Goal: Transaction & Acquisition: Purchase product/service

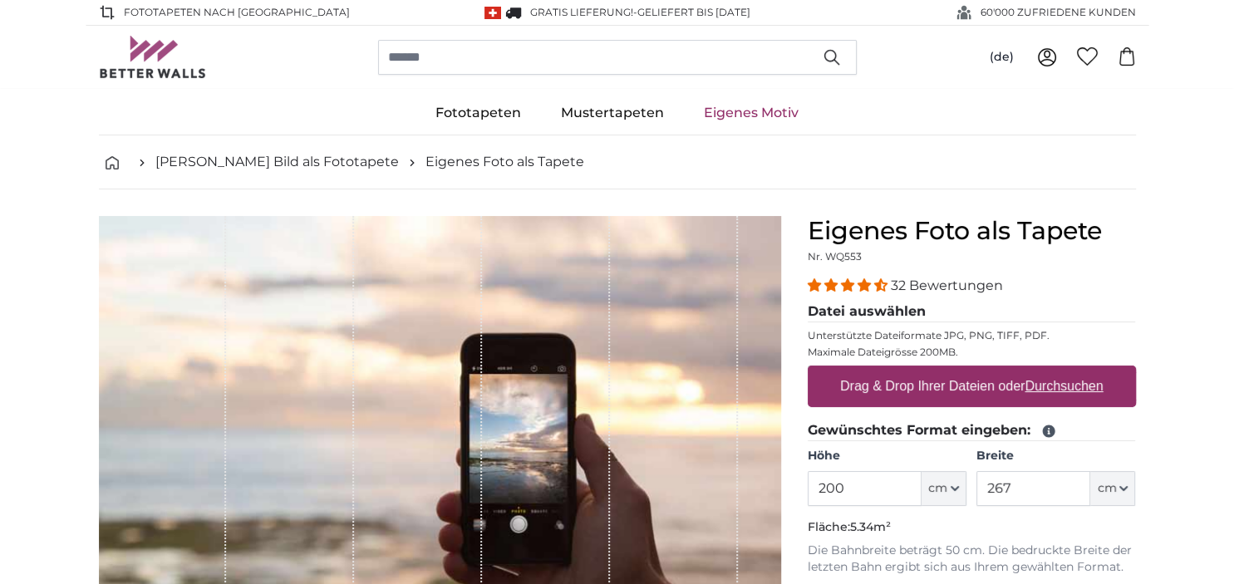
click at [1090, 387] on u "Durchsuchen" at bounding box center [1064, 386] width 78 height 14
click at [1090, 371] on input "Drag & Drop Ihrer Dateien oder Durchsuchen" at bounding box center [972, 368] width 328 height 5
type input "**********"
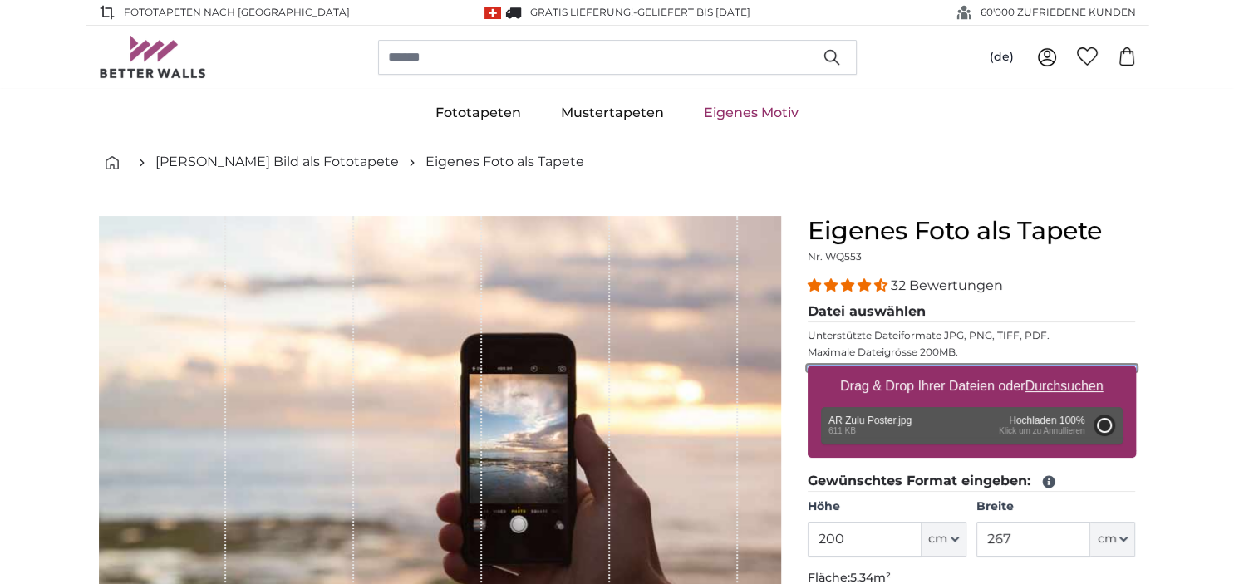
type input "108"
type input "81"
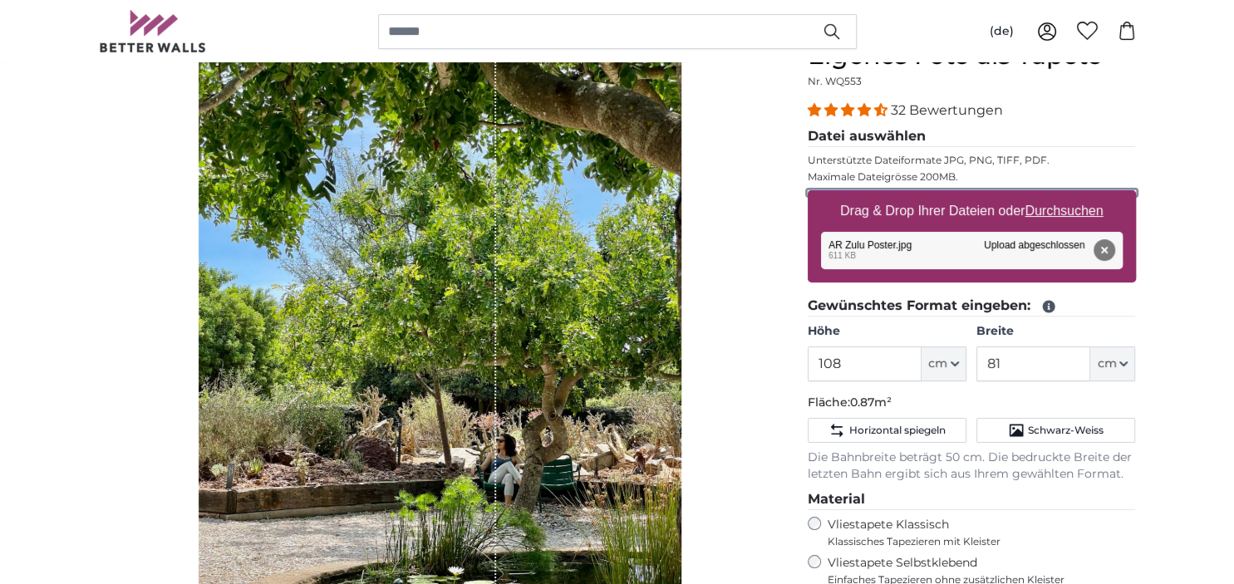
scroll to position [263, 0]
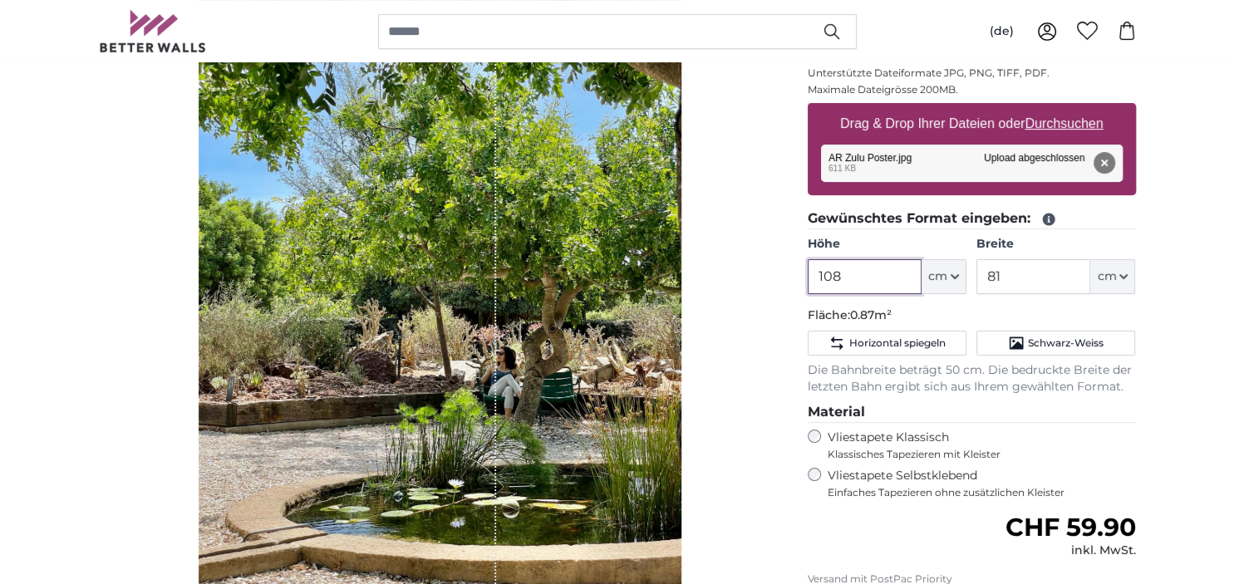
drag, startPoint x: 851, startPoint y: 274, endPoint x: 785, endPoint y: 273, distance: 66.5
click at [808, 273] on input "108" at bounding box center [865, 276] width 114 height 35
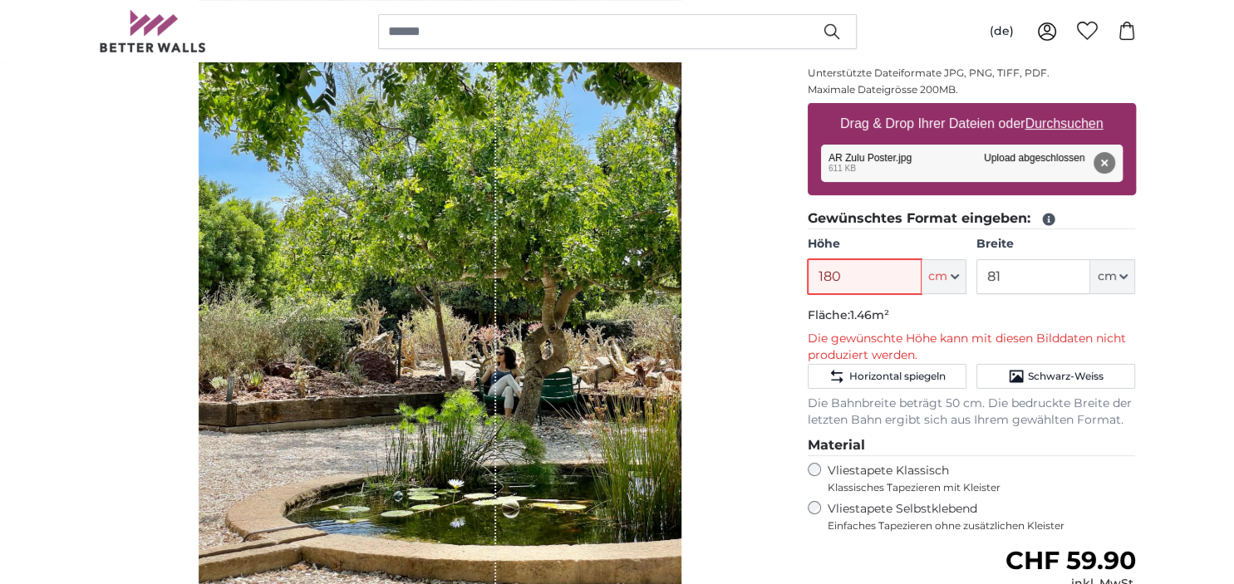
type input "180"
drag, startPoint x: 1013, startPoint y: 277, endPoint x: 972, endPoint y: 278, distance: 40.7
click at [976, 278] on input "81" at bounding box center [1033, 276] width 114 height 35
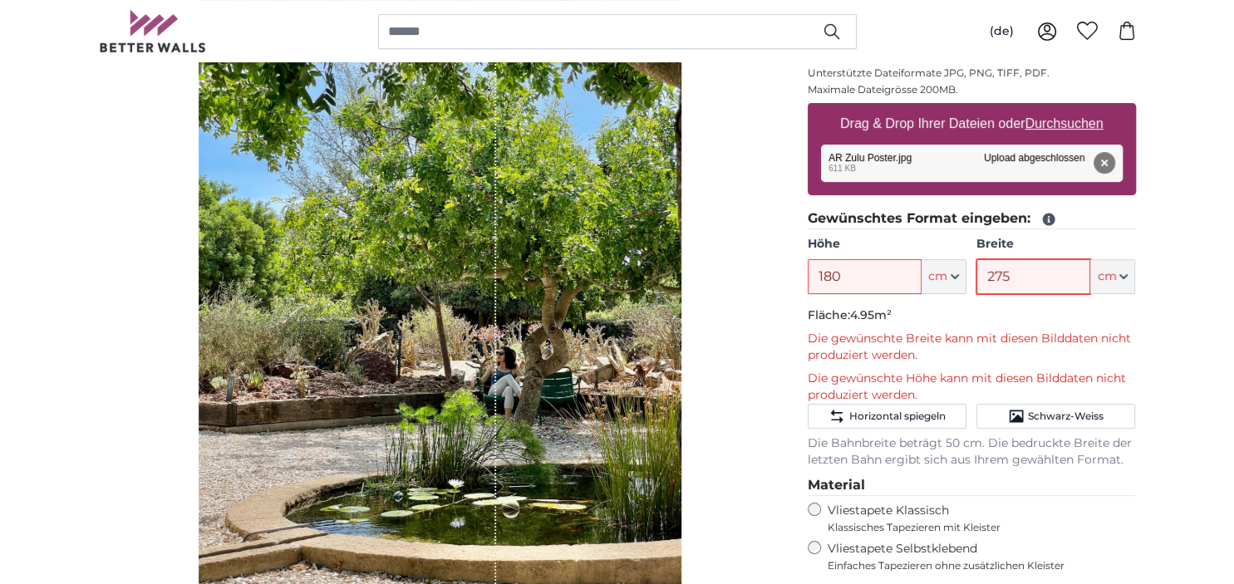
type input "275"
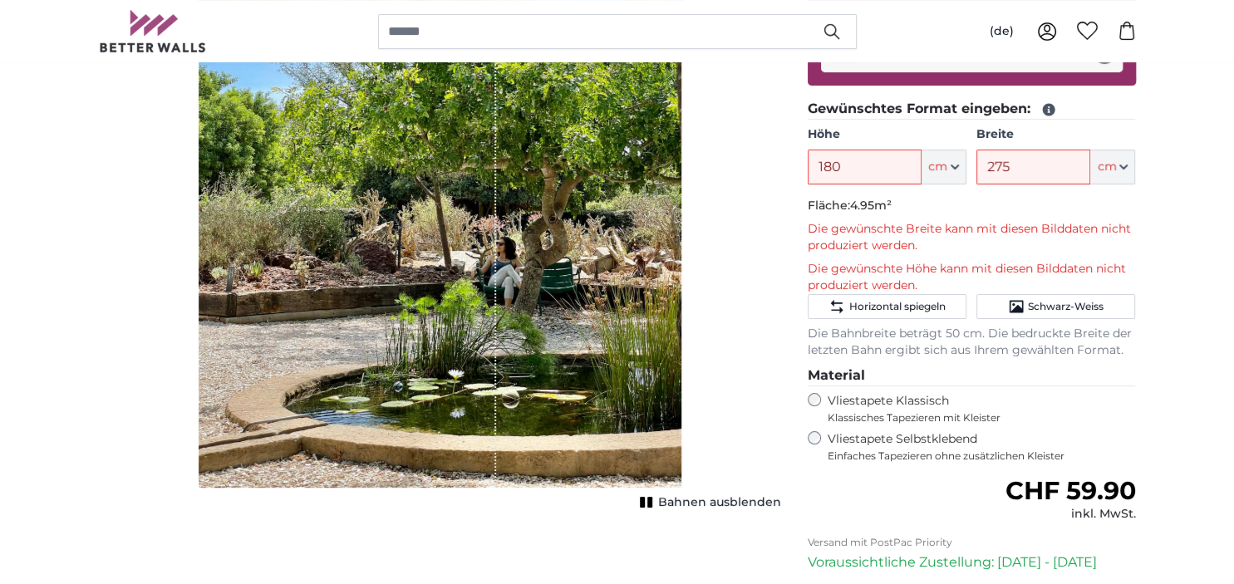
scroll to position [351, 0]
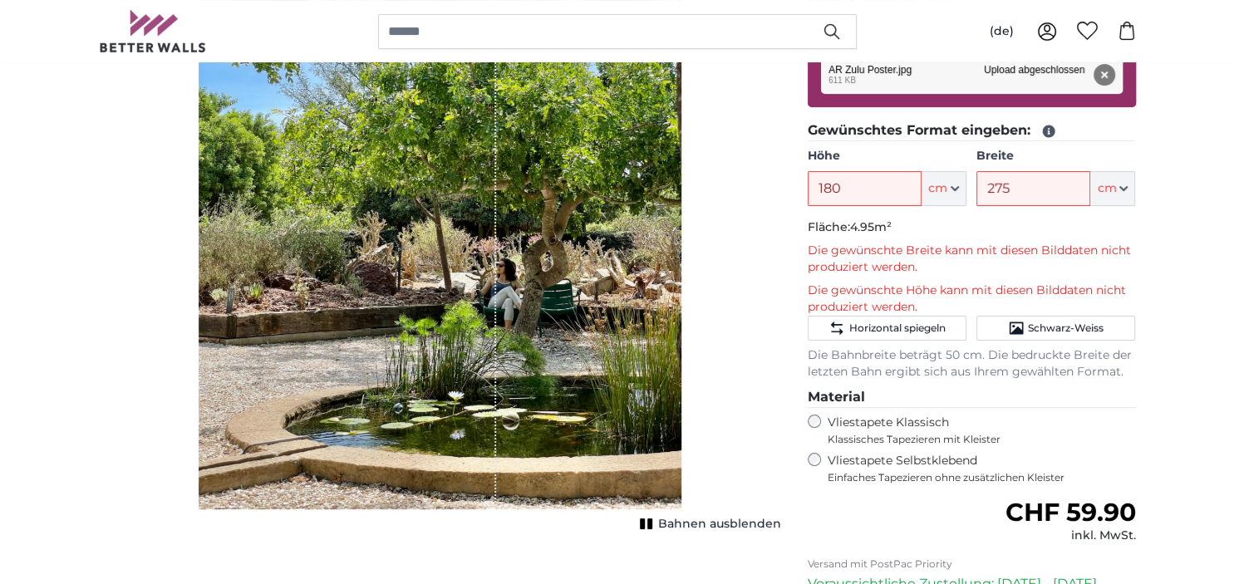
click at [746, 520] on span "Bahnen ausblenden" at bounding box center [719, 524] width 123 height 17
click at [746, 520] on span "Bahnen einblenden" at bounding box center [720, 524] width 122 height 17
click at [1009, 184] on input "275" at bounding box center [1033, 188] width 114 height 35
click at [1125, 186] on icon "button" at bounding box center [1123, 188] width 8 height 8
click at [783, 236] on div "Abbrechen Bild zuschneiden Bahnen ausblenden" at bounding box center [440, 317] width 709 height 904
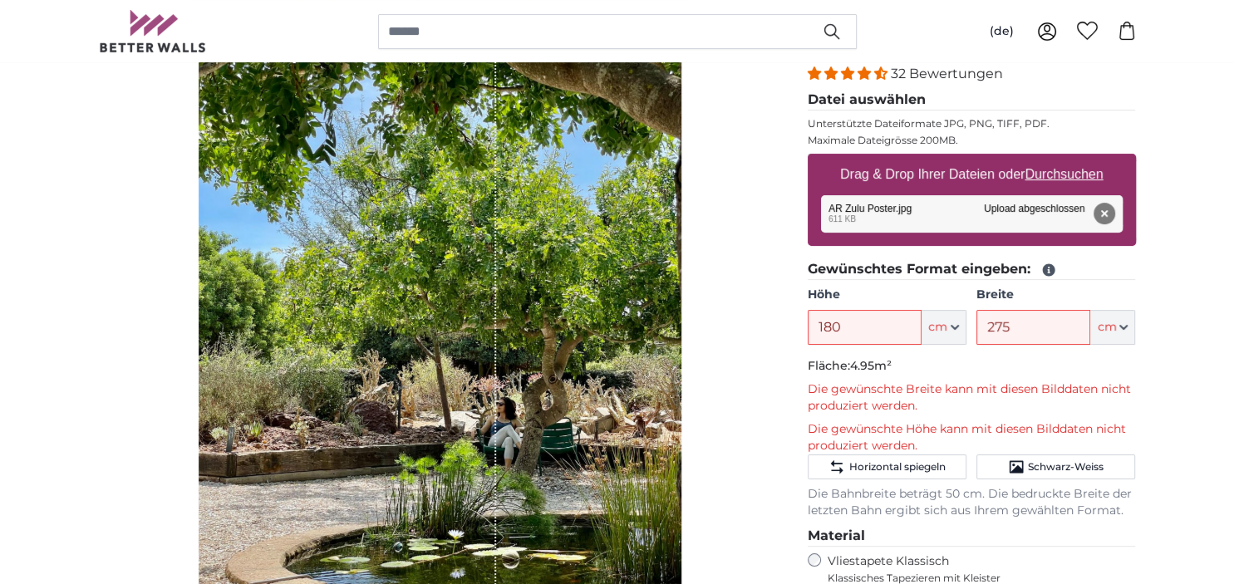
scroll to position [175, 0]
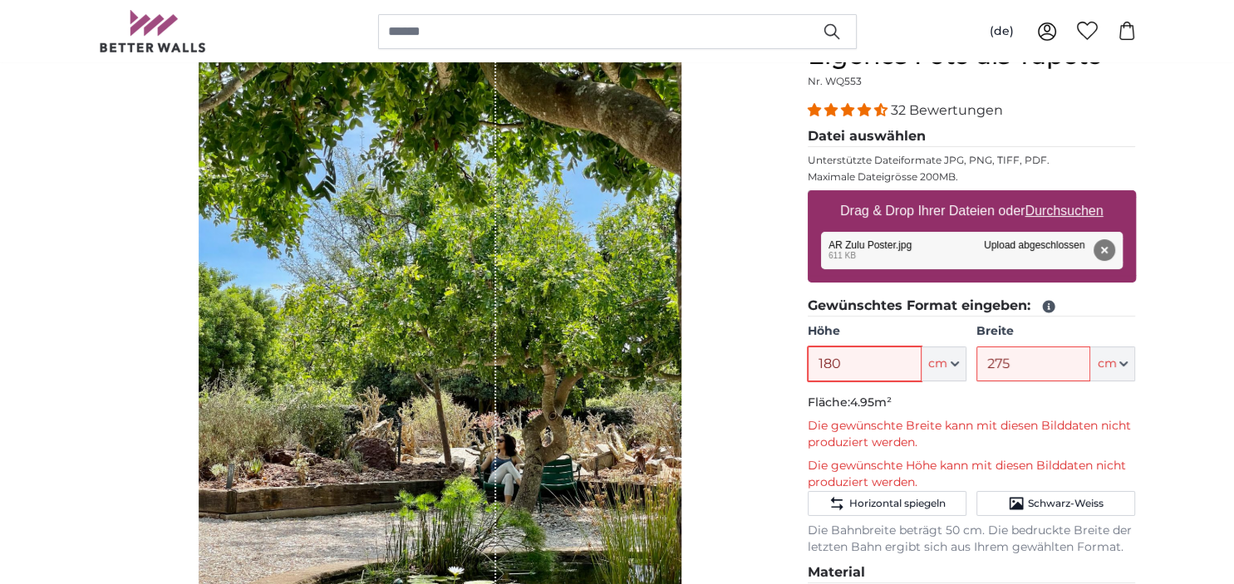
drag, startPoint x: 861, startPoint y: 363, endPoint x: 760, endPoint y: 363, distance: 101.4
click at [808, 363] on input "180" at bounding box center [865, 364] width 114 height 35
drag, startPoint x: 846, startPoint y: 366, endPoint x: 780, endPoint y: 362, distance: 65.8
click at [808, 362] on input "180" at bounding box center [865, 364] width 114 height 35
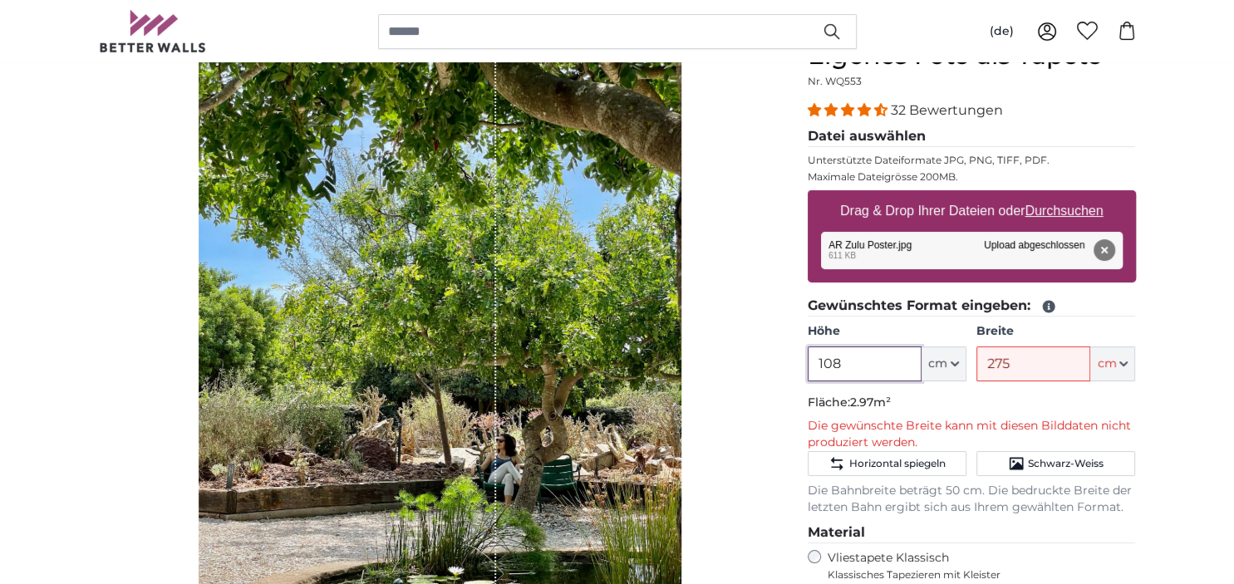
type input "108"
click at [1012, 395] on p "Fläche: 2.97m²" at bounding box center [972, 403] width 328 height 17
click at [1018, 360] on input "275" at bounding box center [1033, 364] width 114 height 35
type input "2"
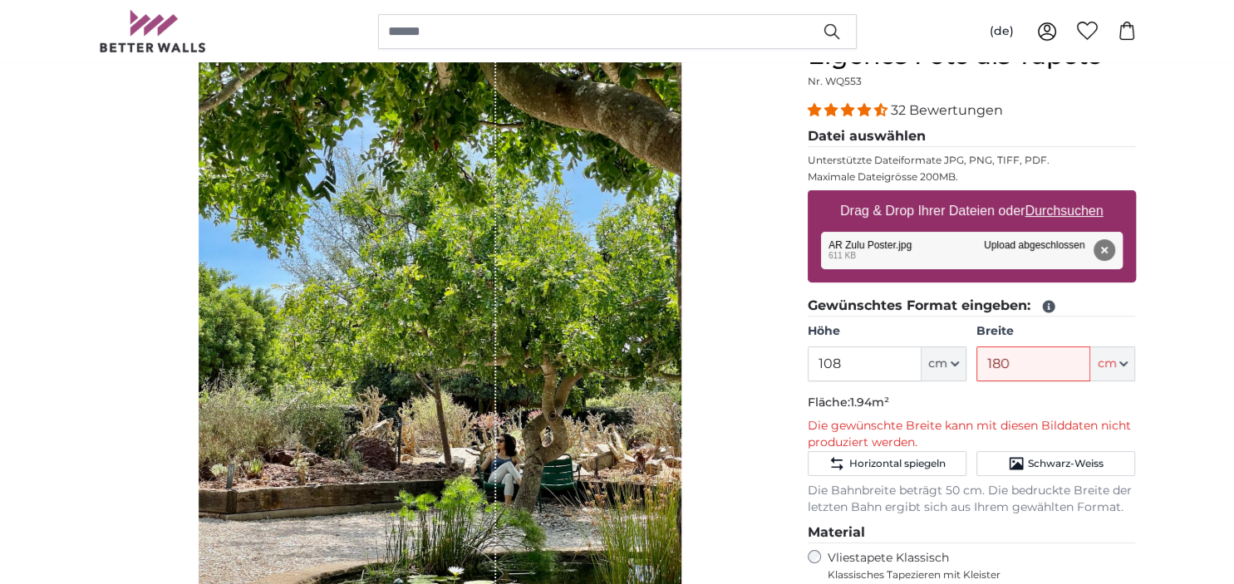
click at [740, 420] on div "Bahnen ausblenden" at bounding box center [440, 373] width 682 height 665
drag, startPoint x: 1032, startPoint y: 364, endPoint x: 971, endPoint y: 362, distance: 60.7
click at [976, 362] on input "180" at bounding box center [1033, 364] width 114 height 35
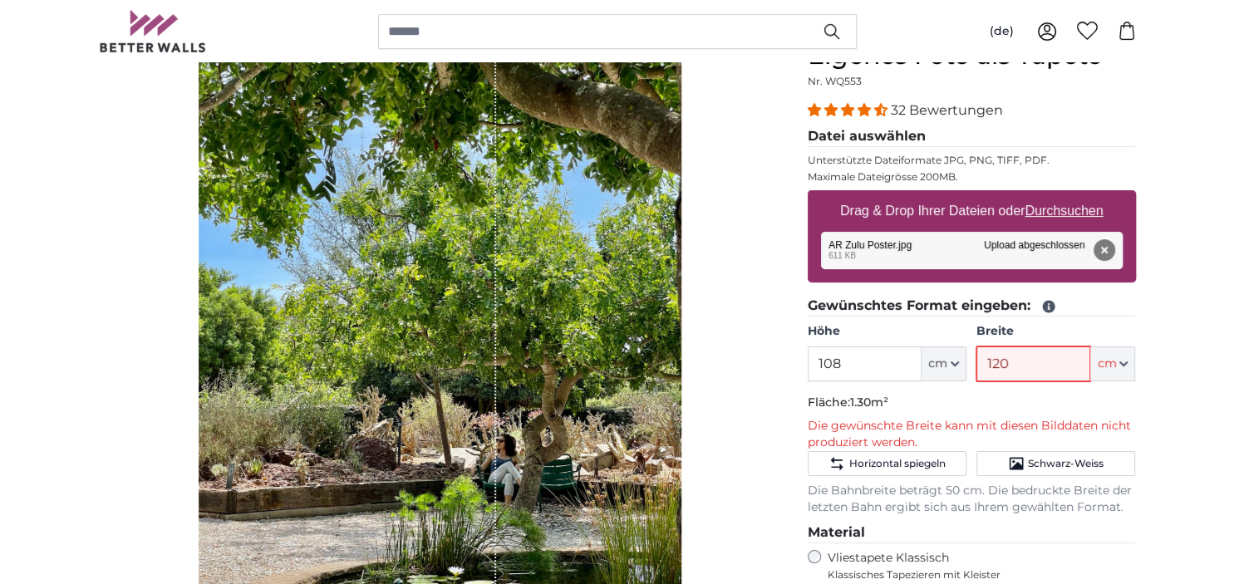
click at [1070, 367] on input "120" at bounding box center [1033, 364] width 114 height 35
drag, startPoint x: 1042, startPoint y: 363, endPoint x: 947, endPoint y: 364, distance: 94.7
click at [976, 364] on input "120" at bounding box center [1033, 364] width 114 height 35
type input "1"
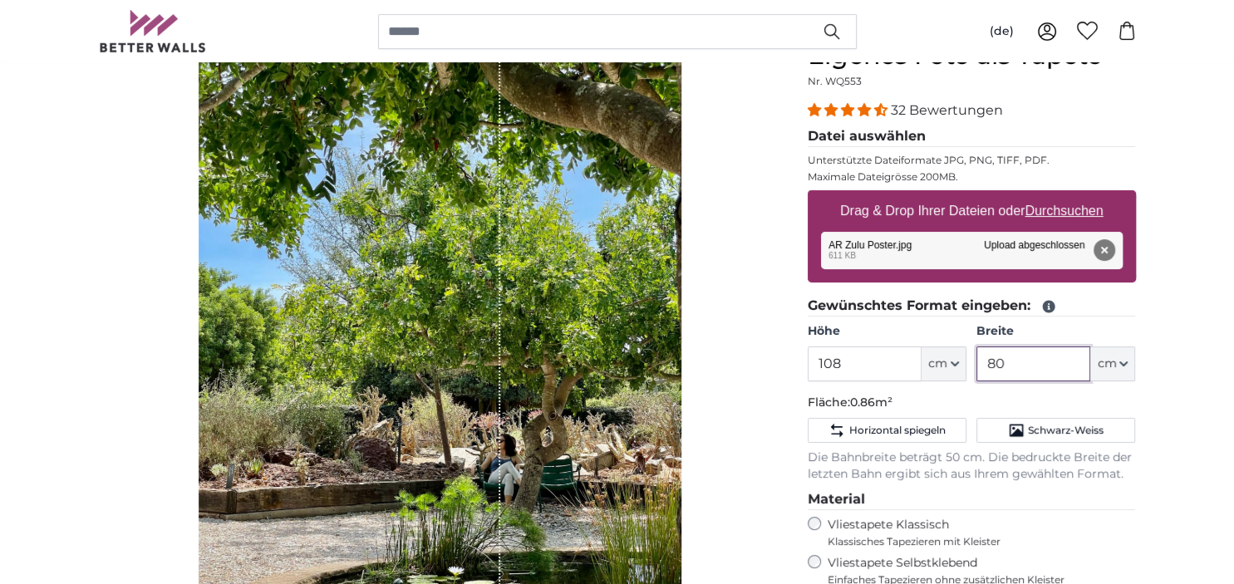
type input "8"
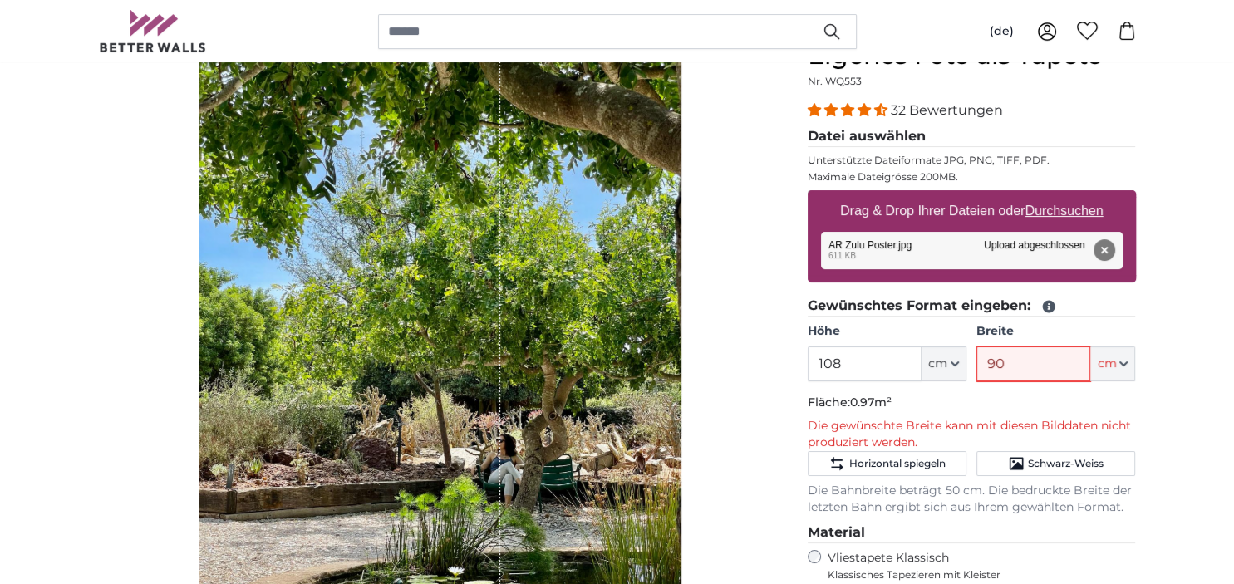
type input "9"
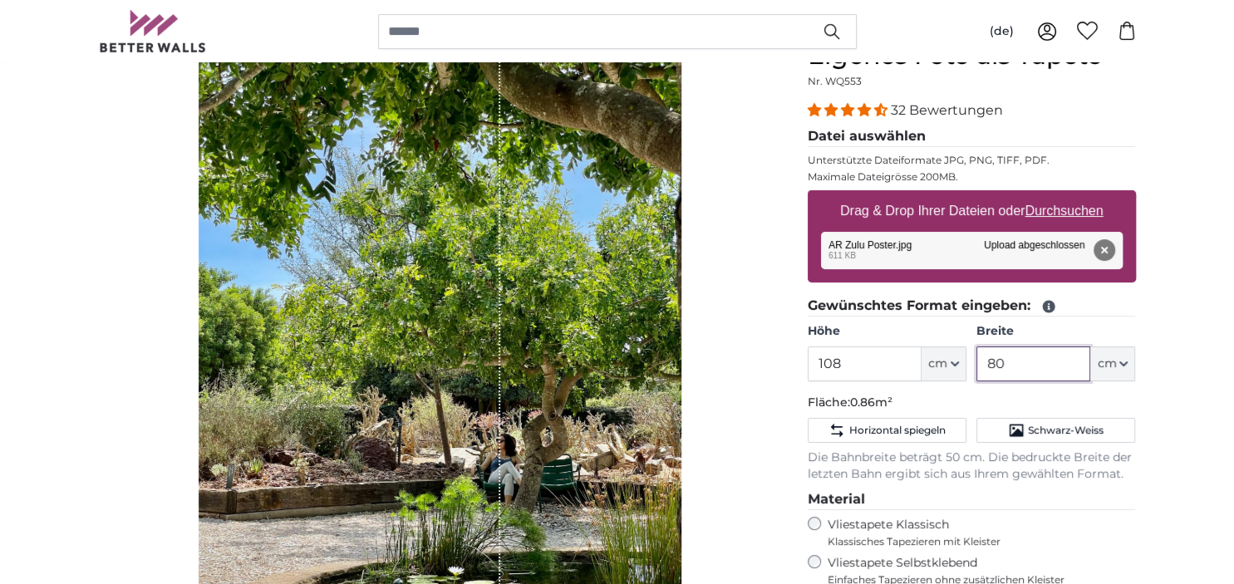
type input "80"
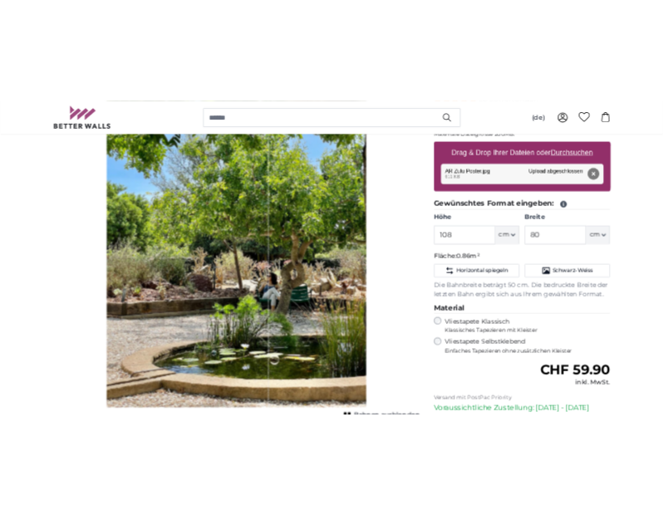
scroll to position [263, 0]
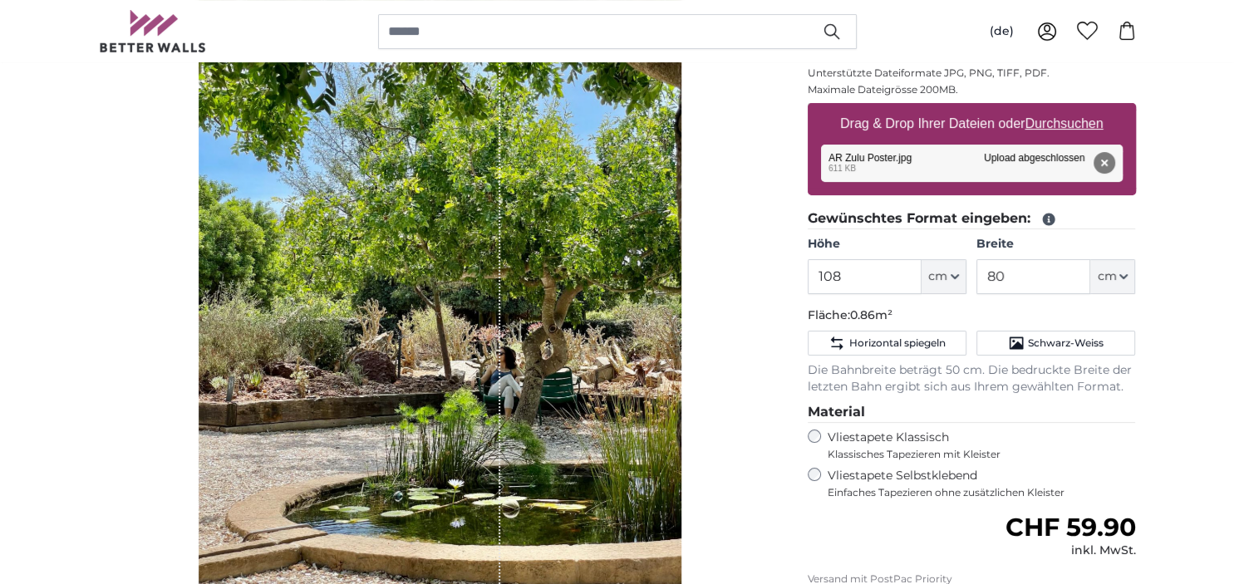
click at [770, 427] on div "Bahnen ausblenden" at bounding box center [440, 285] width 682 height 665
click at [1102, 158] on button "Entfernen" at bounding box center [1104, 163] width 22 height 22
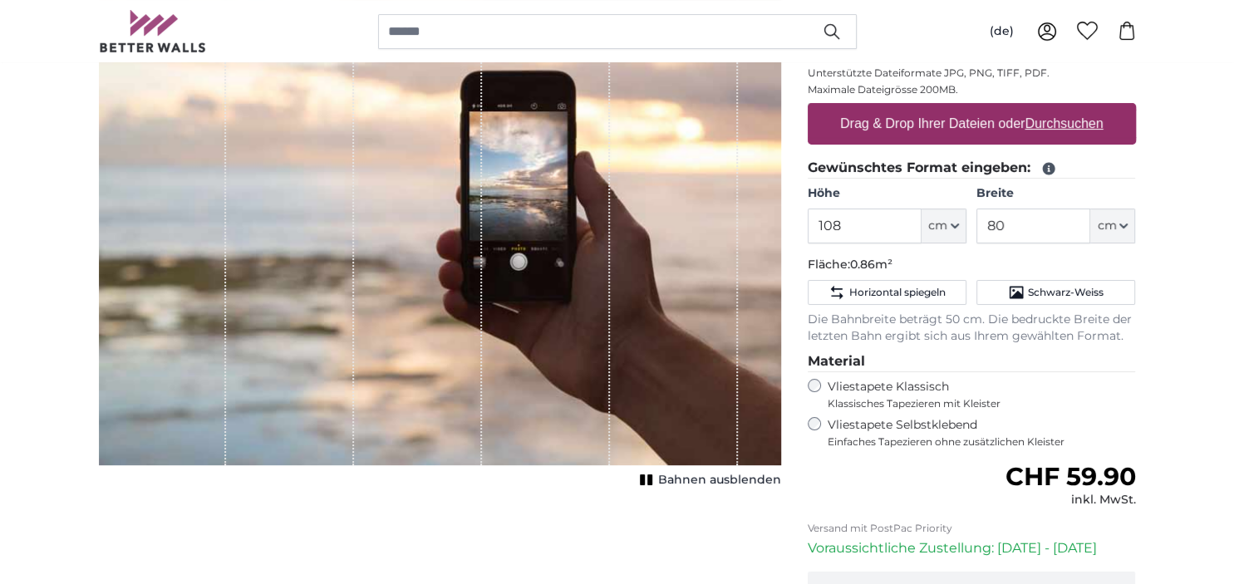
click at [948, 125] on label "Drag & Drop Ihrer Dateien oder Durchsuchen" at bounding box center [972, 123] width 277 height 33
click at [948, 108] on input "Drag & Drop Ihrer Dateien oder Durchsuchen" at bounding box center [972, 105] width 328 height 5
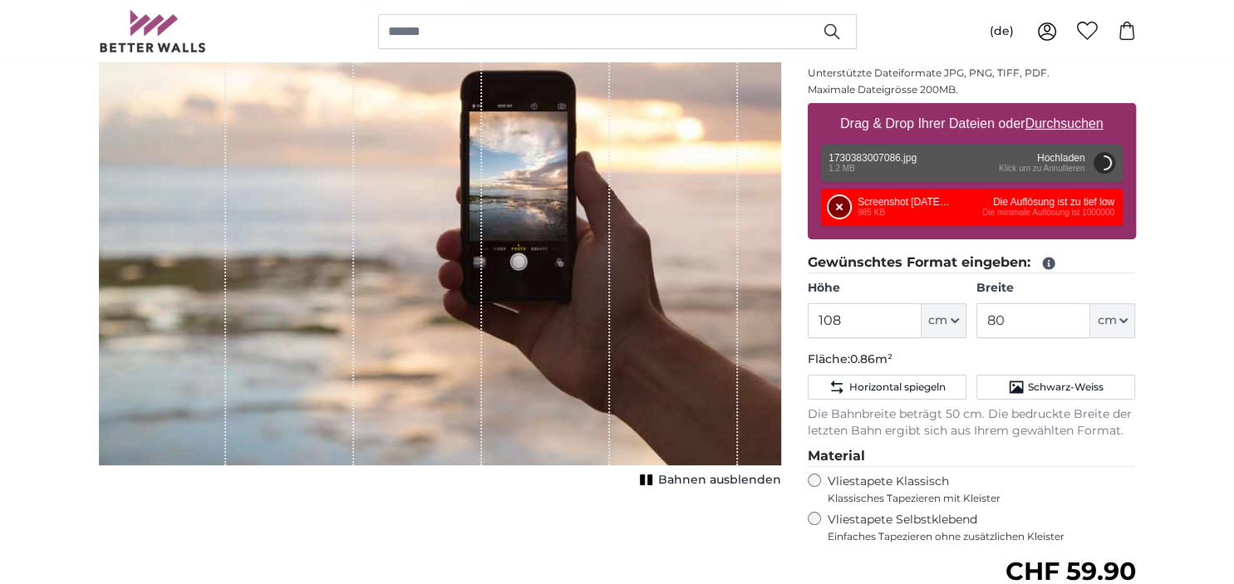
click at [839, 200] on button "Entfernen" at bounding box center [840, 207] width 22 height 22
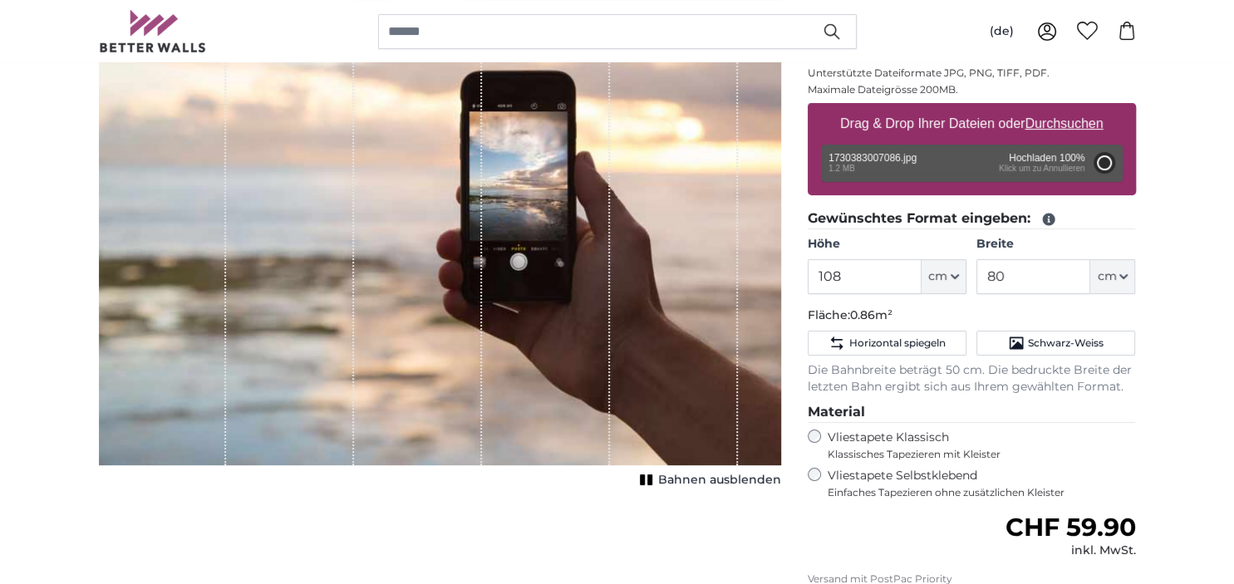
type input "131"
type input "175.5"
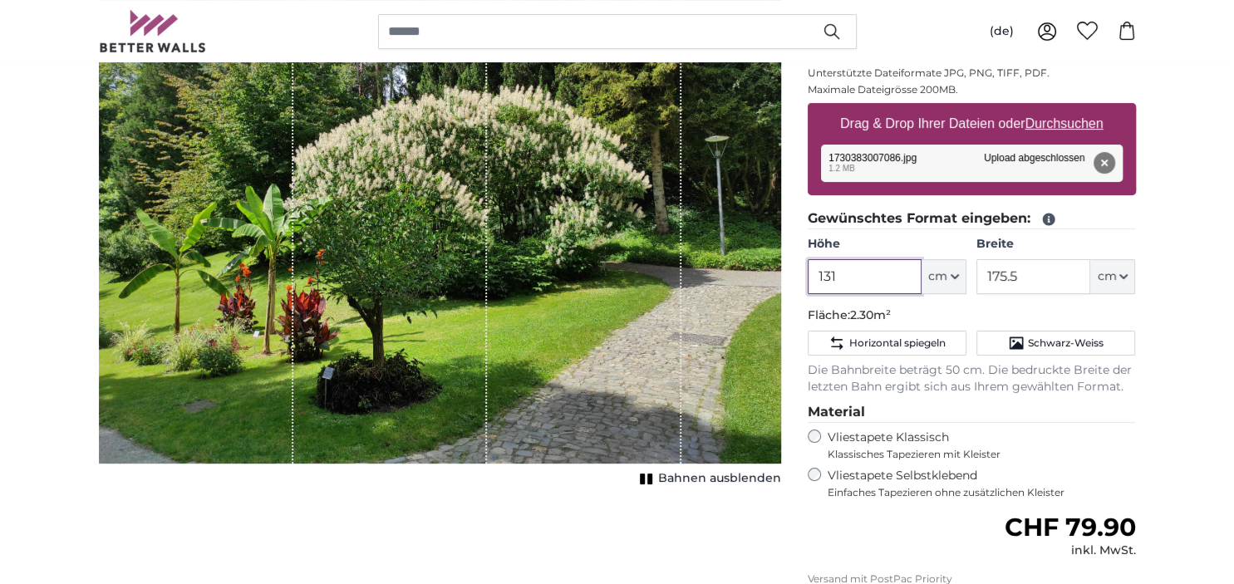
drag, startPoint x: 867, startPoint y: 271, endPoint x: 772, endPoint y: 278, distance: 95.0
click at [808, 278] on input "131" at bounding box center [865, 276] width 114 height 35
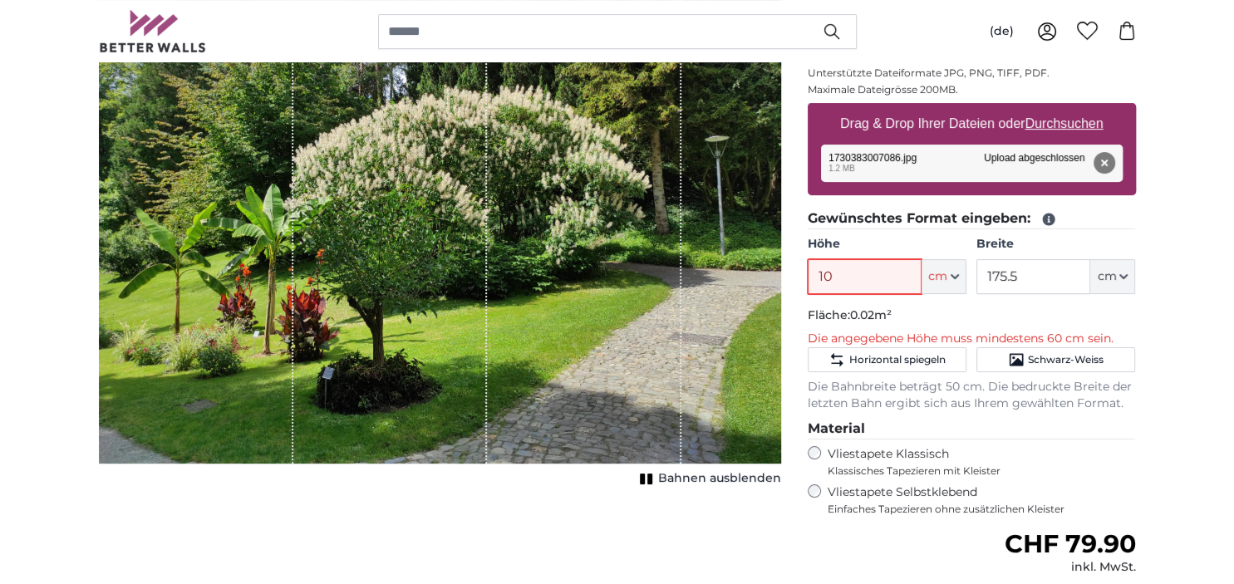
type input "108"
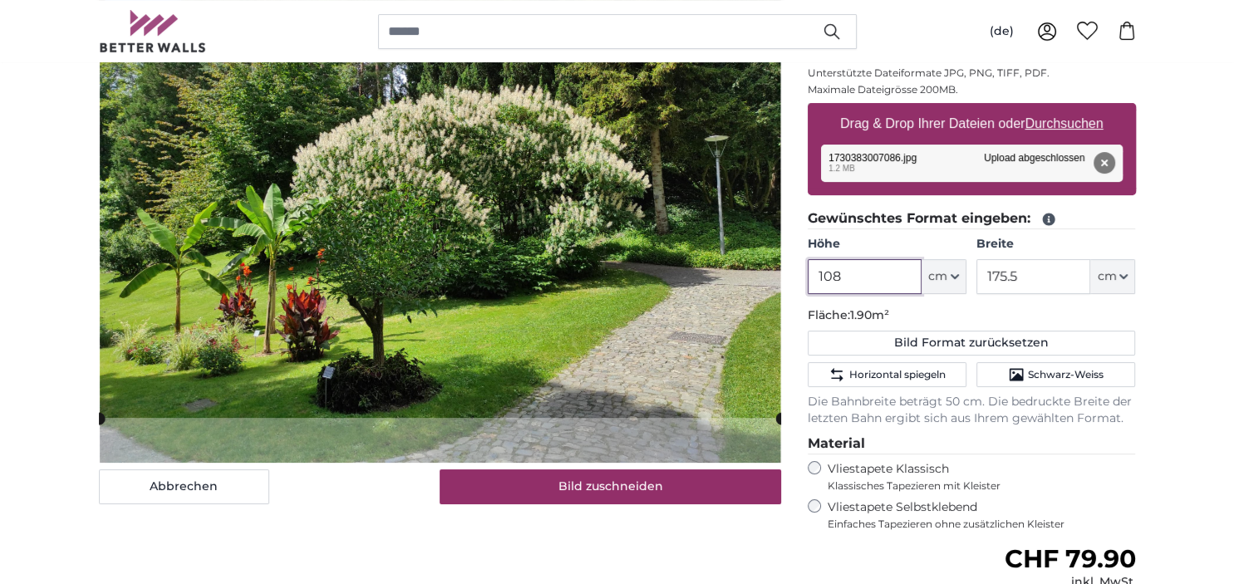
click at [0, 0] on slot at bounding box center [0, 0] width 0 height 0
click at [494, 65] on cropper-handle at bounding box center [440, 208] width 683 height 421
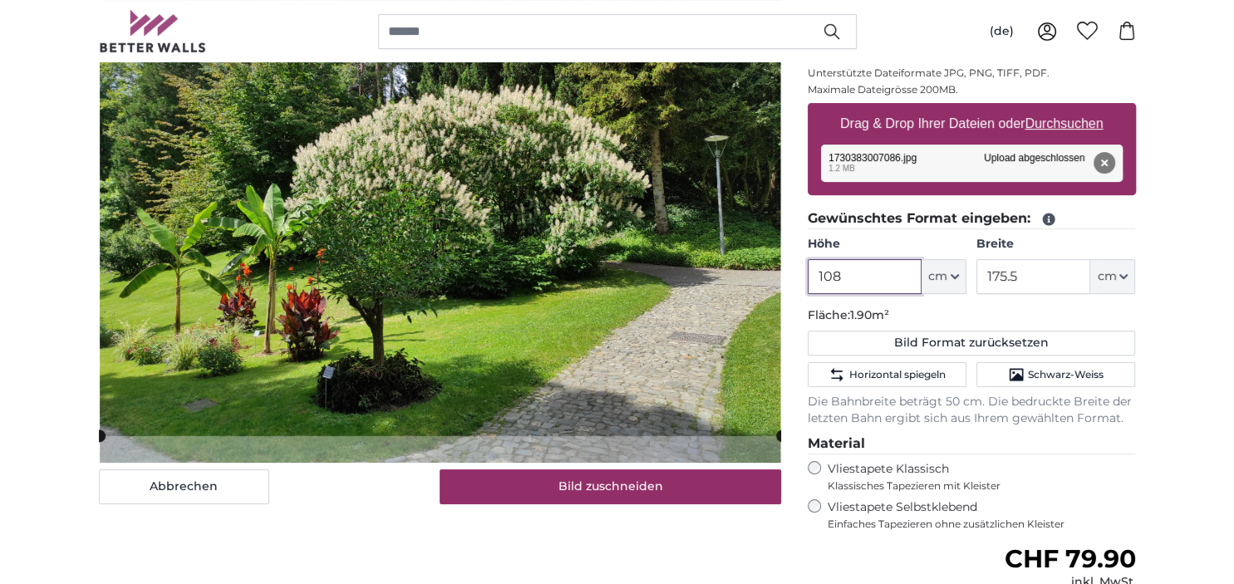
click at [494, 81] on cropper-handle at bounding box center [440, 226] width 683 height 421
type input "108"
drag, startPoint x: 1039, startPoint y: 278, endPoint x: 942, endPoint y: 274, distance: 96.5
click at [976, 274] on input "175.5" at bounding box center [1033, 276] width 114 height 35
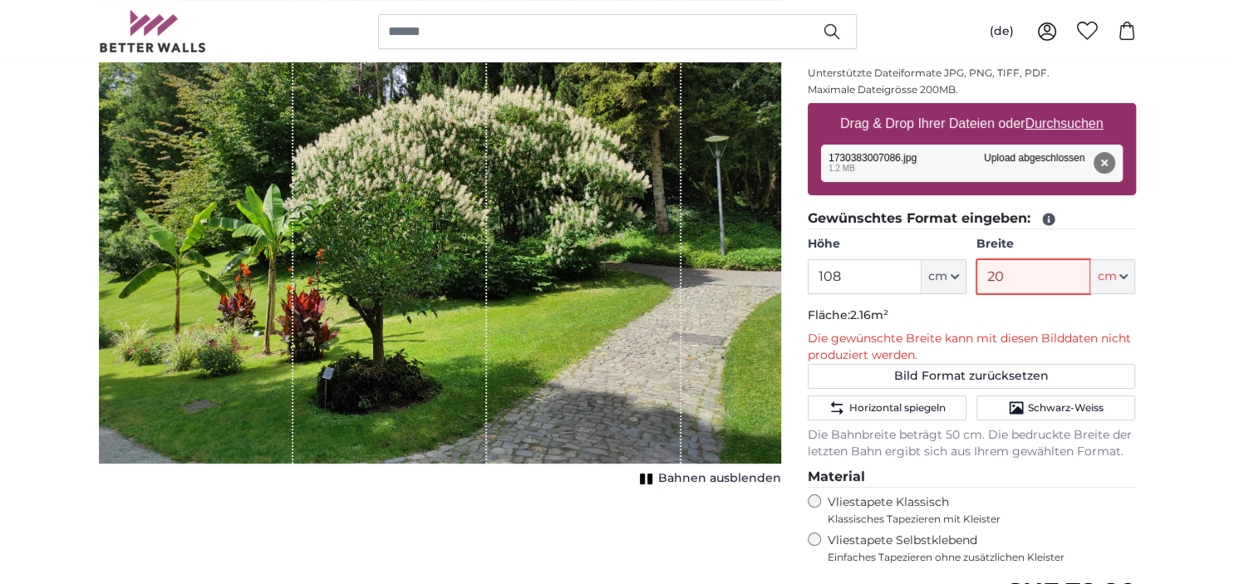
type input "2"
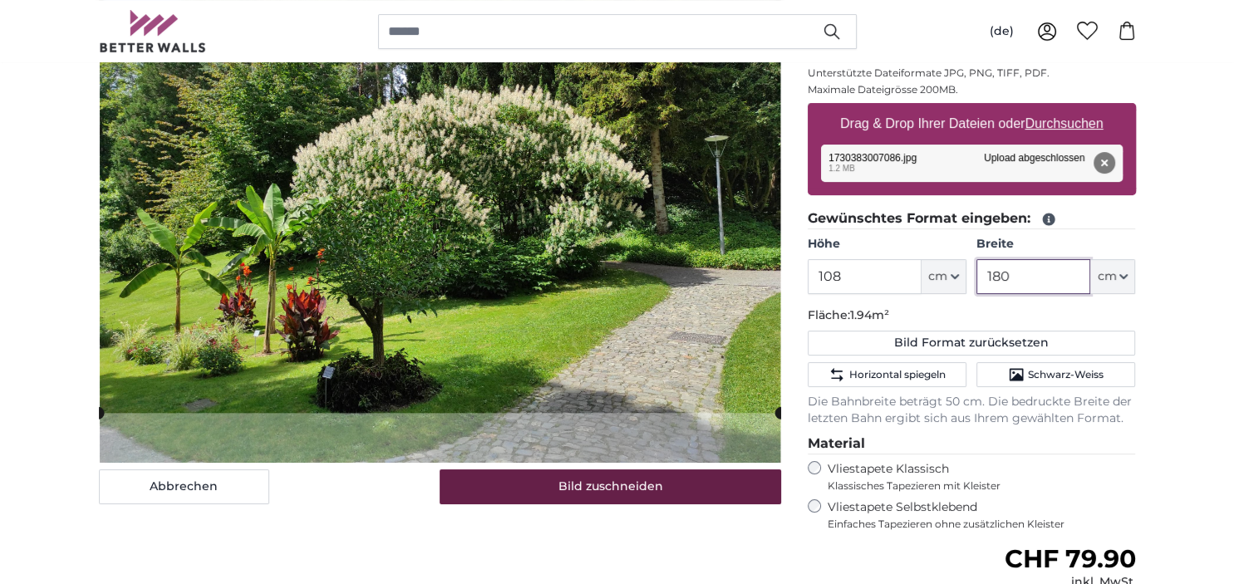
type input "180"
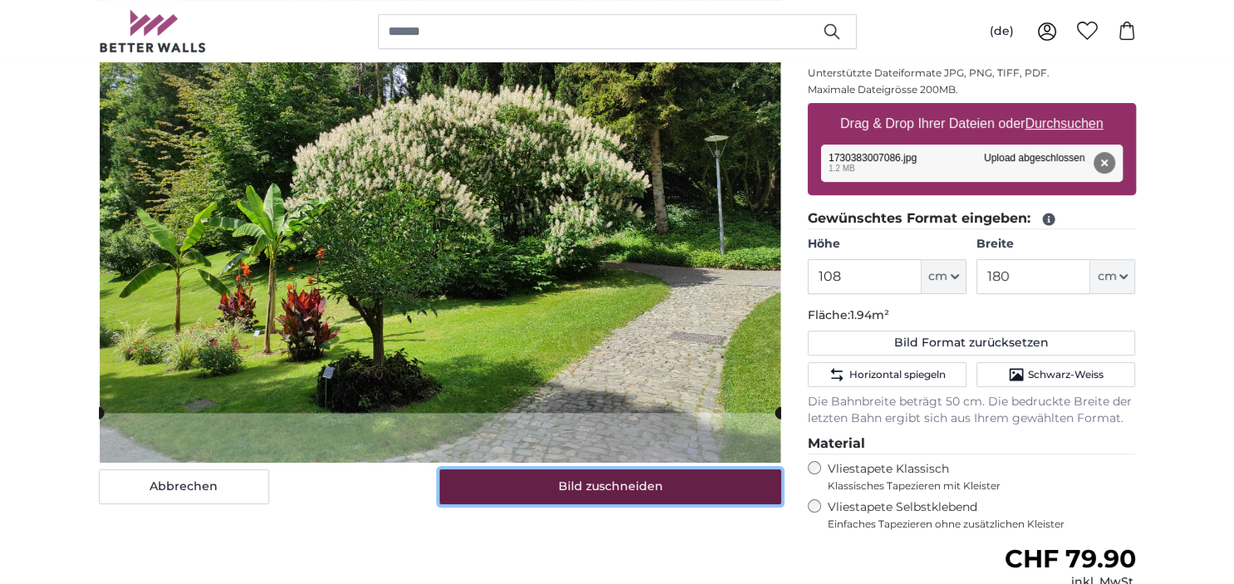
click at [599, 485] on button "Bild zuschneiden" at bounding box center [611, 487] width 342 height 35
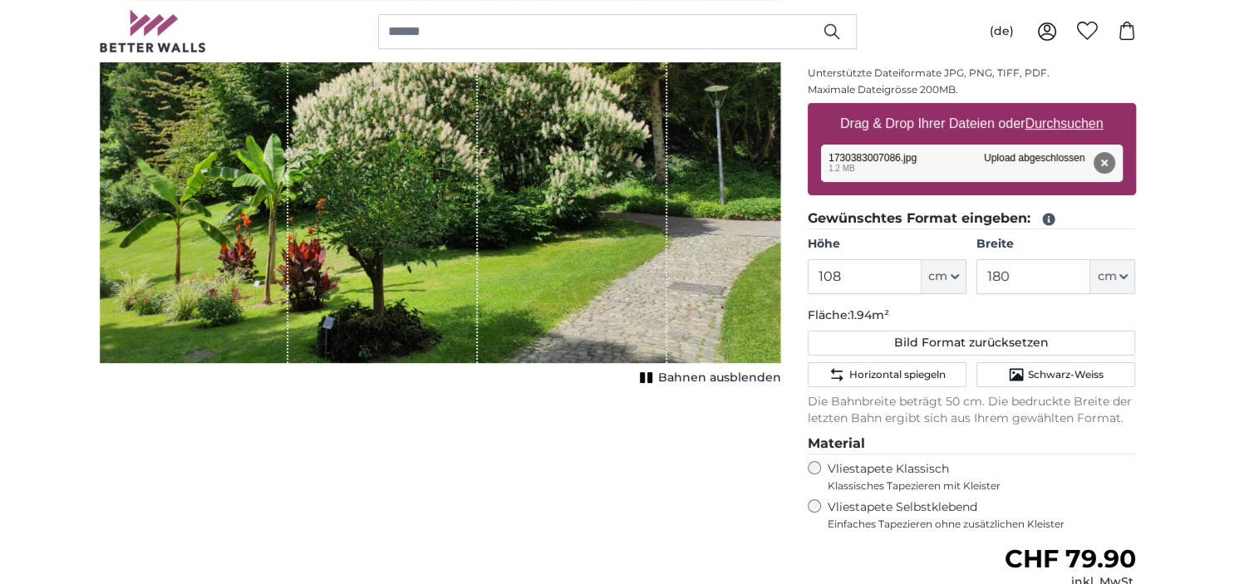
drag, startPoint x: 285, startPoint y: 300, endPoint x: 260, endPoint y: 303, distance: 25.2
click at [260, 303] on div "1 of 1" at bounding box center [193, 158] width 189 height 410
click at [706, 374] on span "Bahnen ausblenden" at bounding box center [719, 378] width 123 height 17
click at [263, 436] on div "Abbrechen Bild zuschneiden Bahnen einblenden" at bounding box center [440, 384] width 709 height 863
click at [1105, 157] on button "Entfernen" at bounding box center [1104, 163] width 22 height 22
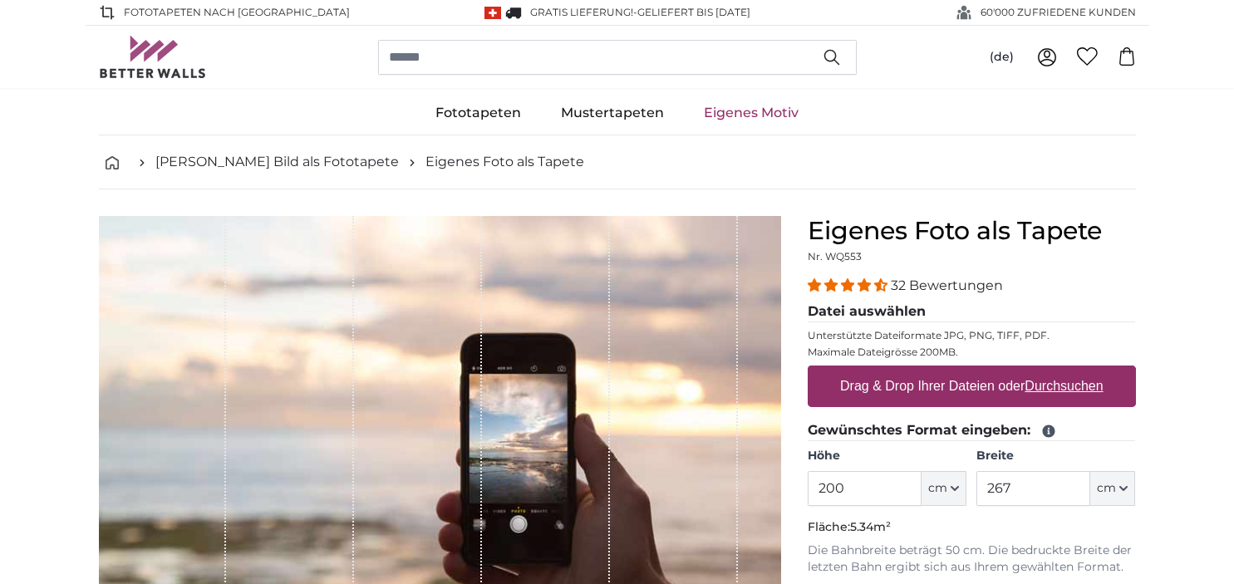
scroll to position [263, 0]
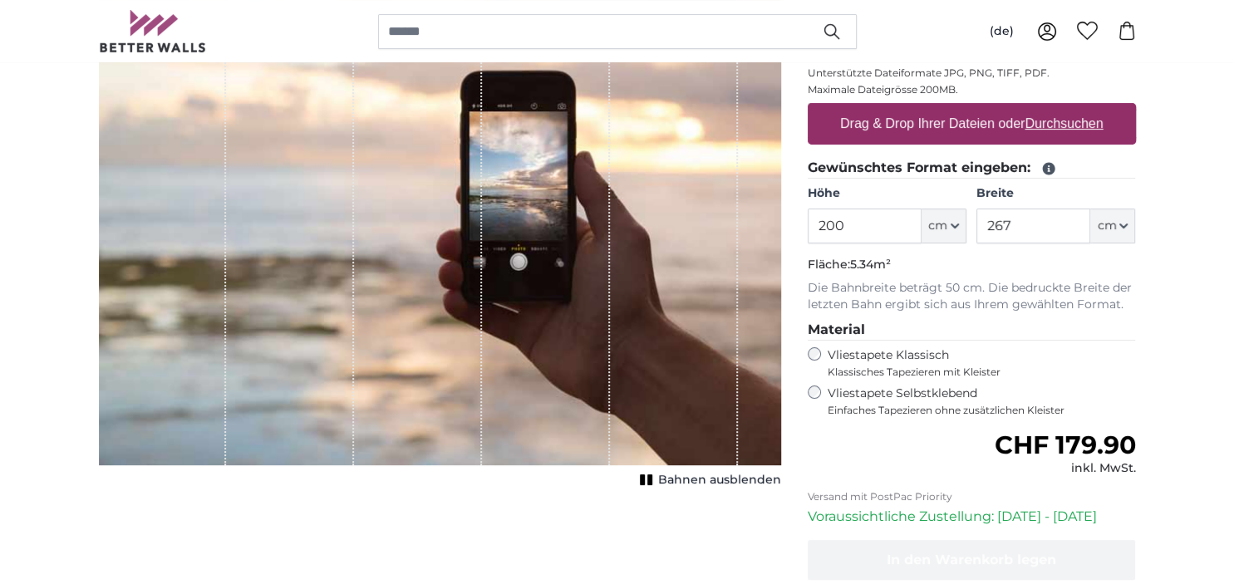
click at [1035, 125] on u "Durchsuchen" at bounding box center [1064, 123] width 78 height 14
click at [1035, 108] on input "Drag & Drop Ihrer Dateien oder Durchsuchen" at bounding box center [972, 105] width 328 height 5
type input "**********"
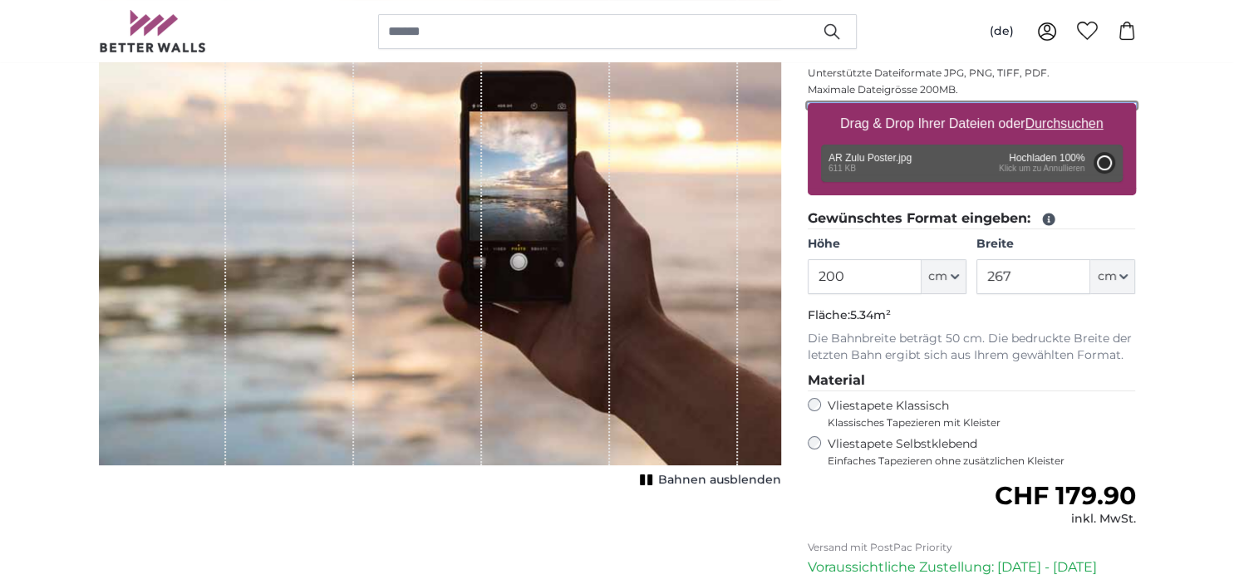
type input "108"
type input "81"
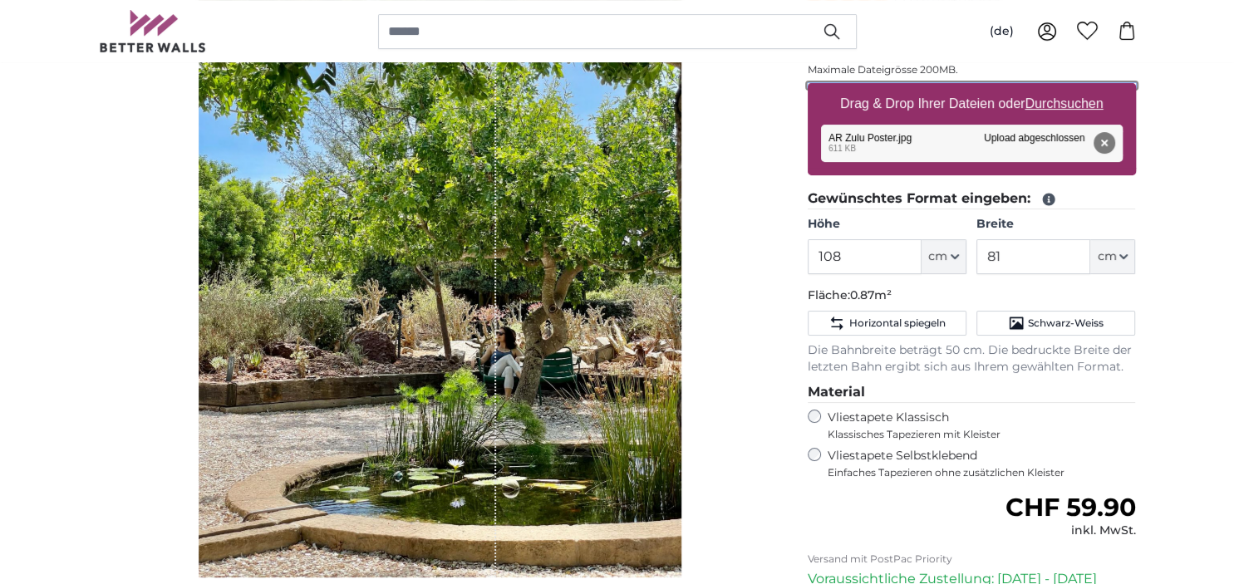
scroll to position [263, 0]
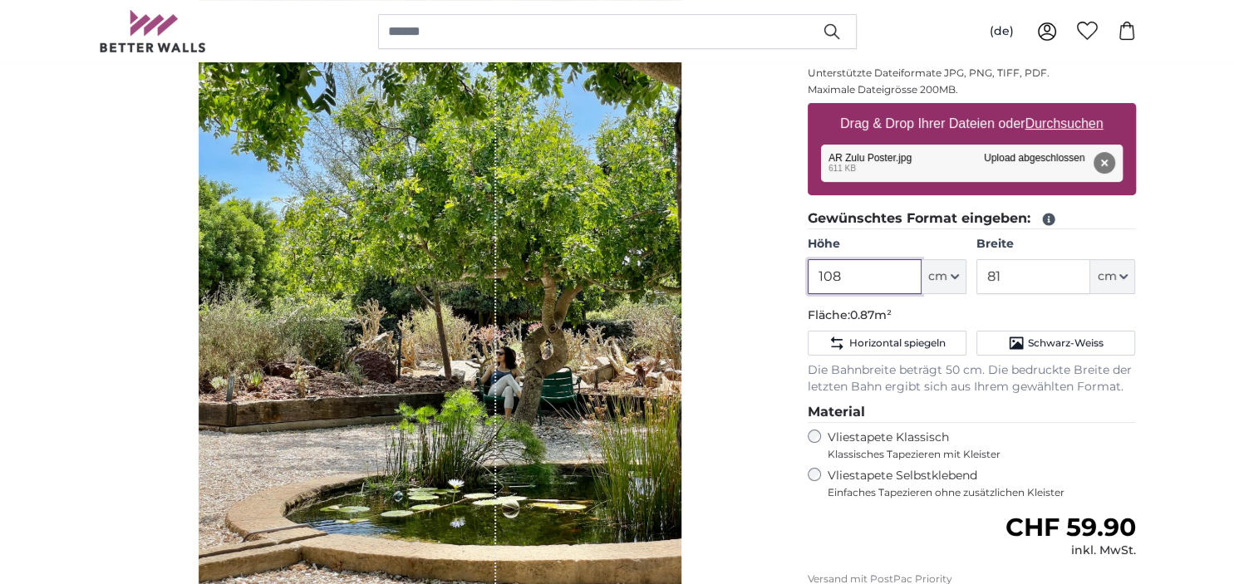
click at [910, 285] on input "108" at bounding box center [865, 276] width 114 height 35
drag, startPoint x: 846, startPoint y: 273, endPoint x: 794, endPoint y: 274, distance: 51.6
click at [808, 274] on input "108" at bounding box center [865, 276] width 114 height 35
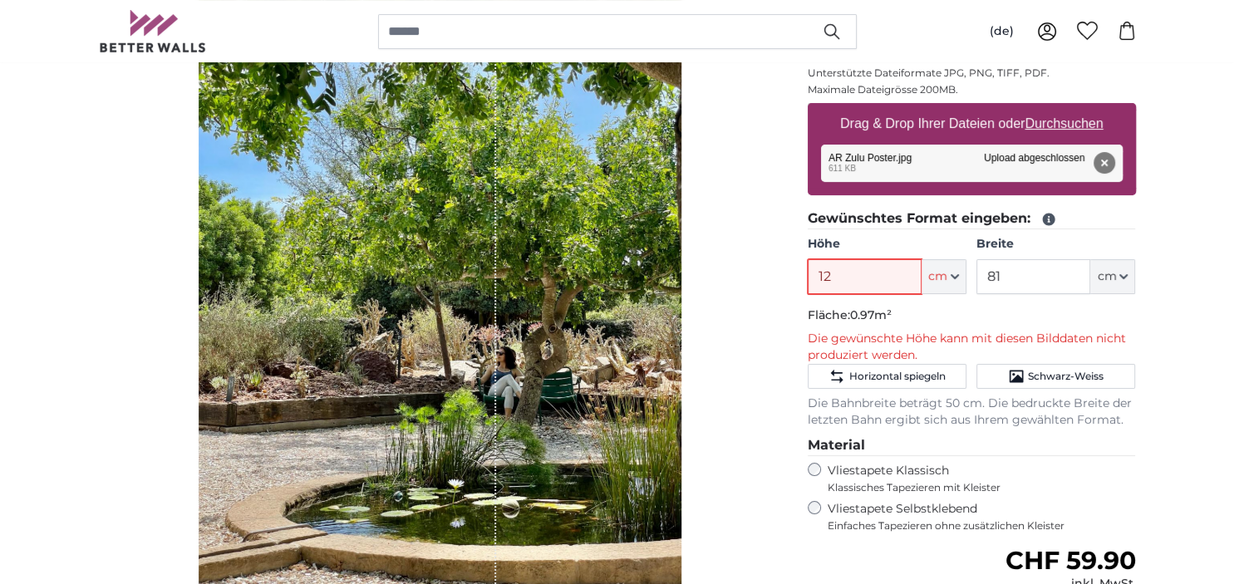
type input "1"
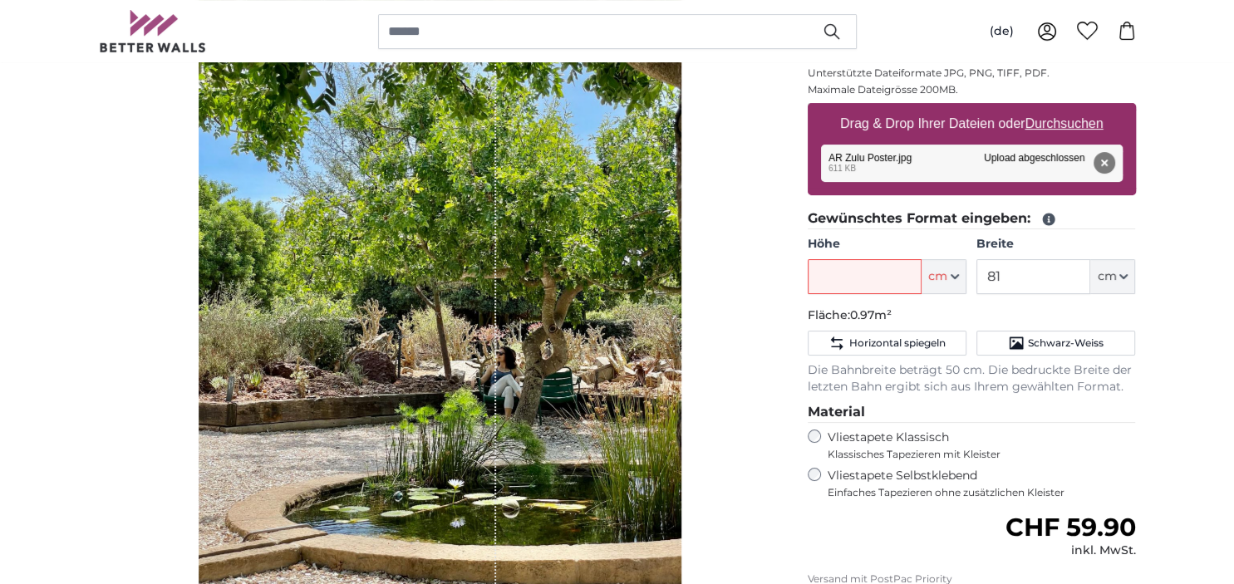
click at [851, 165] on div "Entfernen Nochmal versuchen Entfernen Hochladen Abbrechen Nochmal versuchen Ent…" at bounding box center [972, 163] width 302 height 37
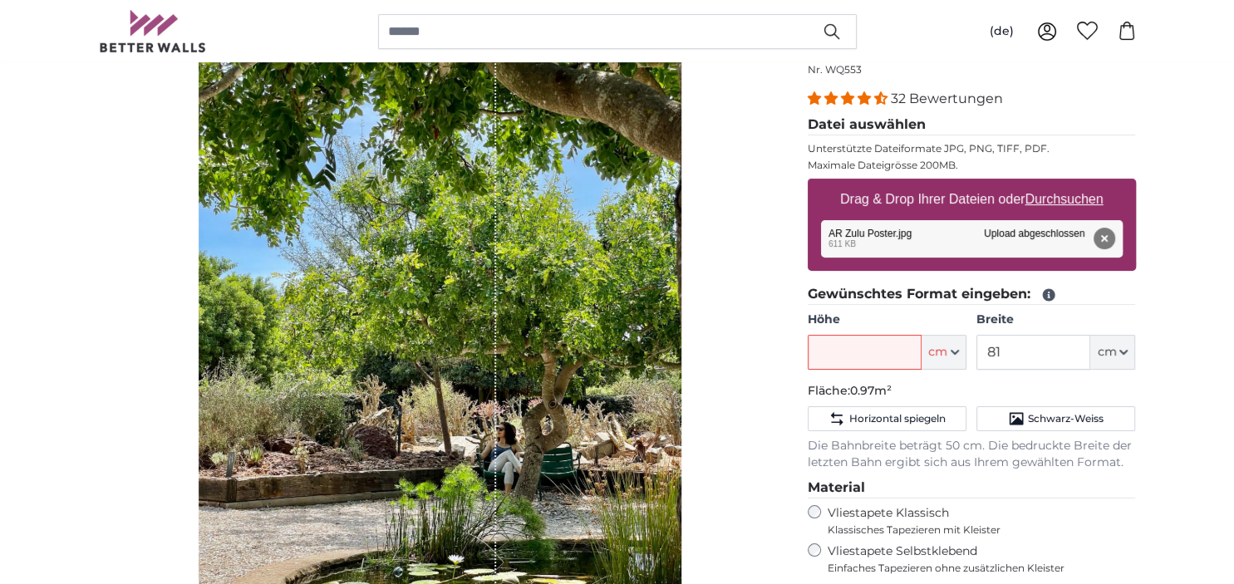
scroll to position [175, 0]
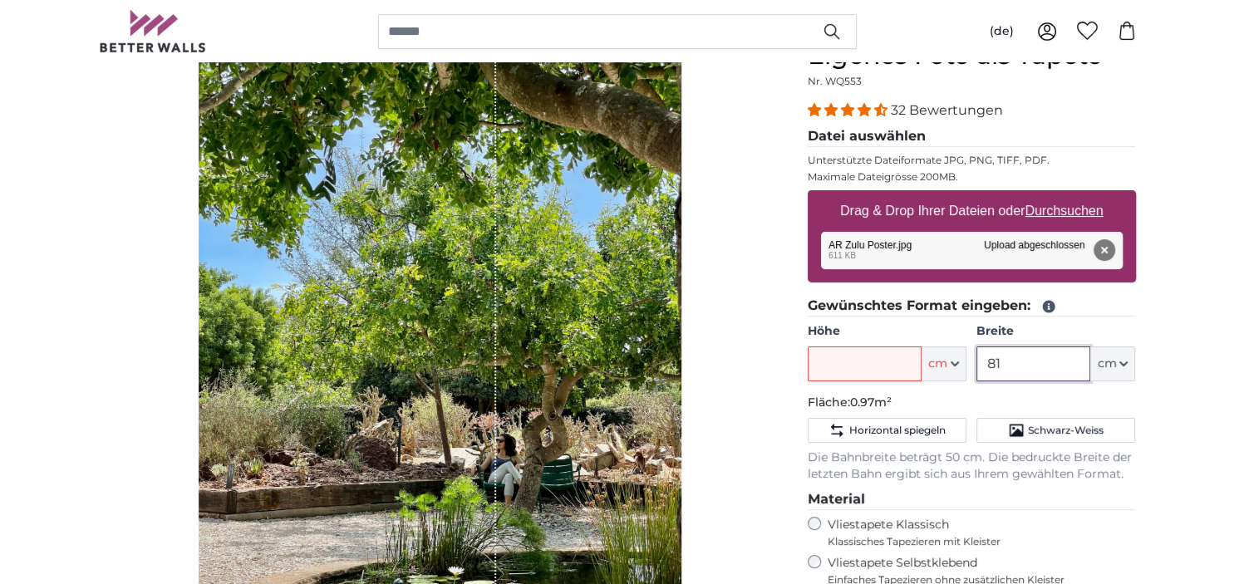
drag, startPoint x: 1006, startPoint y: 362, endPoint x: 946, endPoint y: 366, distance: 60.0
click at [976, 366] on input "81" at bounding box center [1033, 364] width 114 height 35
click at [1147, 294] on div "Eigenes Foto als Tapete Nr. WQ553 32 Bewertungen Datei auswählen Unterstützte D…" at bounding box center [971, 456] width 355 height 831
click at [1016, 242] on div "Entfernen Nochmal versuchen Entfernen Hochladen Abbrechen Nochmal versuchen Ent…" at bounding box center [972, 250] width 302 height 37
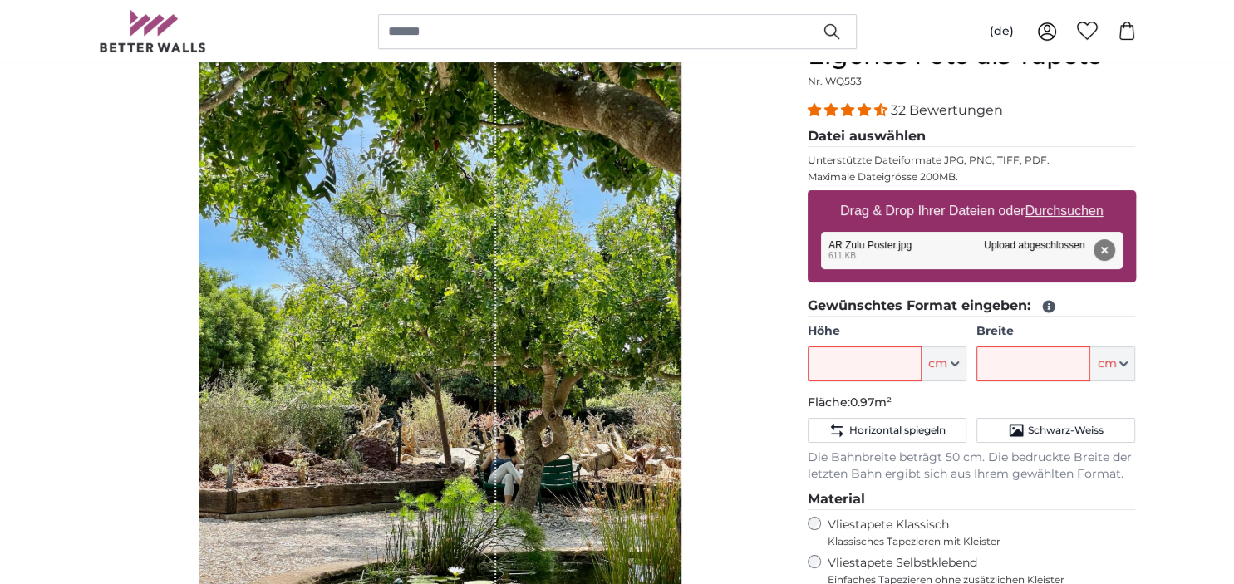
click at [971, 307] on legend "Gewünschtes Format eingeben:" at bounding box center [972, 306] width 328 height 21
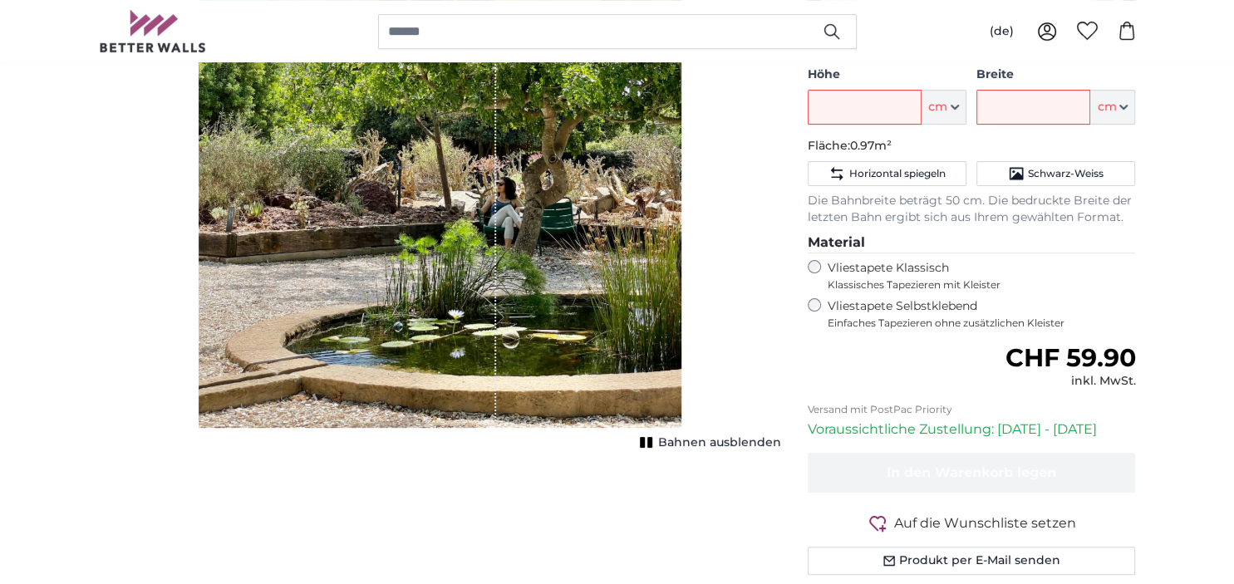
scroll to position [439, 0]
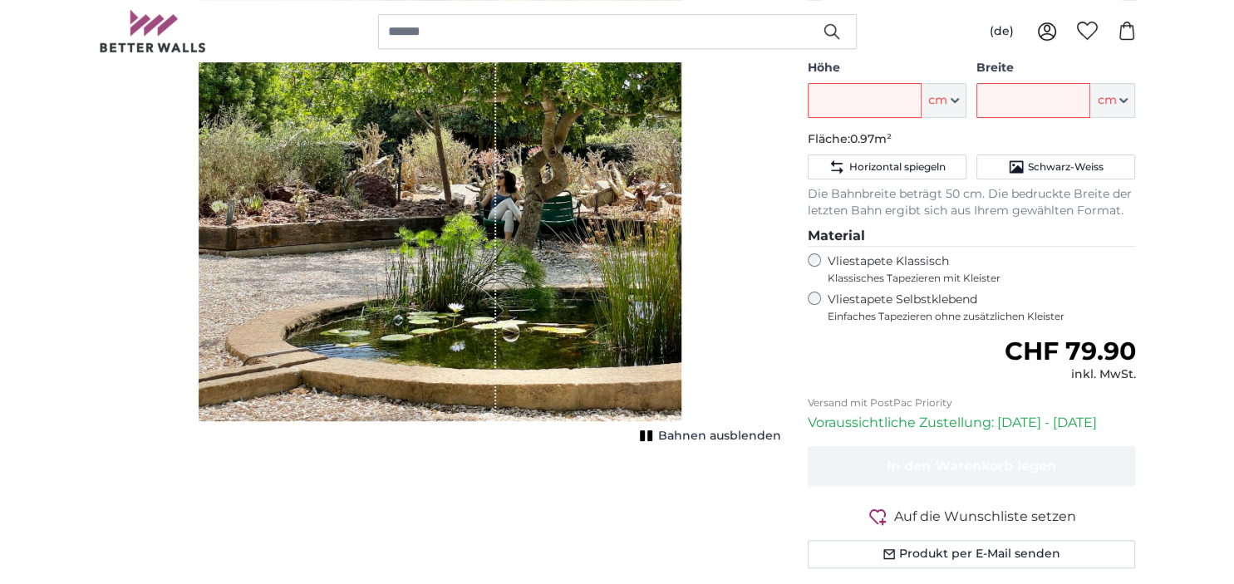
click at [749, 434] on span "Bahnen ausblenden" at bounding box center [719, 436] width 123 height 17
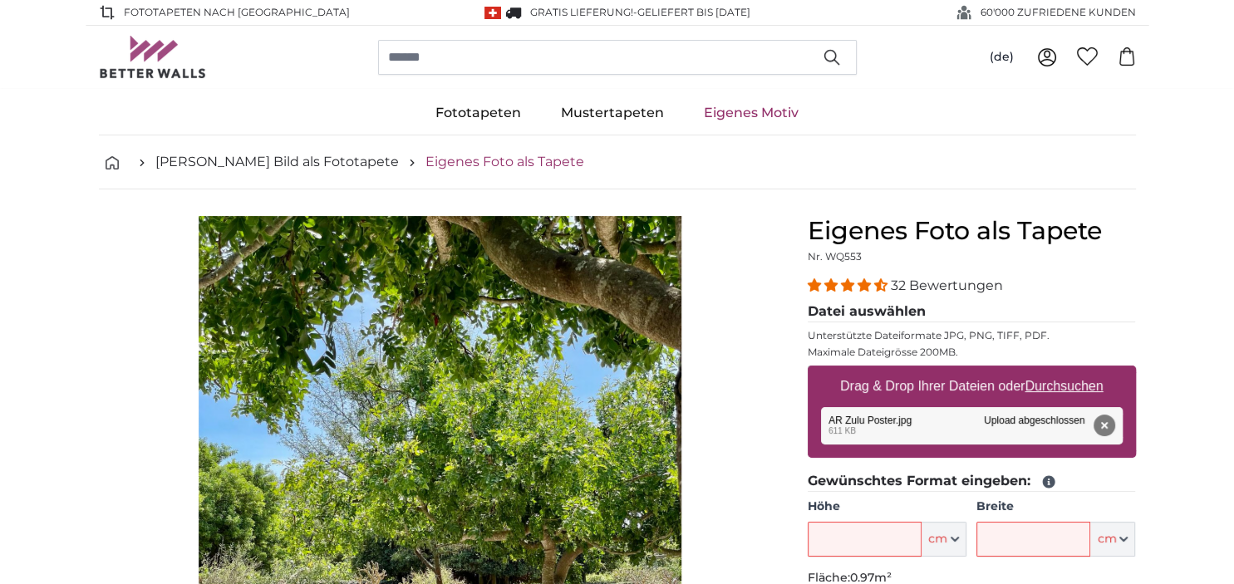
click at [447, 163] on link "Eigenes Foto als Tapete" at bounding box center [504, 162] width 159 height 20
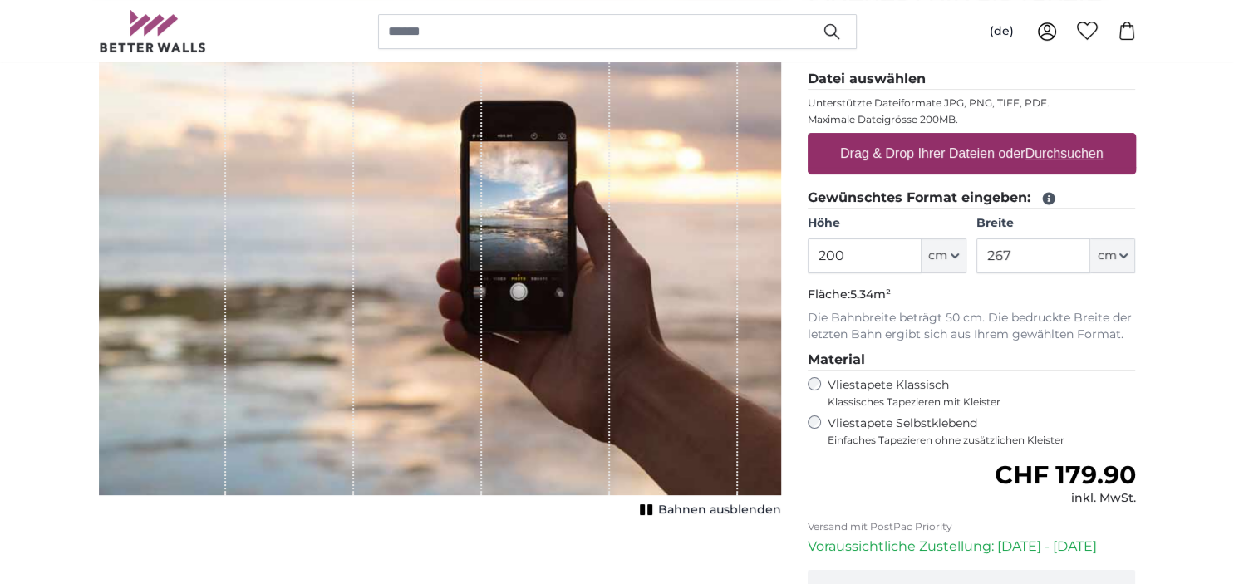
scroll to position [263, 0]
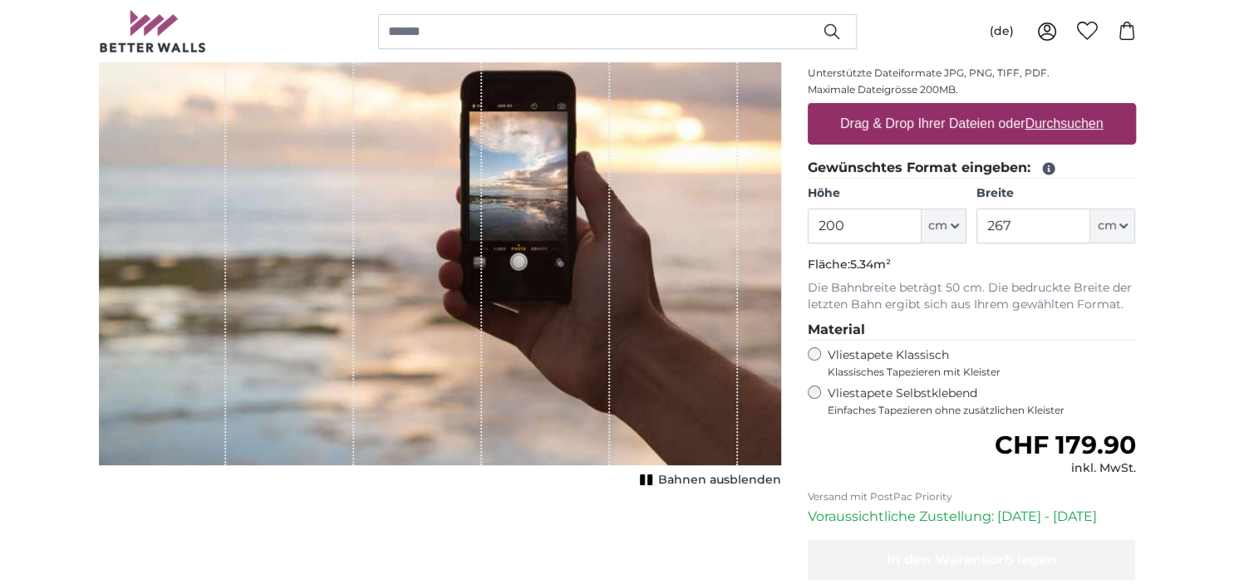
click at [1064, 122] on u "Durchsuchen" at bounding box center [1064, 123] width 78 height 14
click at [1064, 108] on input "Drag & Drop Ihrer Dateien oder Durchsuchen" at bounding box center [972, 105] width 328 height 5
type input "**********"
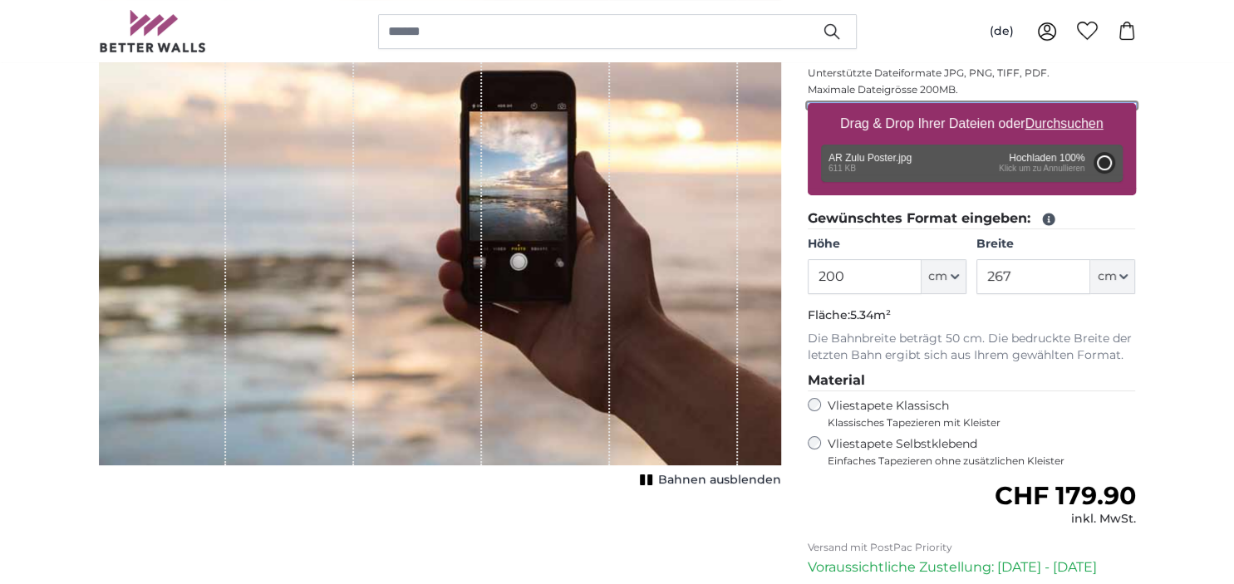
type input "108"
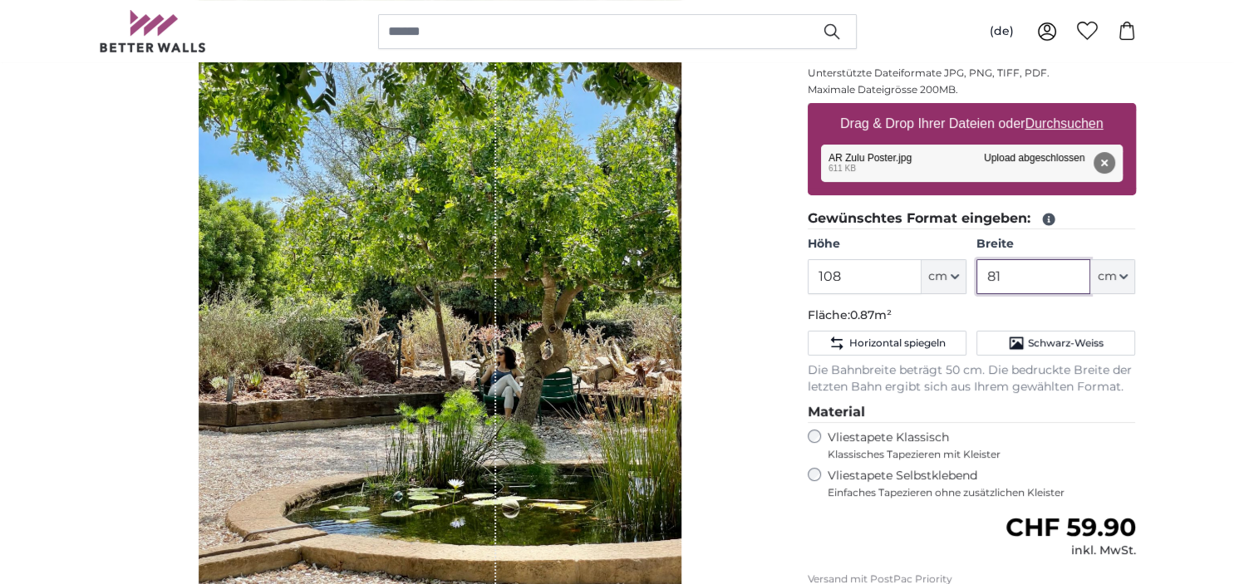
click at [1016, 271] on input "81" at bounding box center [1033, 276] width 114 height 35
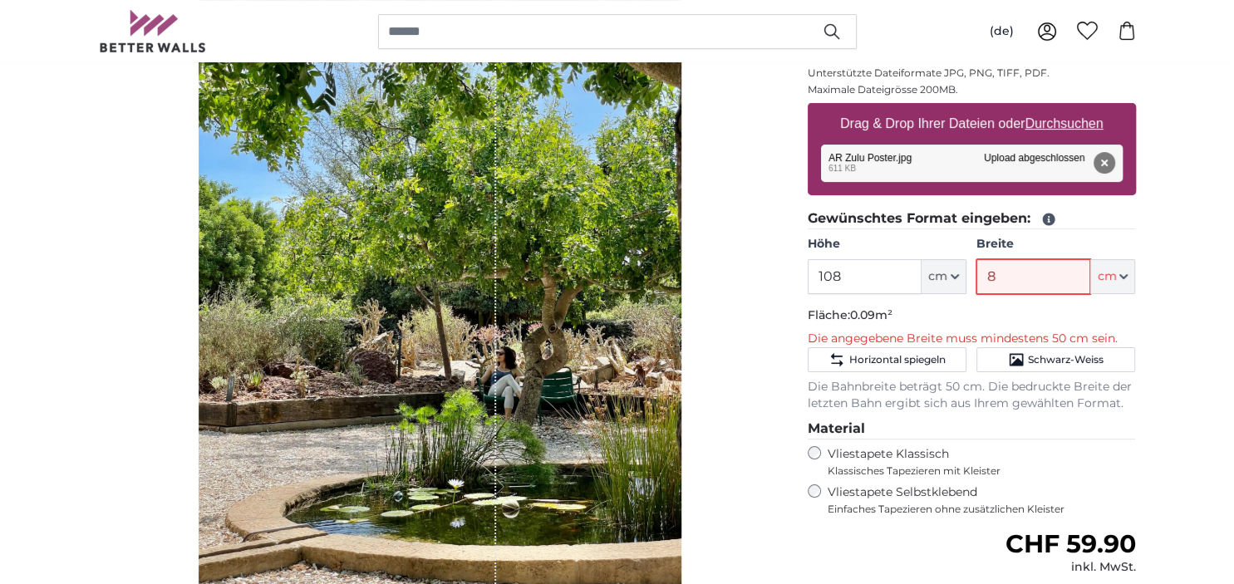
type input "81"
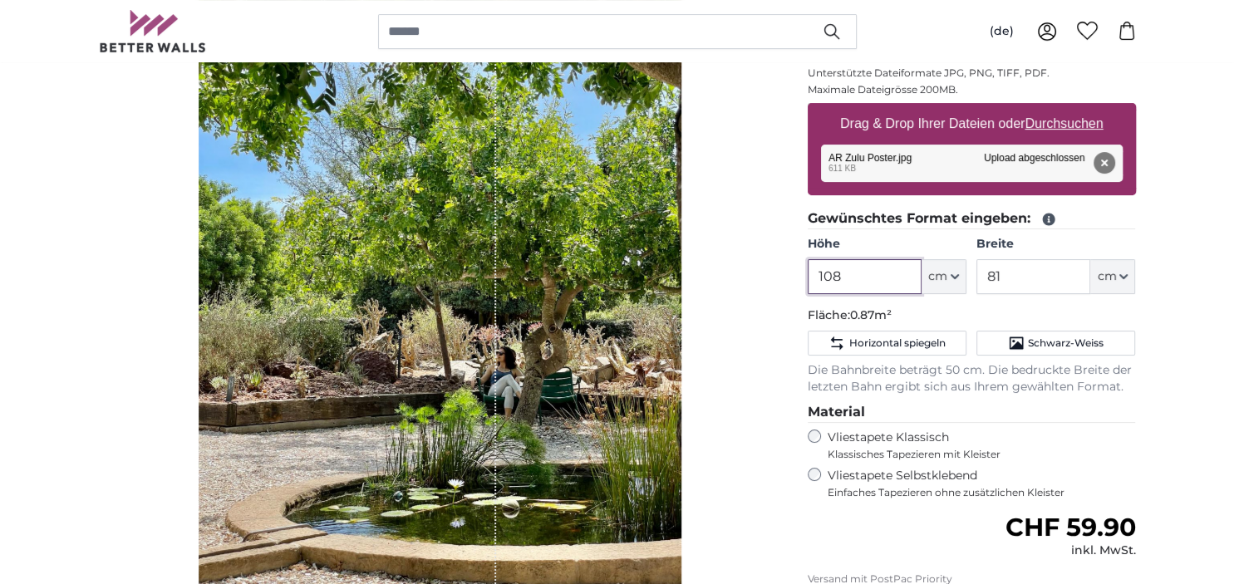
click at [851, 278] on input "108" at bounding box center [865, 276] width 114 height 35
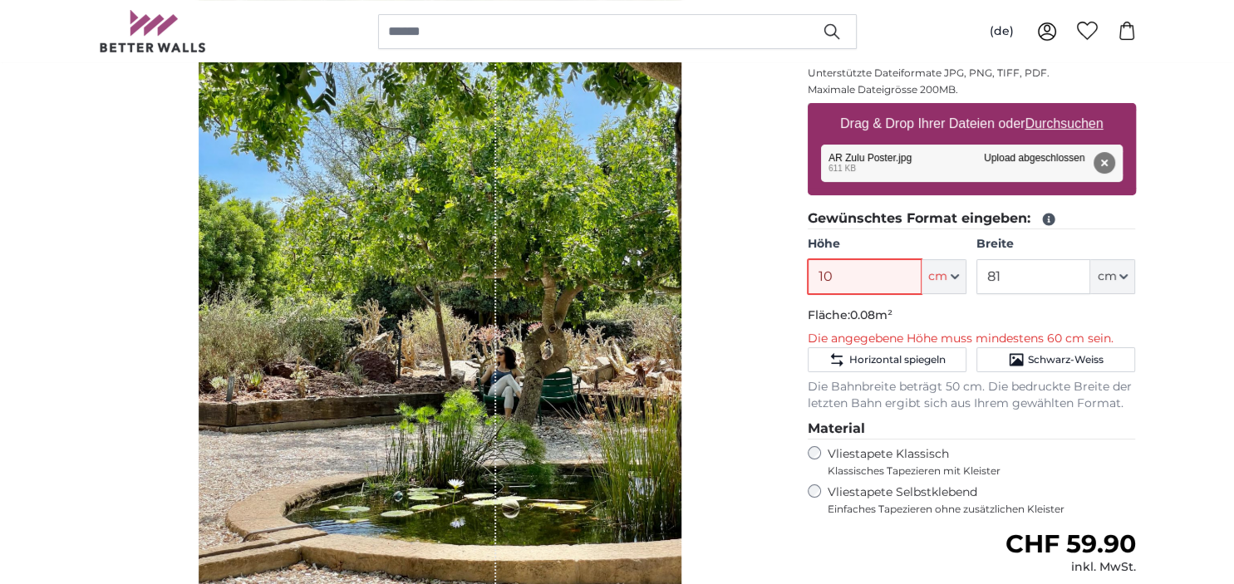
type input "108"
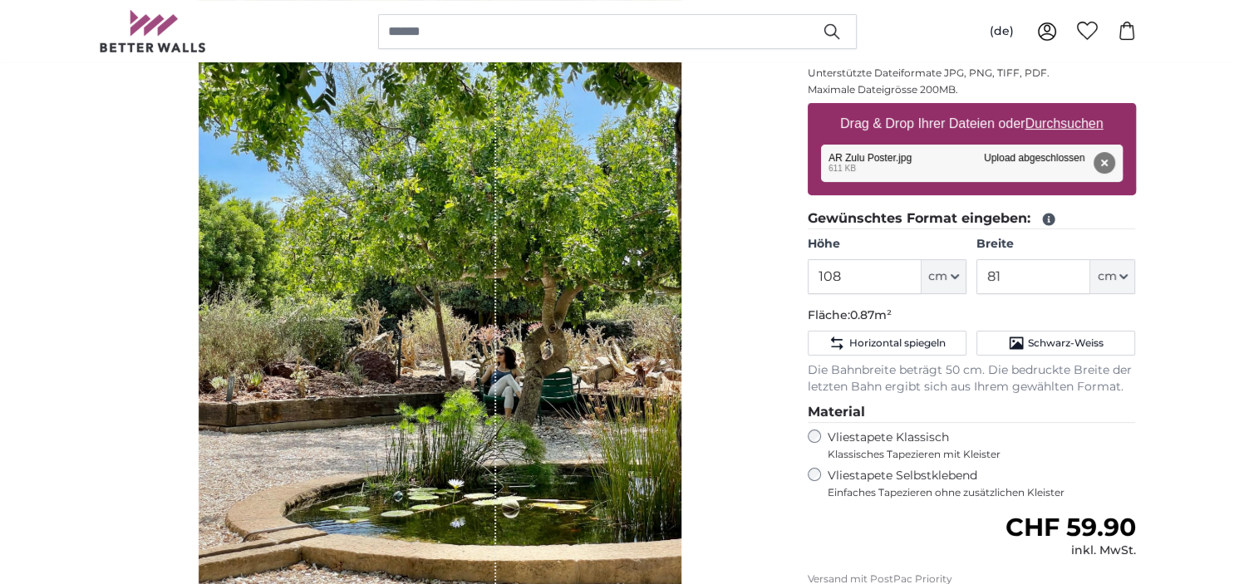
click at [767, 311] on div "Bahnen ausblenden" at bounding box center [440, 285] width 682 height 665
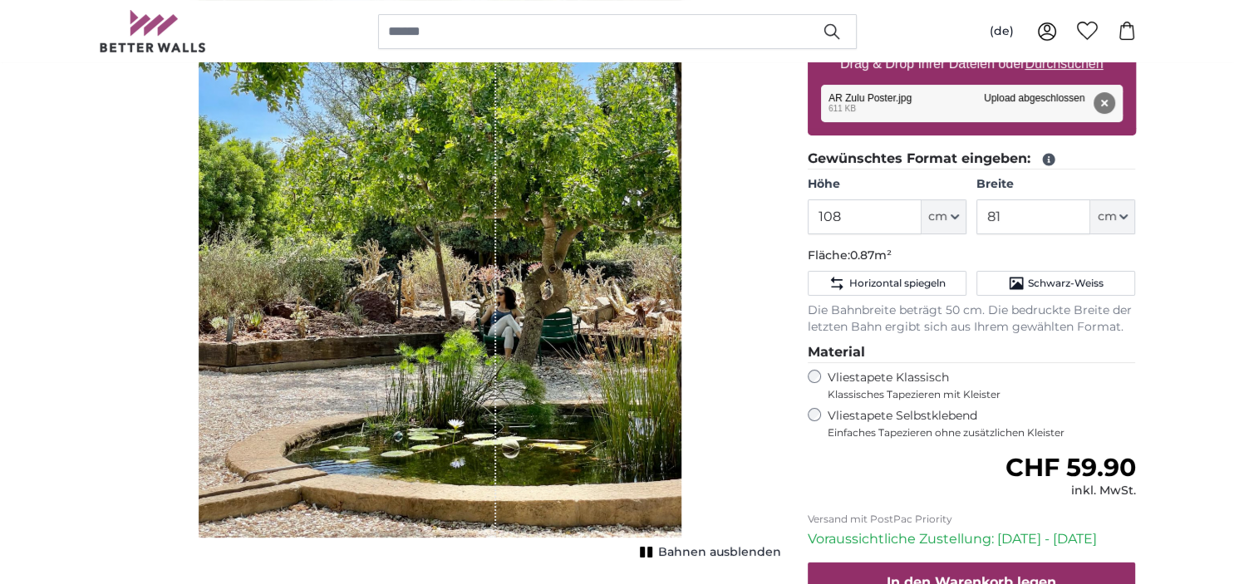
scroll to position [351, 0]
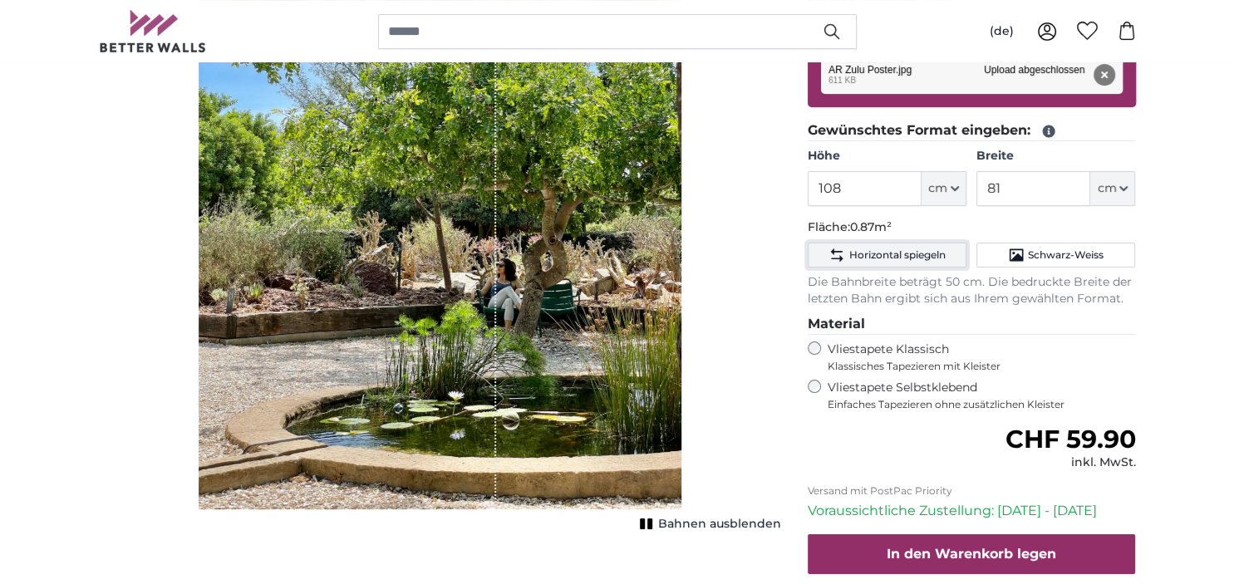
click at [866, 253] on span "Horizontal spiegeln" at bounding box center [897, 254] width 96 height 13
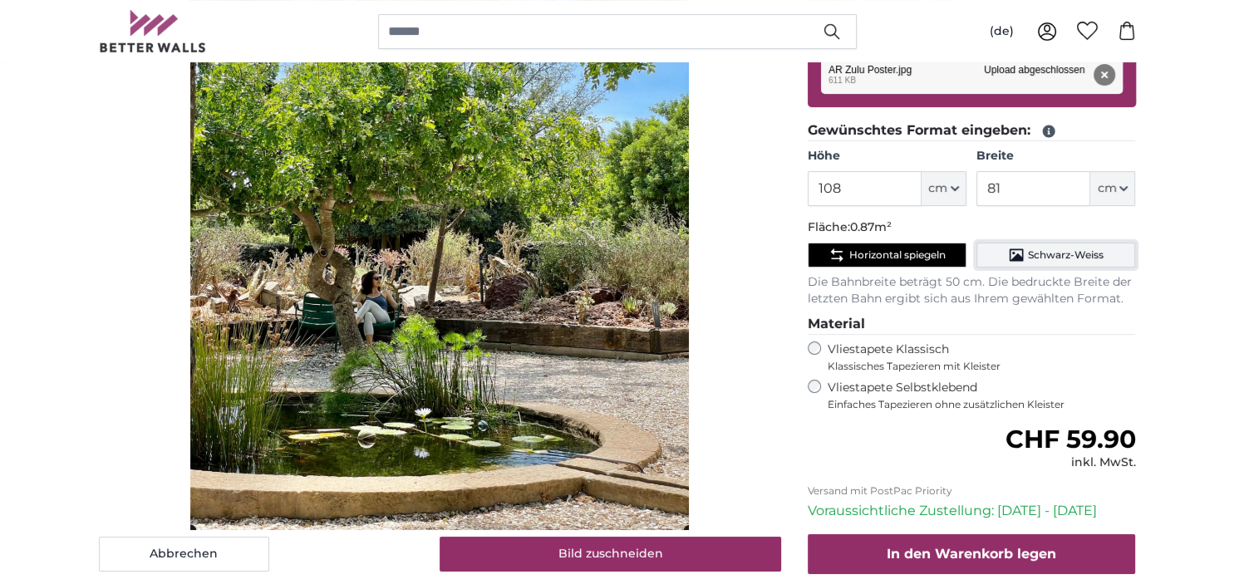
click at [1062, 254] on span "Schwarz-Weiss" at bounding box center [1066, 254] width 76 height 13
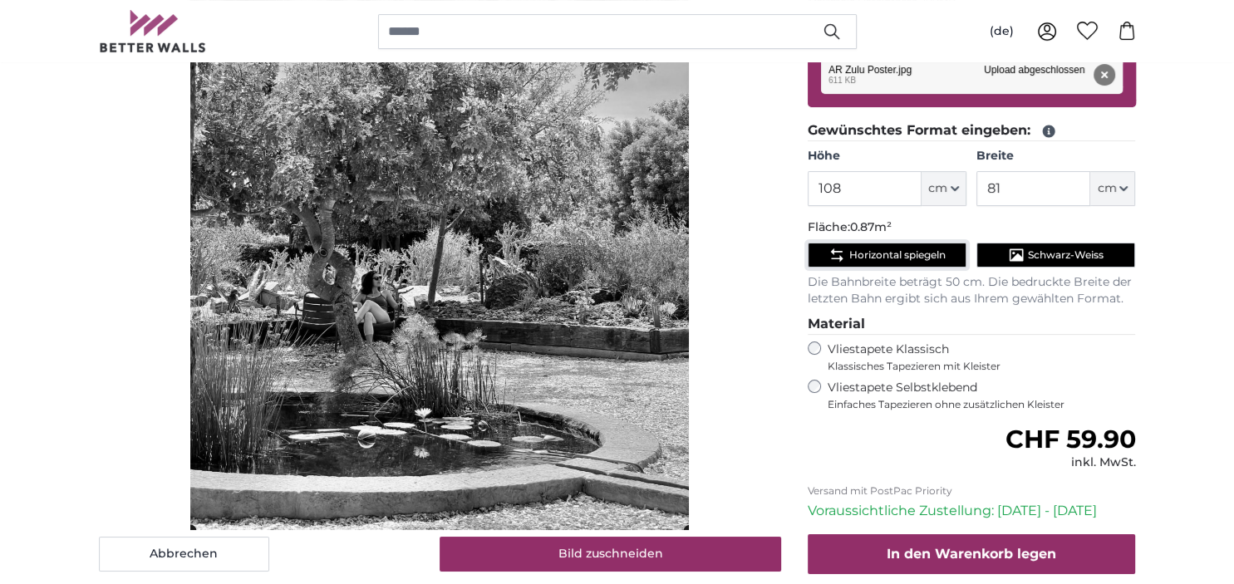
click at [912, 258] on span "Horizontal spiegeln" at bounding box center [897, 254] width 96 height 13
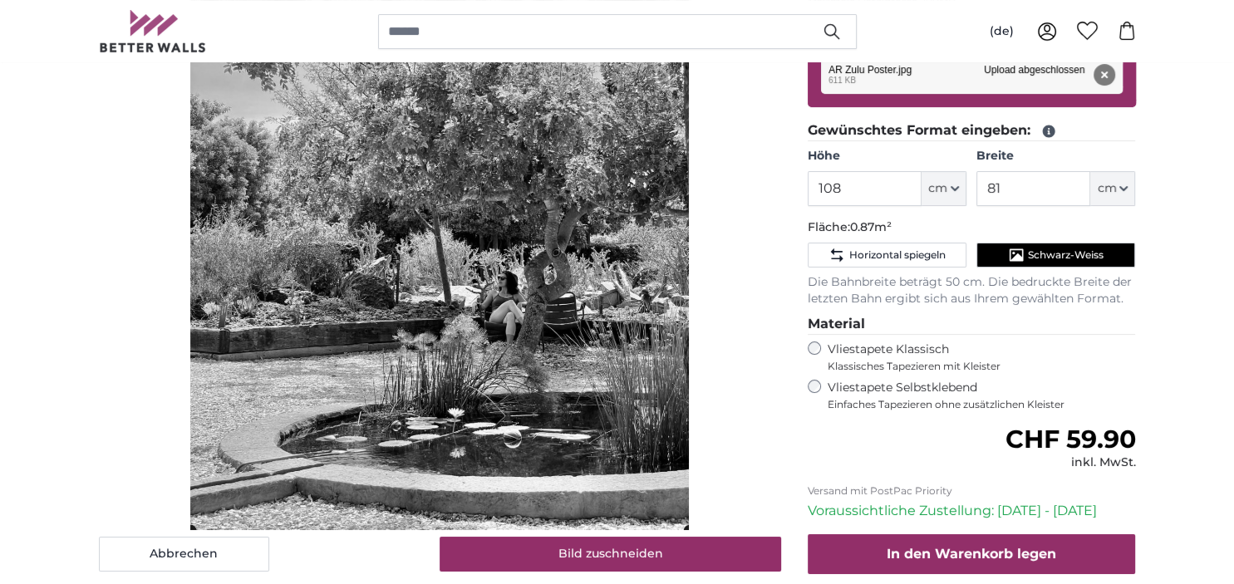
click at [126, 486] on div "Abbrechen Bild zuschneiden" at bounding box center [440, 218] width 682 height 706
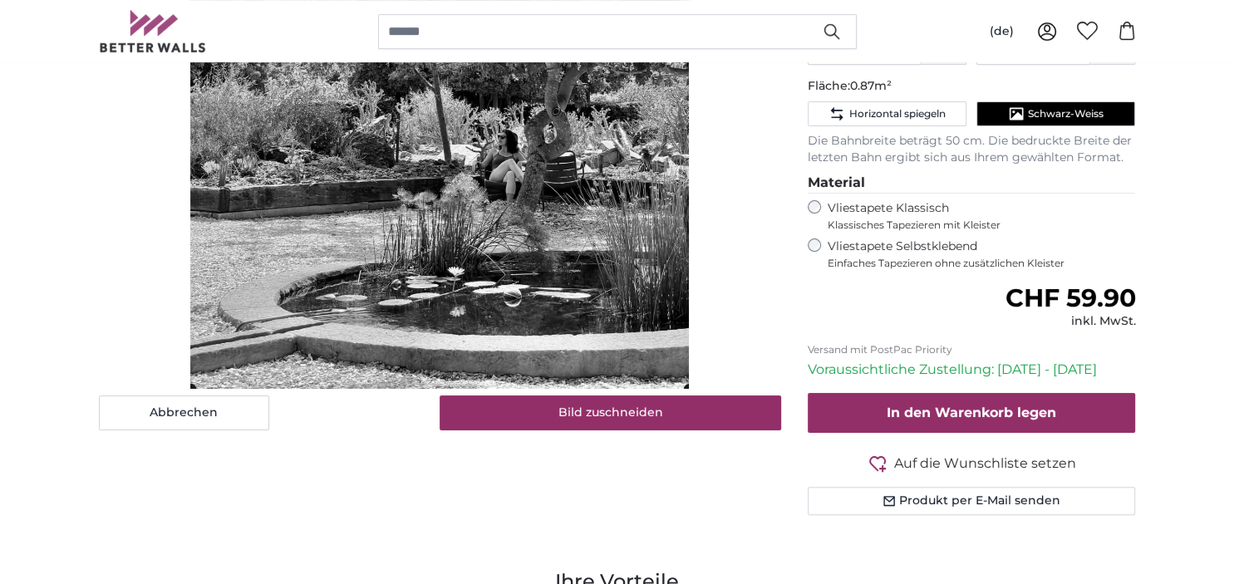
scroll to position [526, 0]
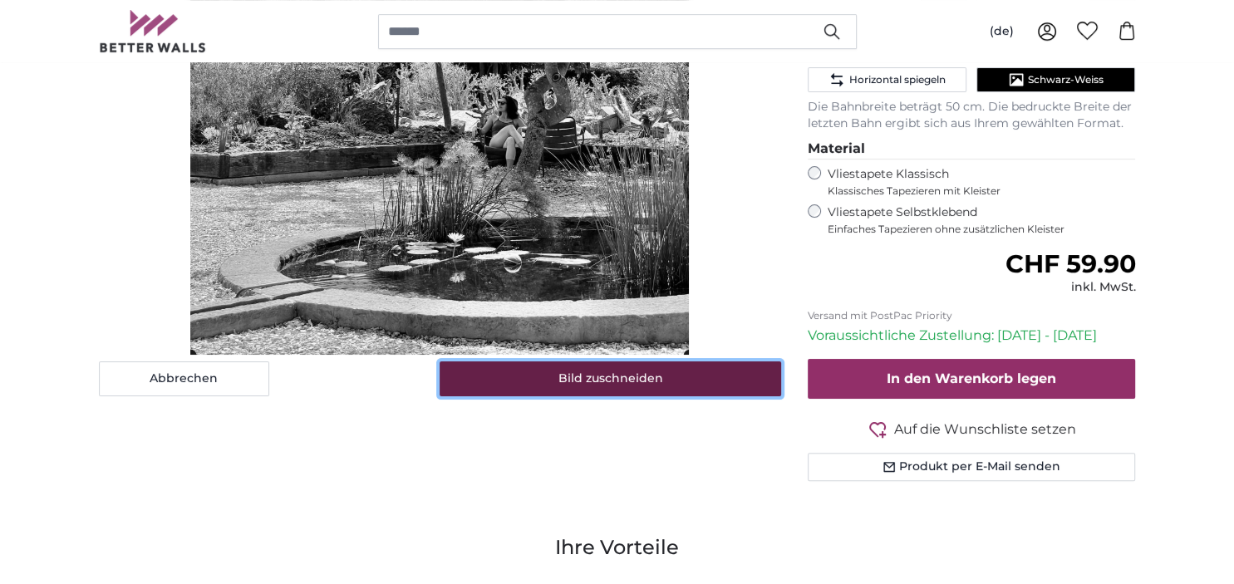
click at [595, 376] on button "Bild zuschneiden" at bounding box center [611, 379] width 342 height 35
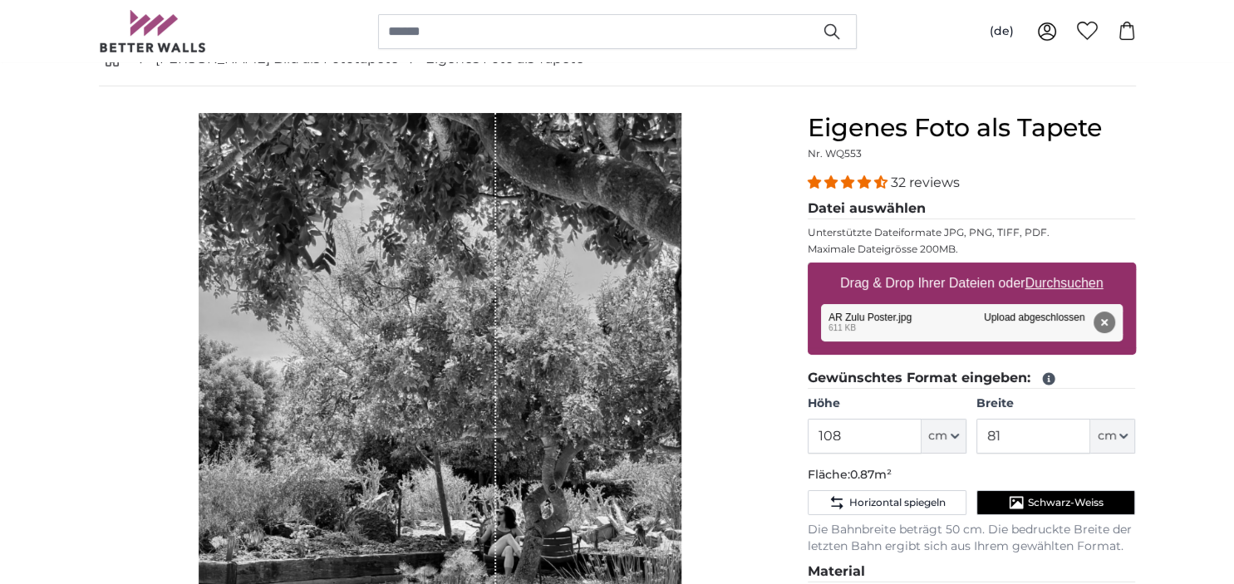
scroll to position [87, 0]
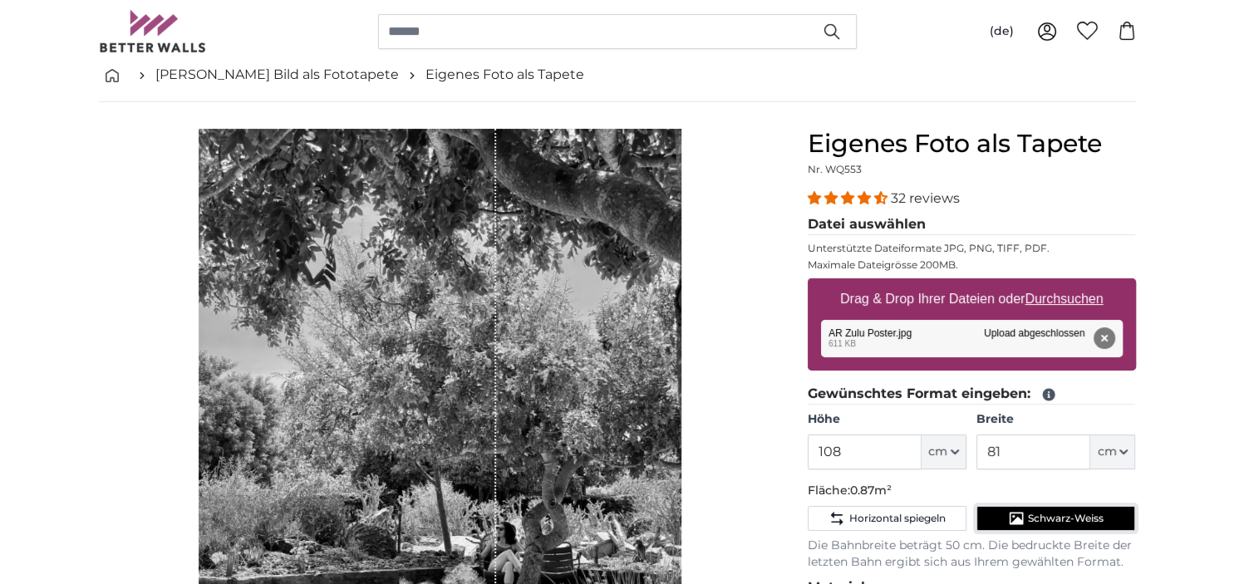
click at [1039, 514] on span "Schwarz-Weiss" at bounding box center [1066, 518] width 76 height 13
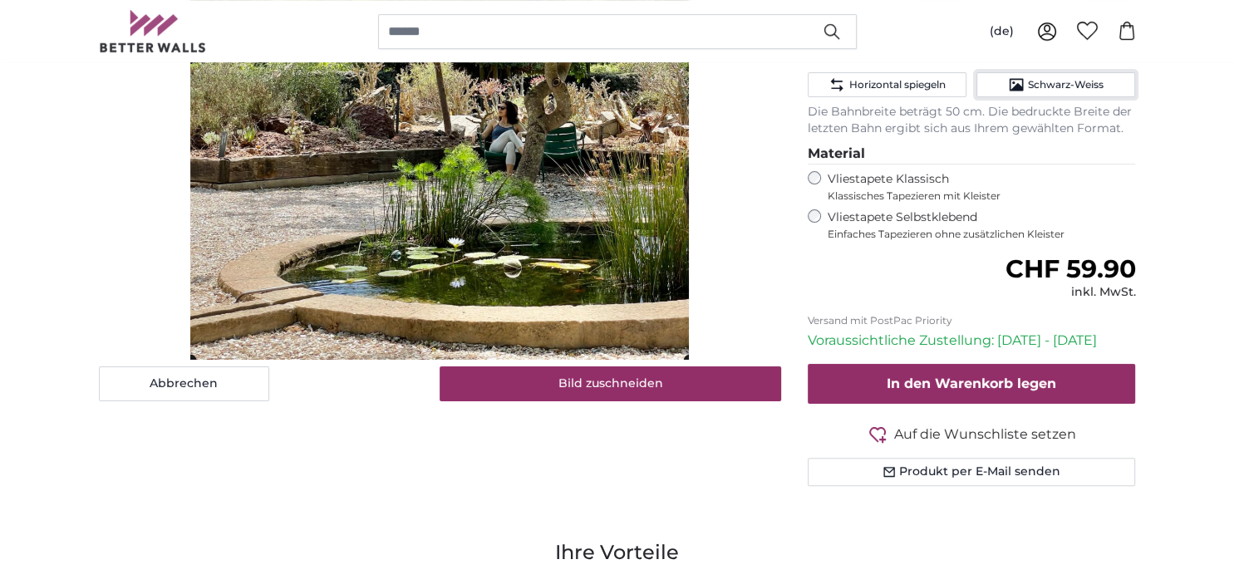
scroll to position [526, 0]
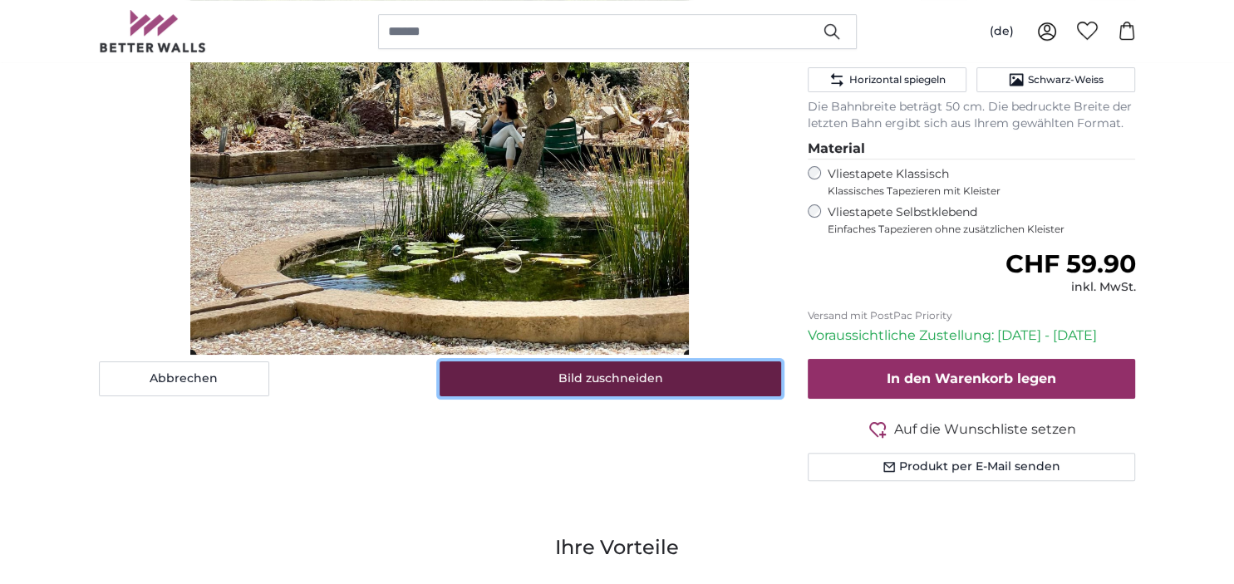
click at [587, 380] on button "Bild zuschneiden" at bounding box center [611, 379] width 342 height 35
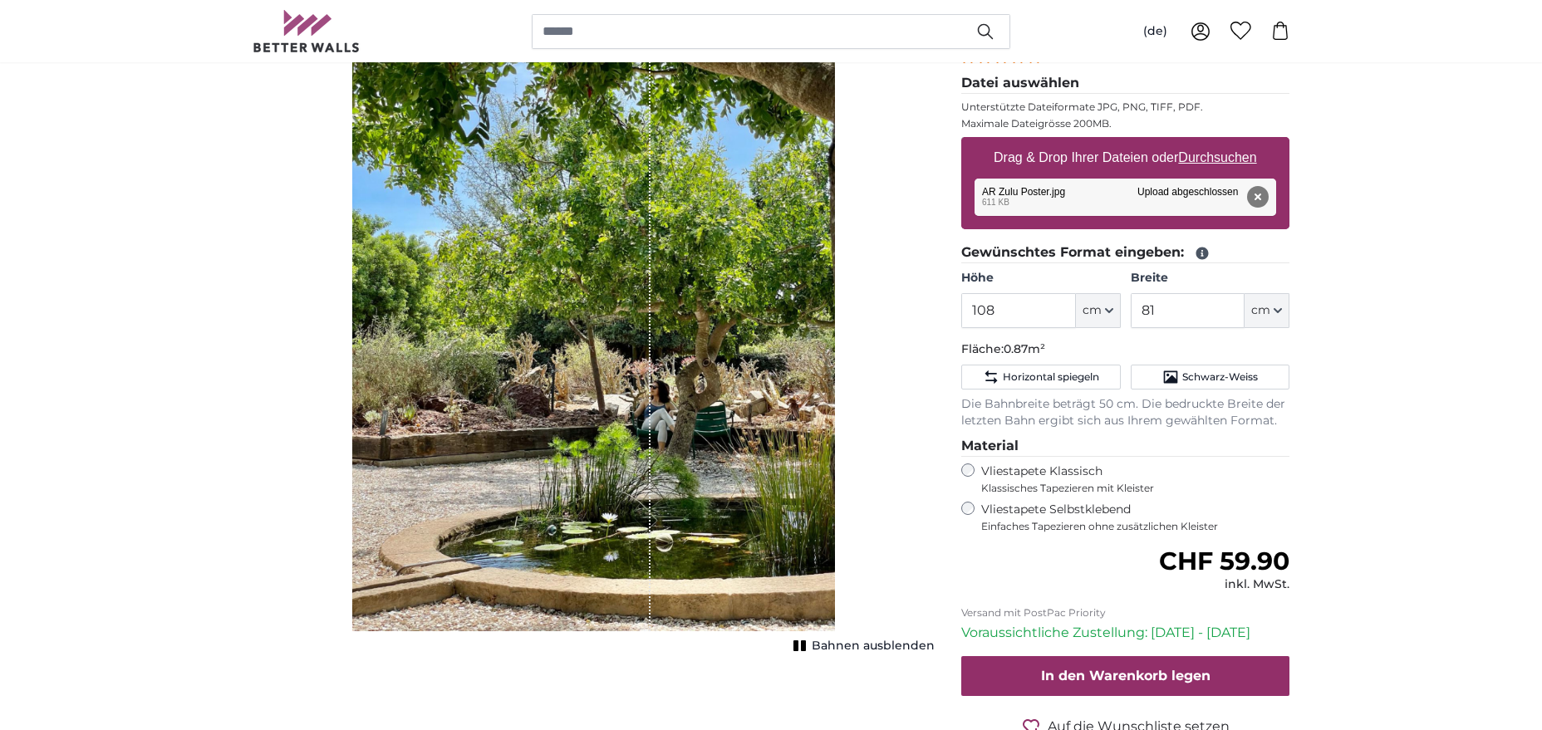
scroll to position [180, 0]
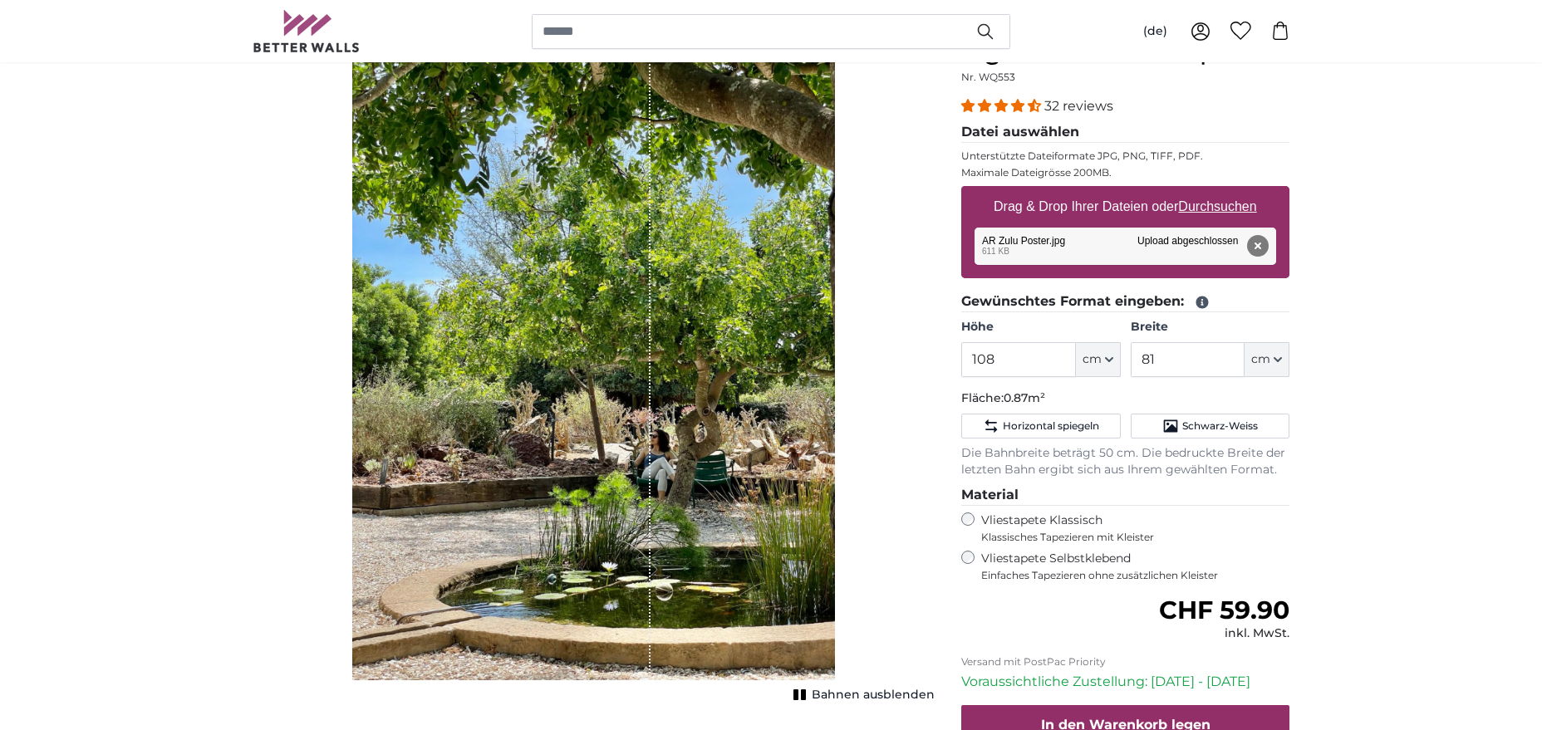
click at [851, 583] on span "Bahnen ausblenden" at bounding box center [873, 695] width 123 height 17
click at [854, 583] on span "Bahnen einblenden" at bounding box center [874, 695] width 122 height 17
click at [854, 583] on span "Bahnen ausblenden" at bounding box center [873, 695] width 123 height 17
click at [829, 583] on span "Bahnen einblenden" at bounding box center [874, 695] width 122 height 17
click at [829, 583] on span "Bahnen ausblenden" at bounding box center [873, 695] width 123 height 17
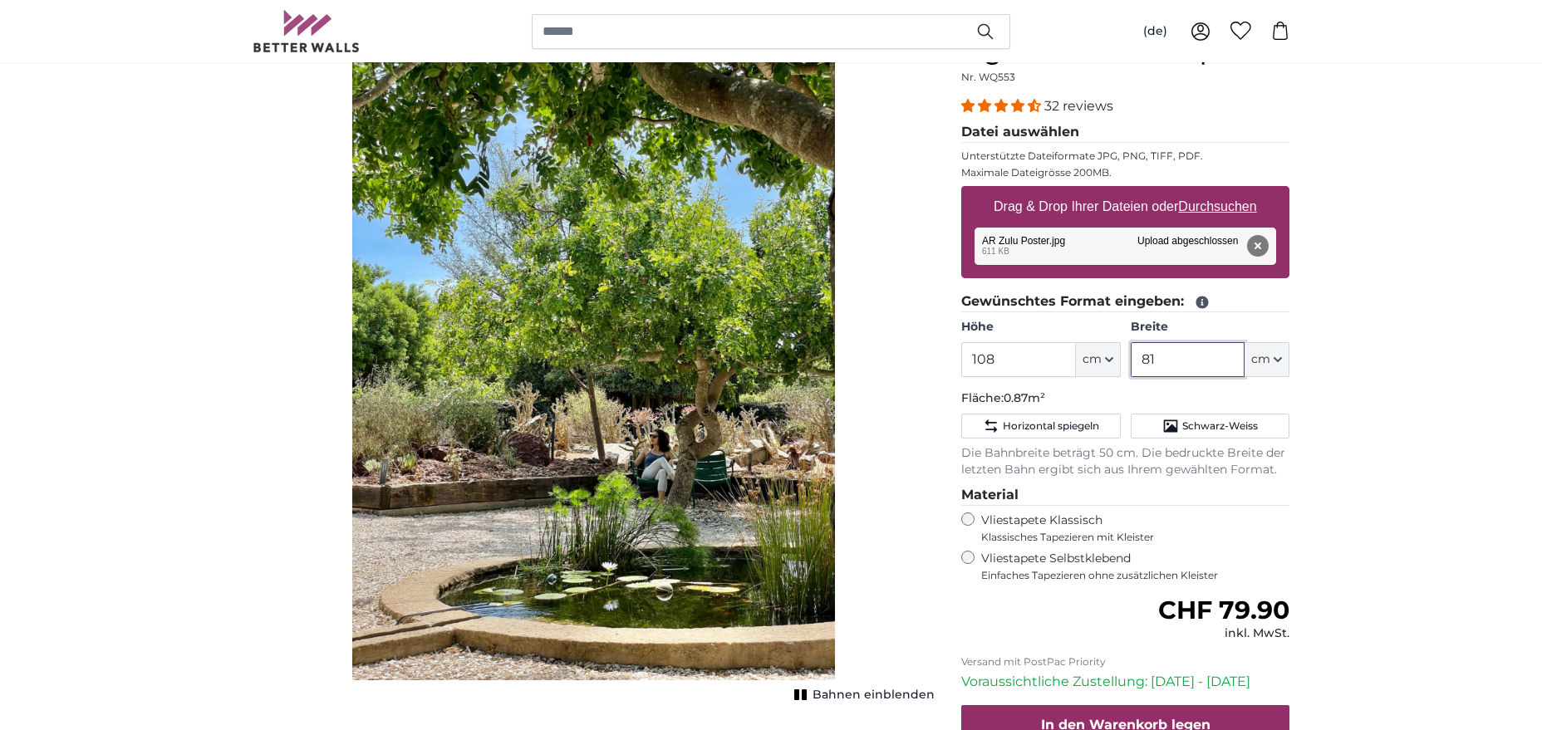
click at [1160, 357] on input "81" at bounding box center [1188, 359] width 114 height 35
type input "8"
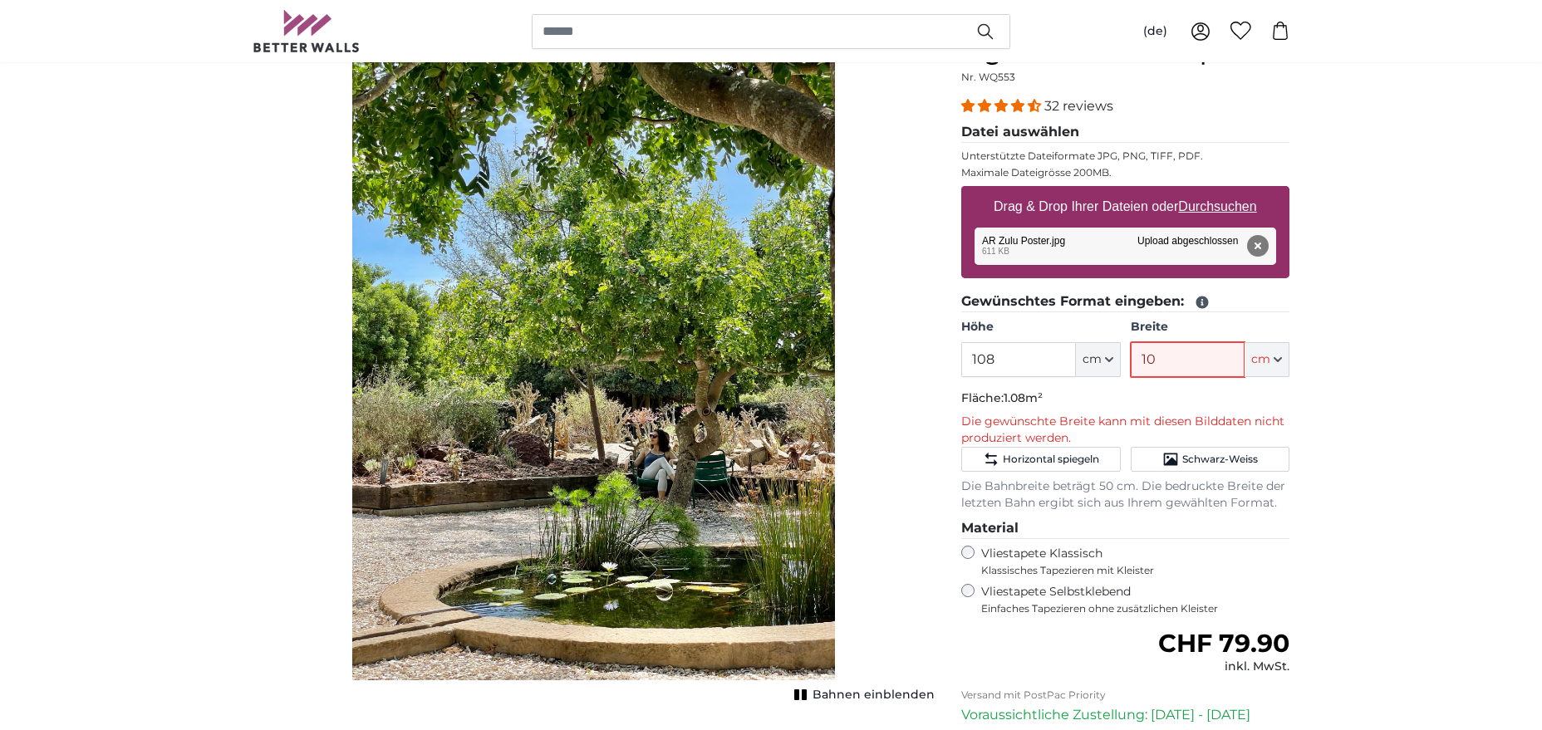
type input "1"
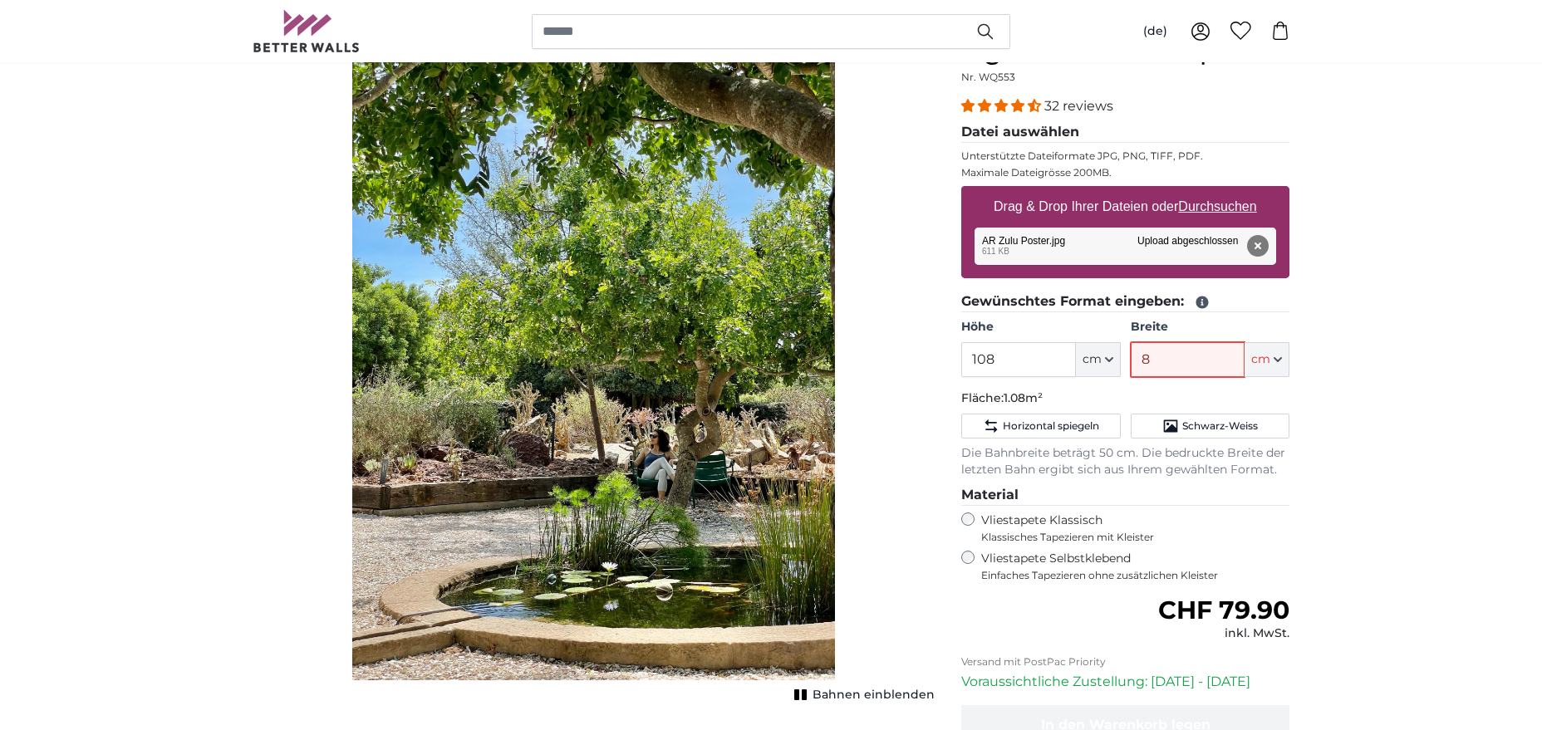
type input "81"
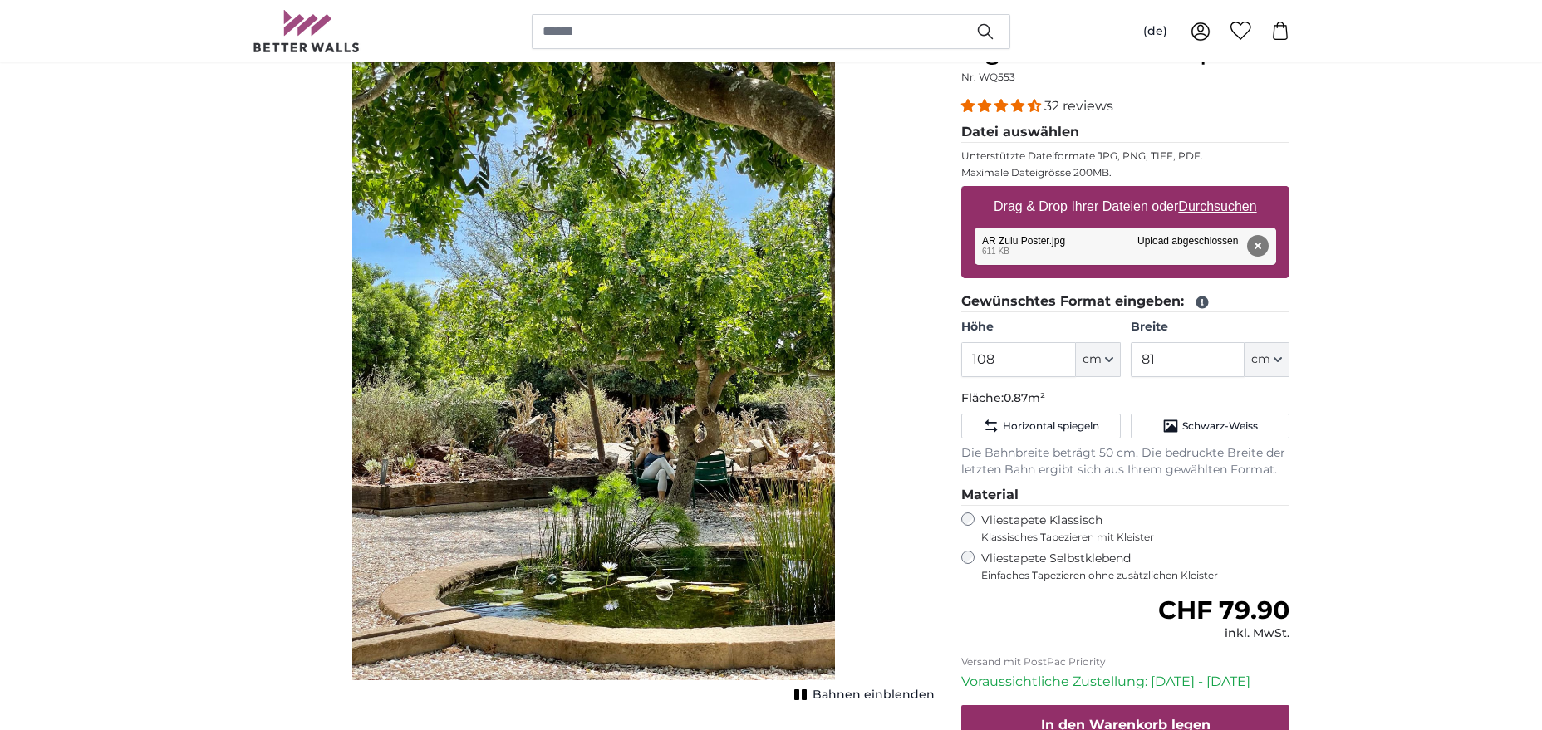
click at [834, 583] on span "Bahnen einblenden" at bounding box center [874, 695] width 122 height 17
click at [1233, 247] on button "Entfernen" at bounding box center [1258, 246] width 22 height 22
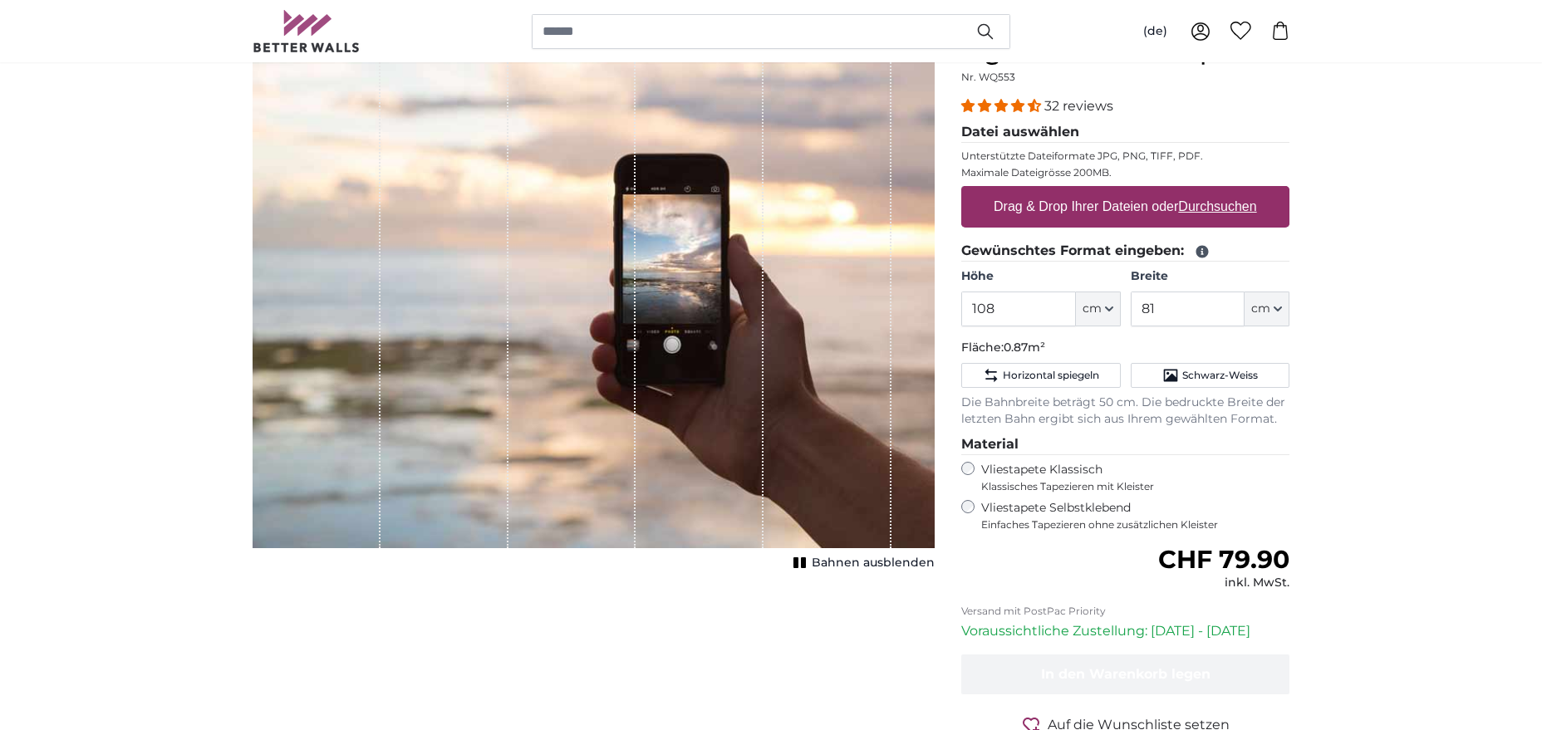
click at [1124, 209] on label "Drag & Drop Ihrer Dateien oder Durchsuchen" at bounding box center [1125, 206] width 277 height 33
click at [1124, 191] on input "Drag & Drop Ihrer Dateien oder Durchsuchen" at bounding box center [1126, 188] width 328 height 5
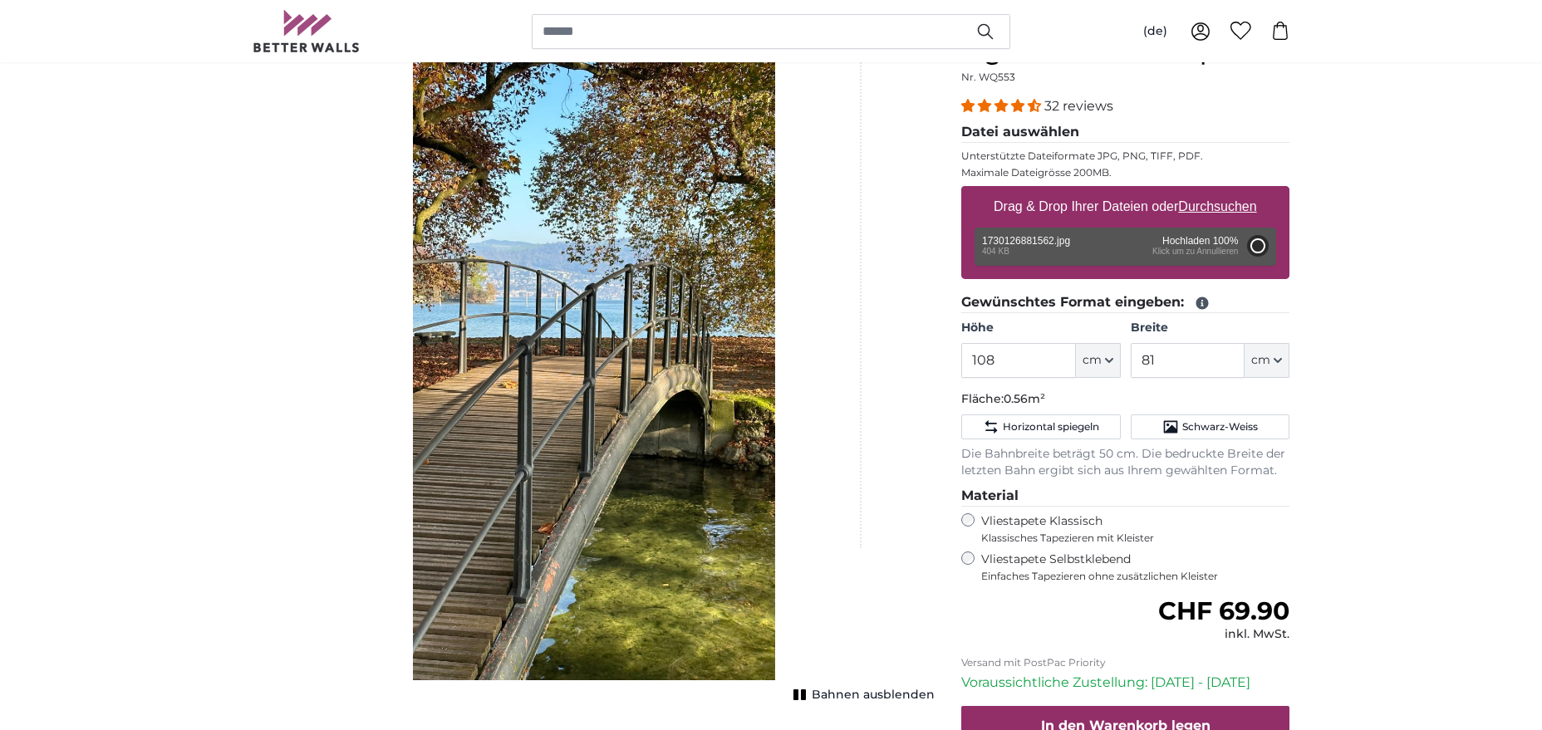
type input "100"
type input "56"
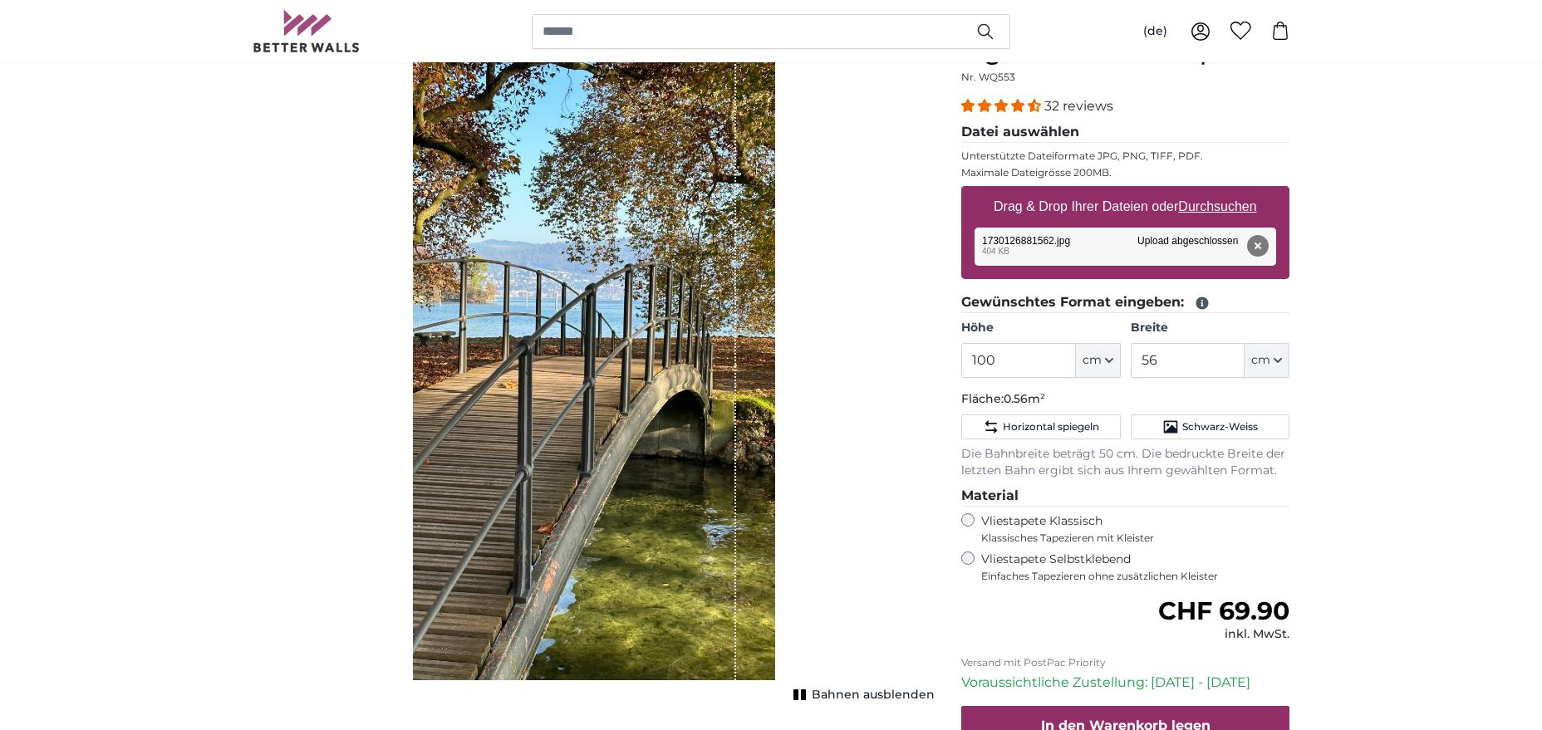
click at [1233, 243] on button "Entfernen" at bounding box center [1258, 246] width 22 height 22
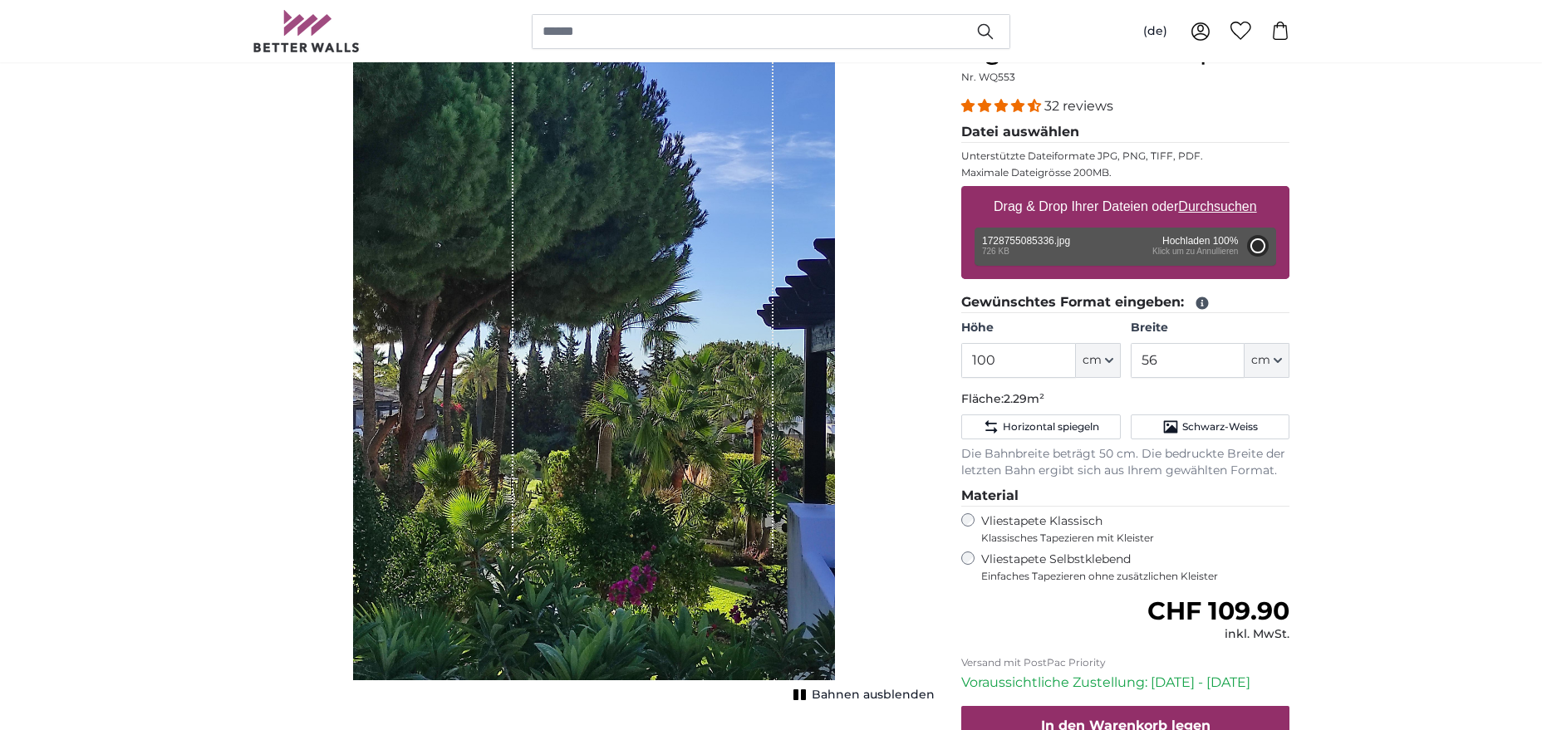
type input "174.7"
type input "131"
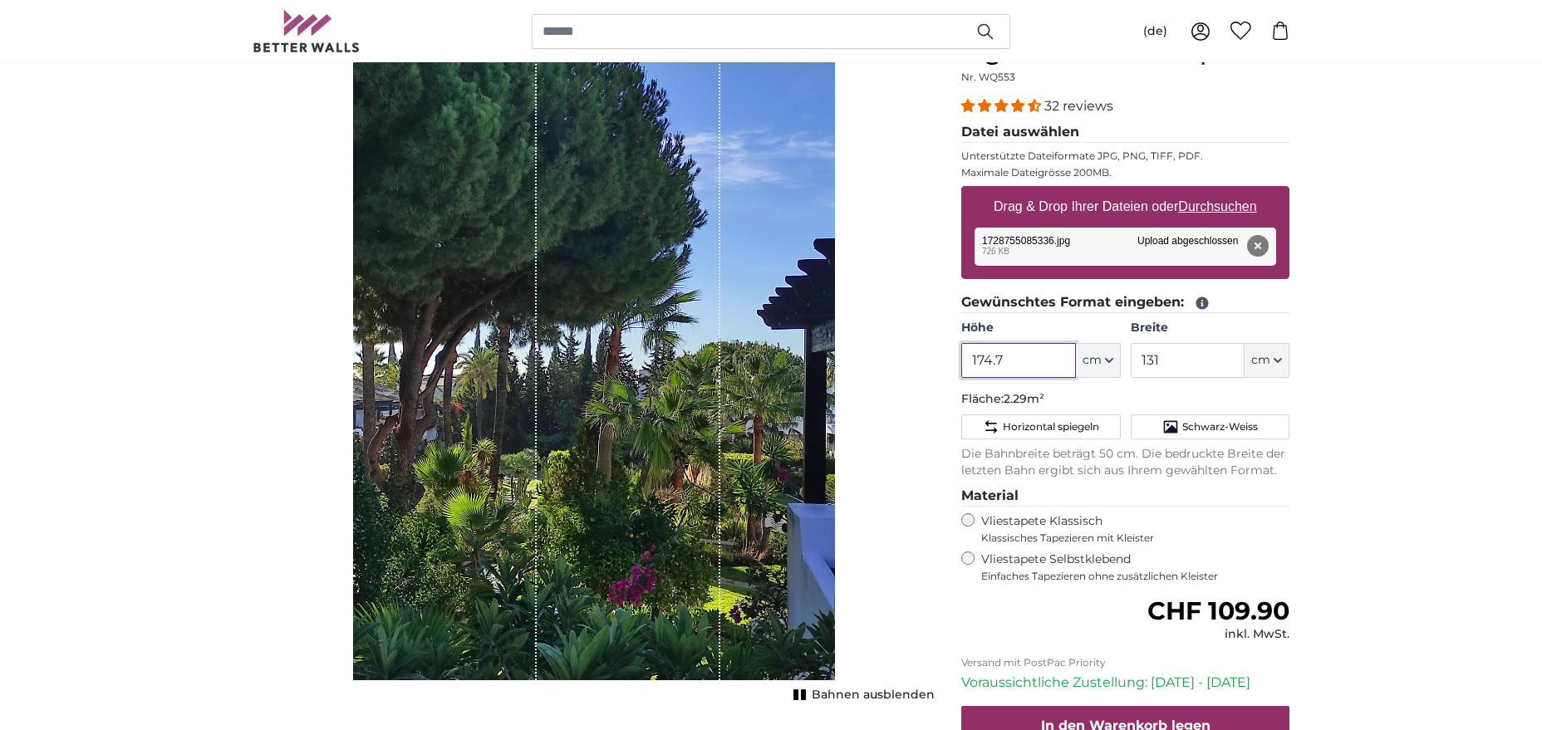
drag, startPoint x: 1029, startPoint y: 360, endPoint x: 955, endPoint y: 355, distance: 74.1
click at [962, 355] on input "174.7" at bounding box center [1019, 360] width 114 height 35
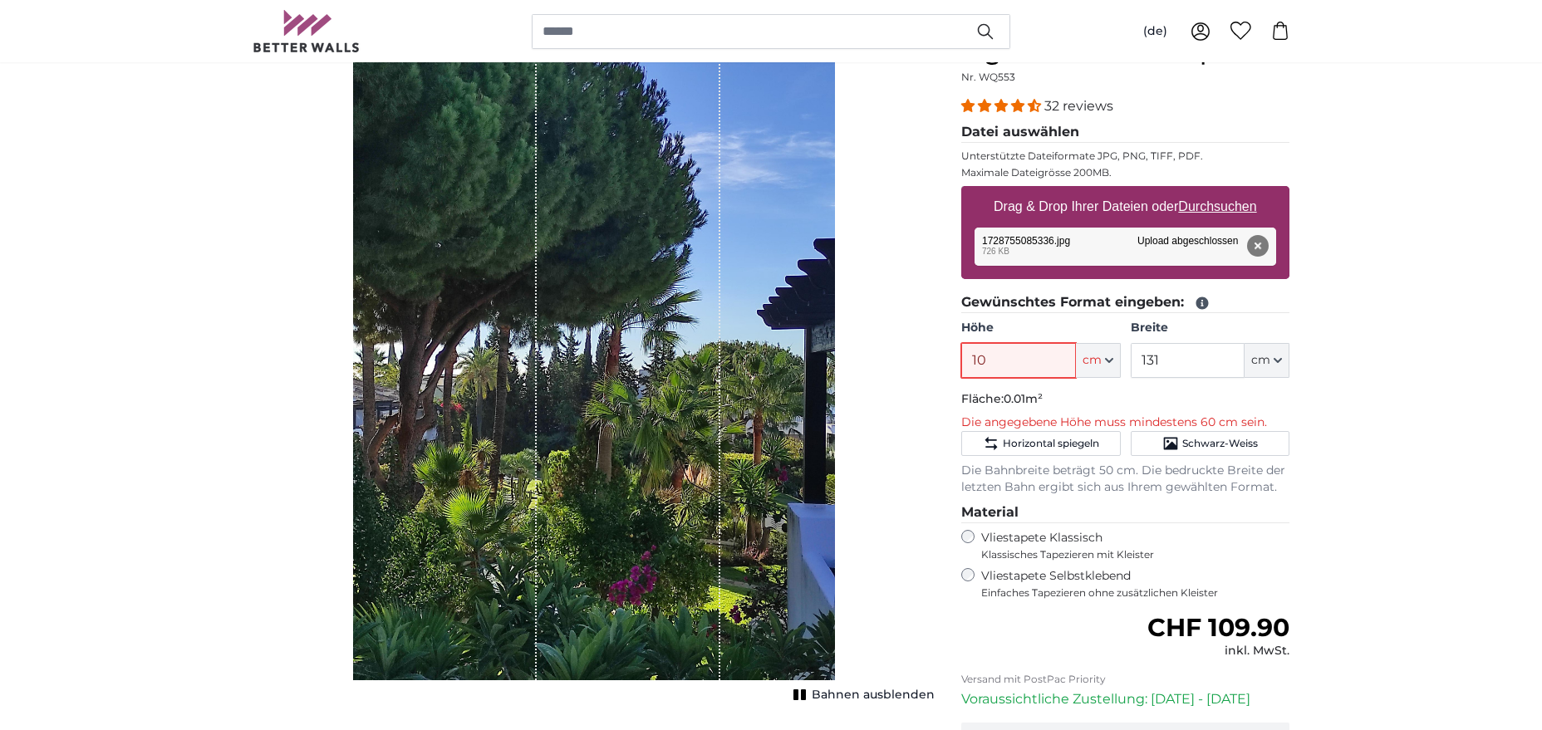
type input "108"
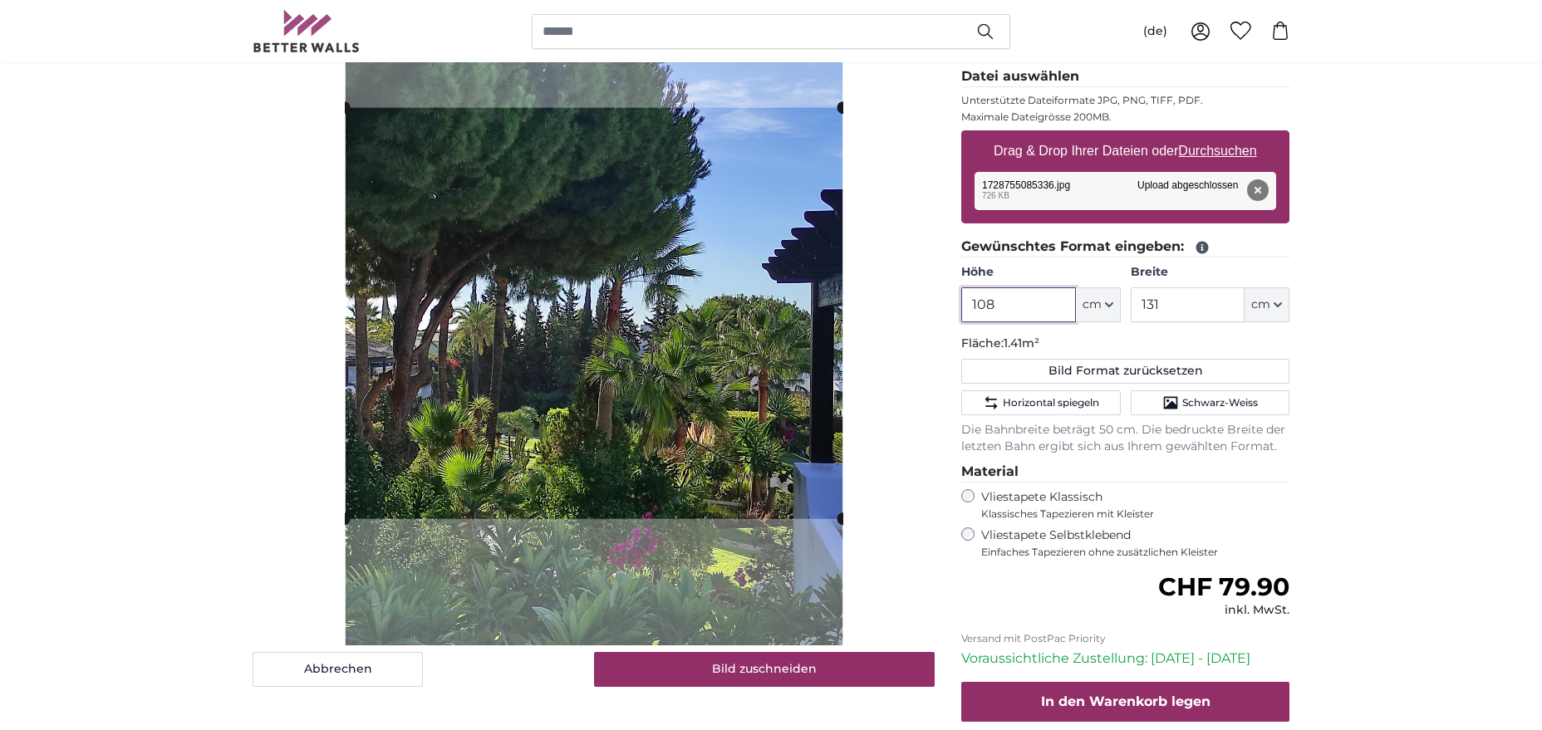
scroll to position [264, 0]
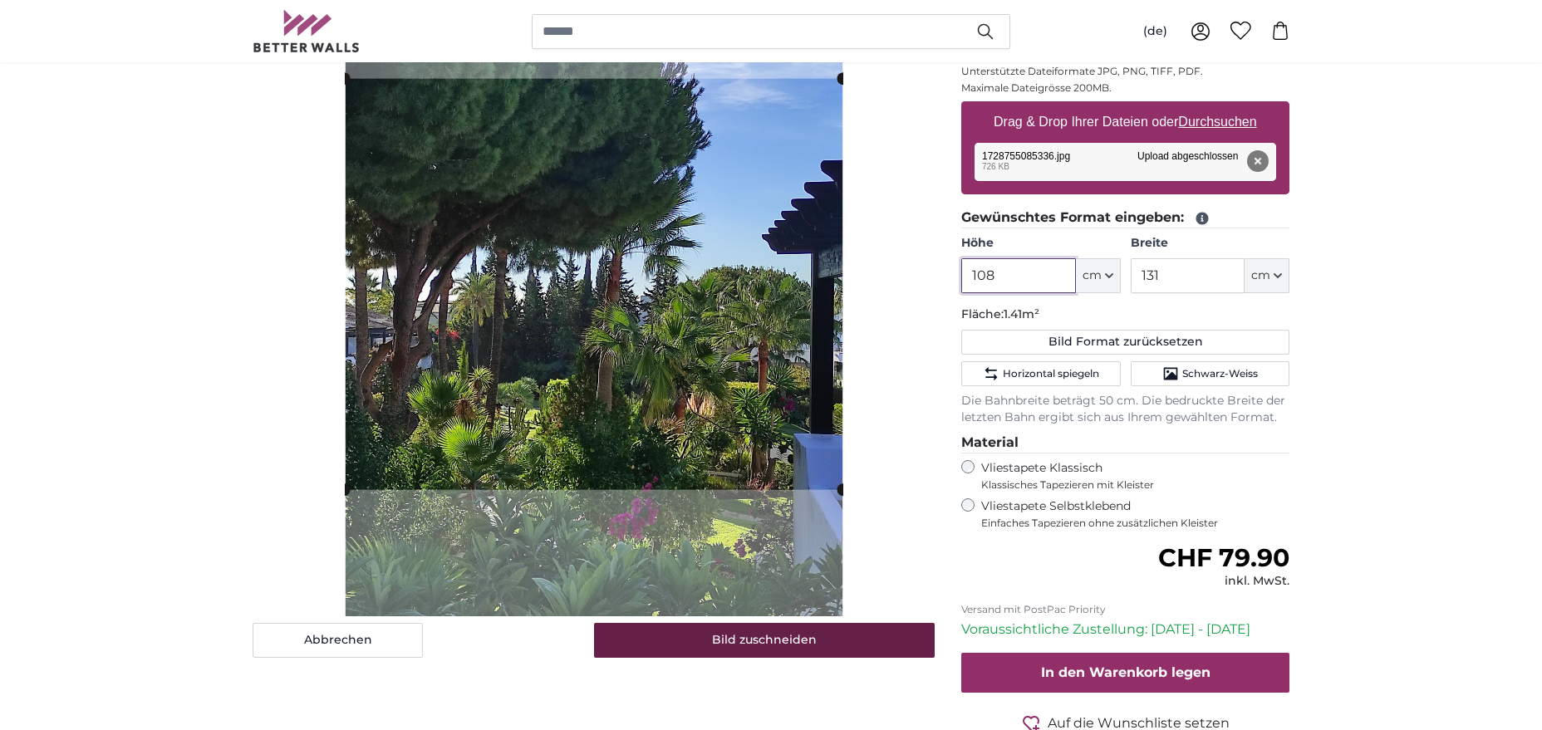
type input "108"
click at [804, 583] on button "Bild zuschneiden" at bounding box center [765, 640] width 342 height 35
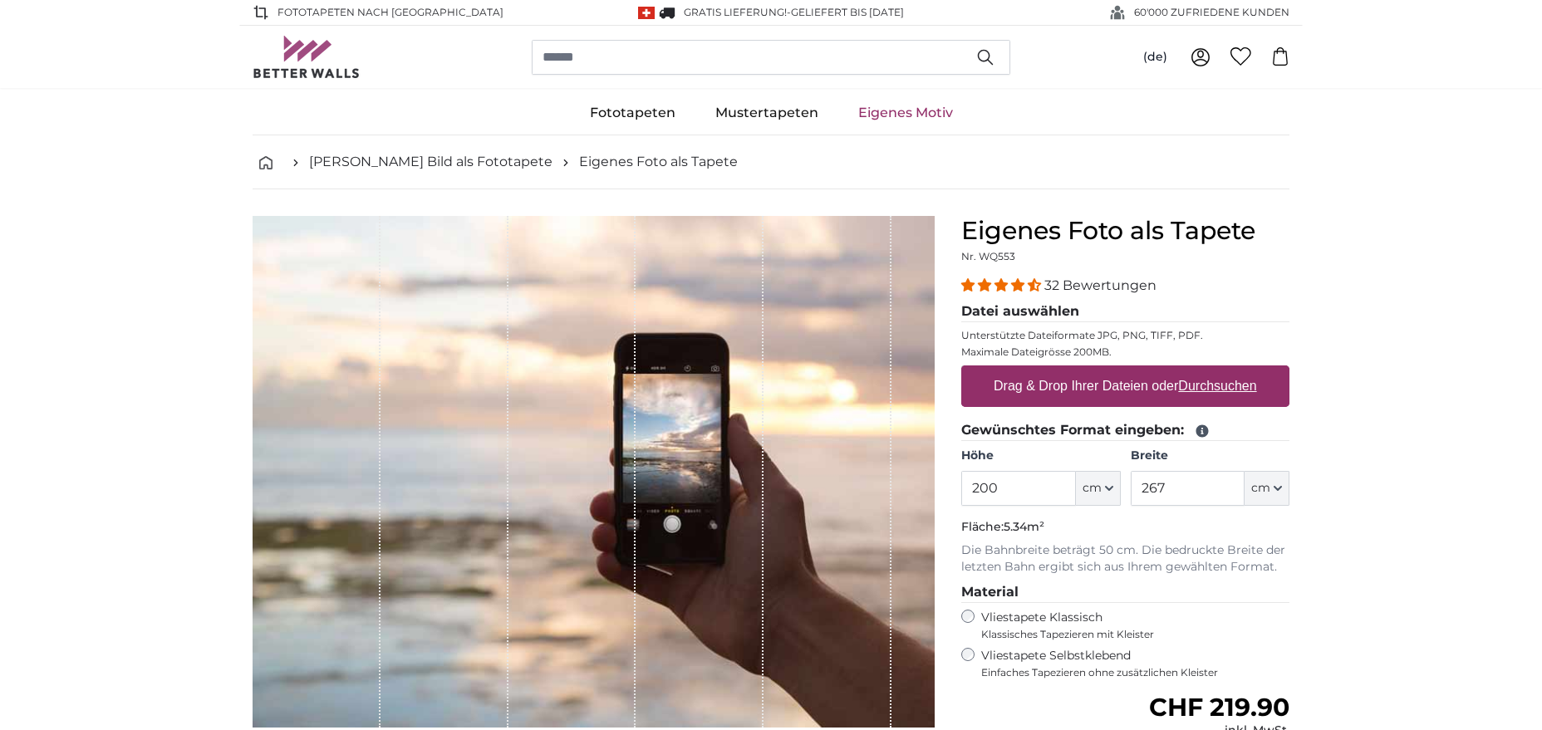
click at [1193, 386] on u "Durchsuchen" at bounding box center [1218, 386] width 78 height 14
click at [1193, 371] on input "Drag & Drop Ihrer Dateien oder Durchsuchen" at bounding box center [1126, 368] width 328 height 5
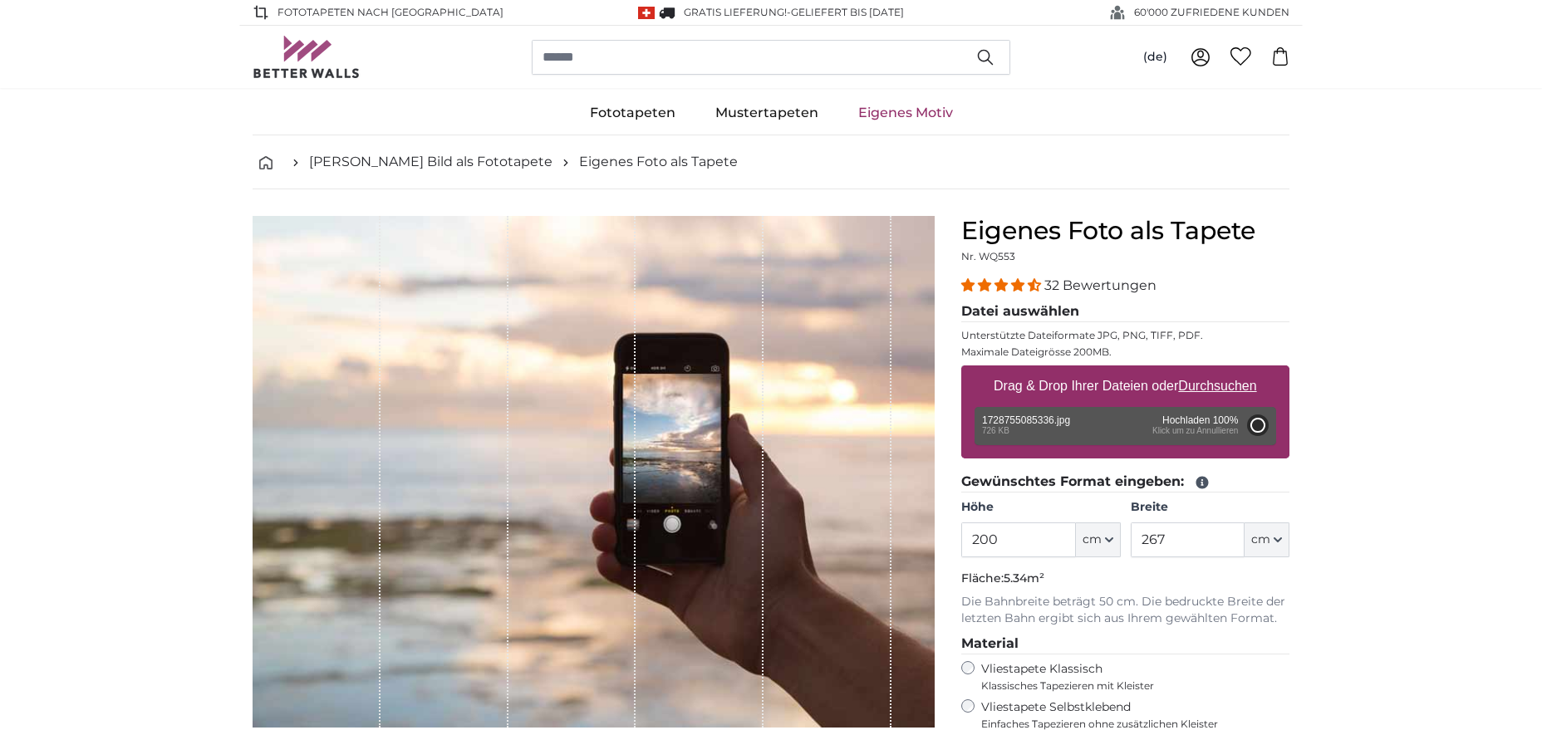
type input "174.7"
type input "131"
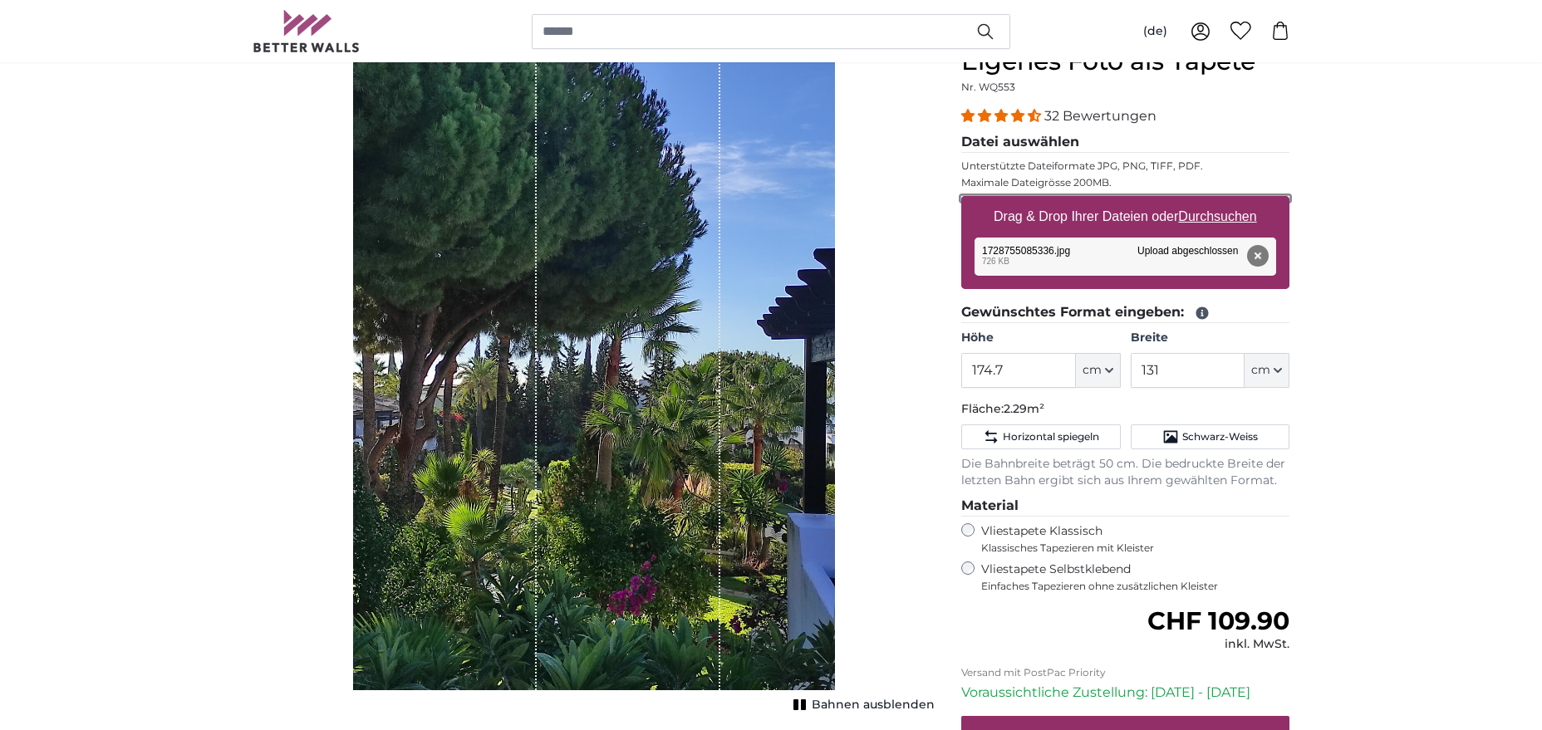
scroll to position [254, 0]
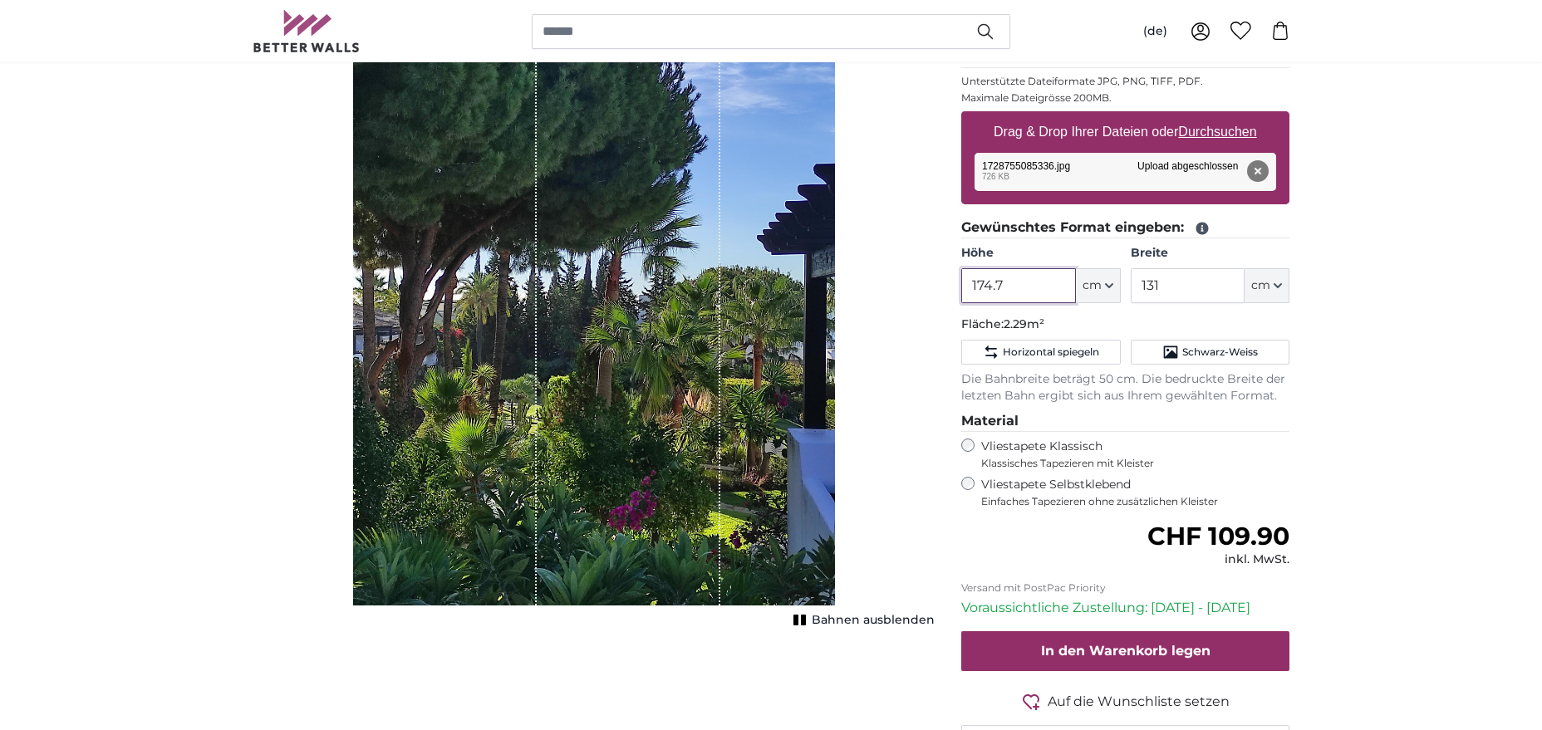
drag, startPoint x: 1008, startPoint y: 289, endPoint x: 930, endPoint y: 290, distance: 78.1
click at [962, 290] on input "174.7" at bounding box center [1019, 285] width 114 height 35
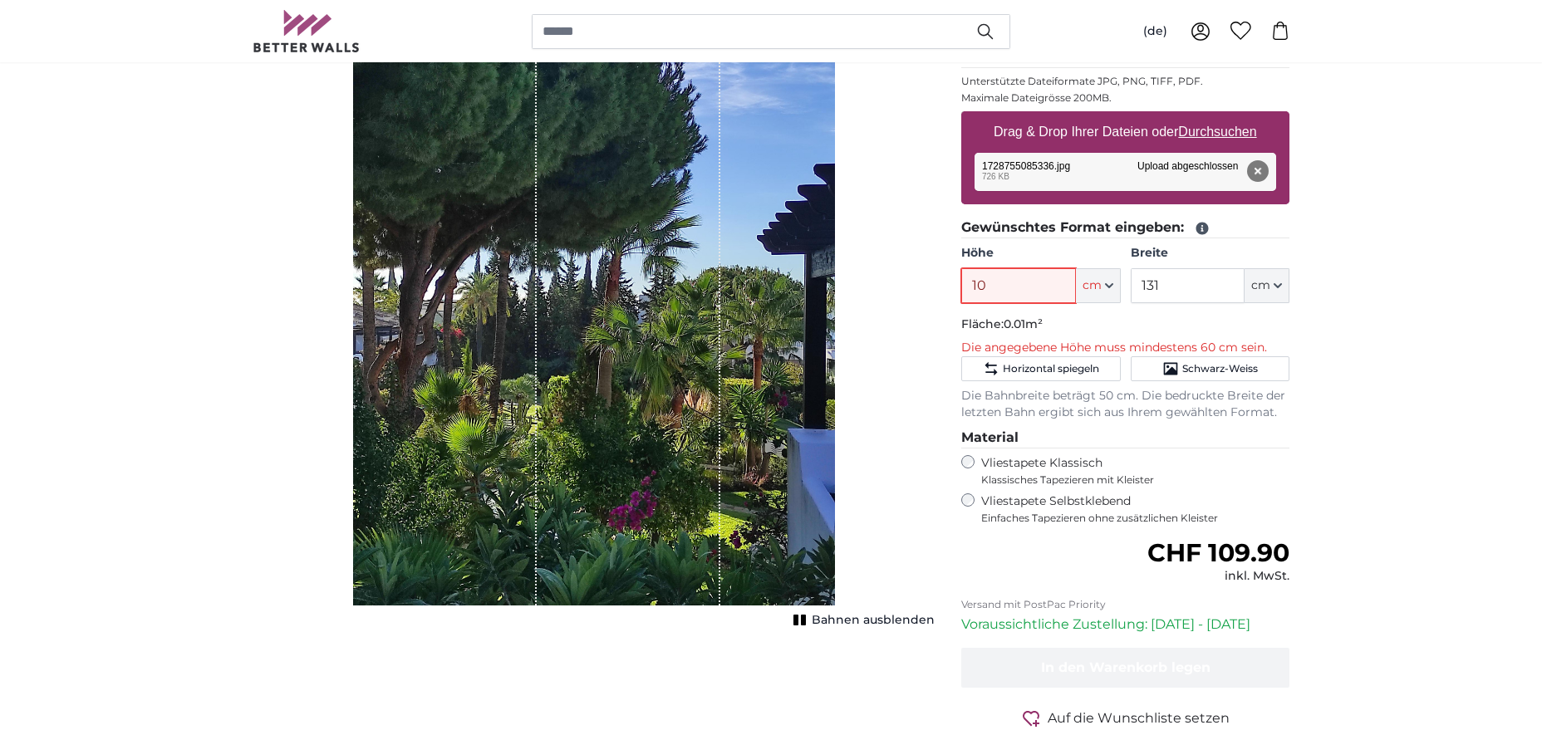
type input "108"
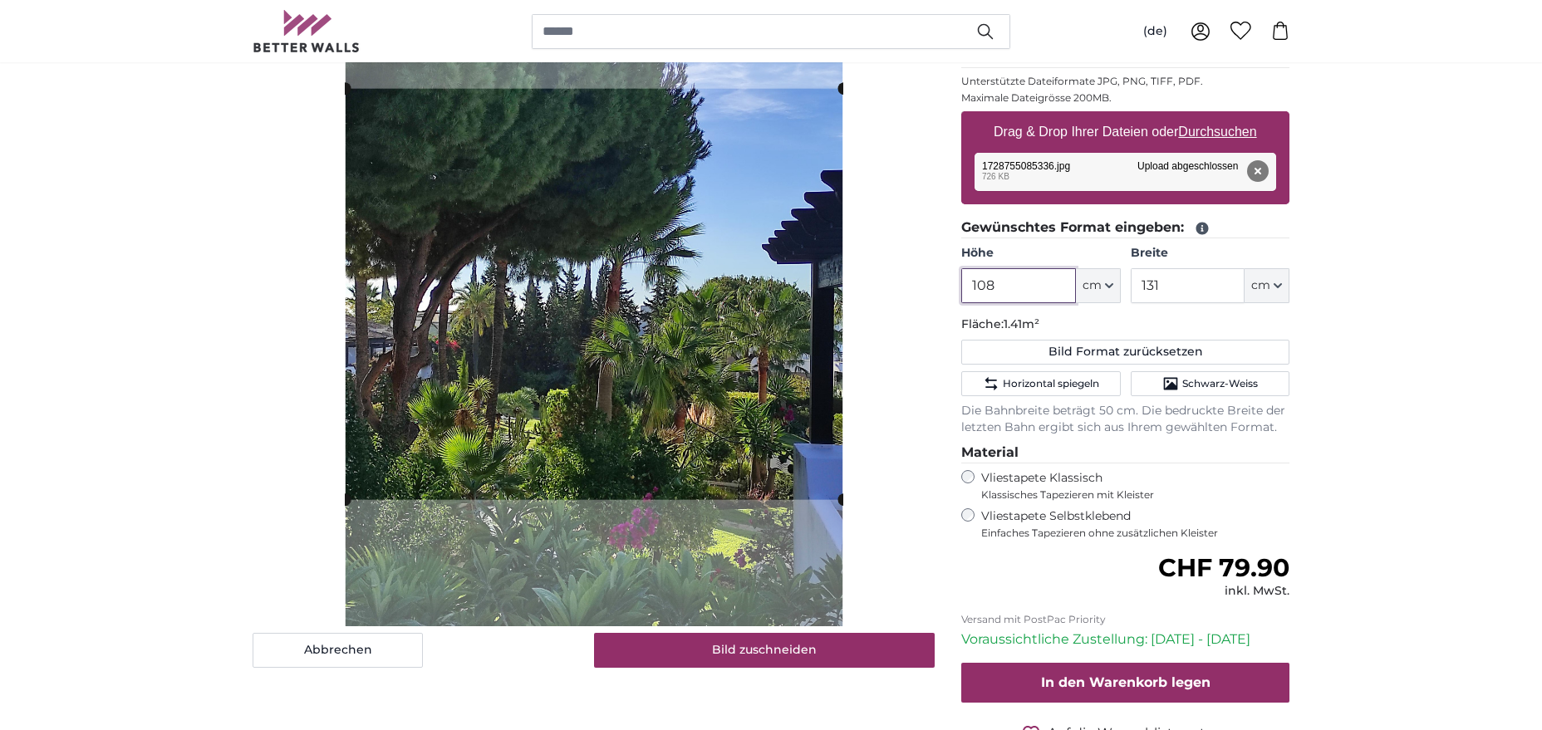
click at [0, 0] on slot at bounding box center [0, 0] width 0 height 0
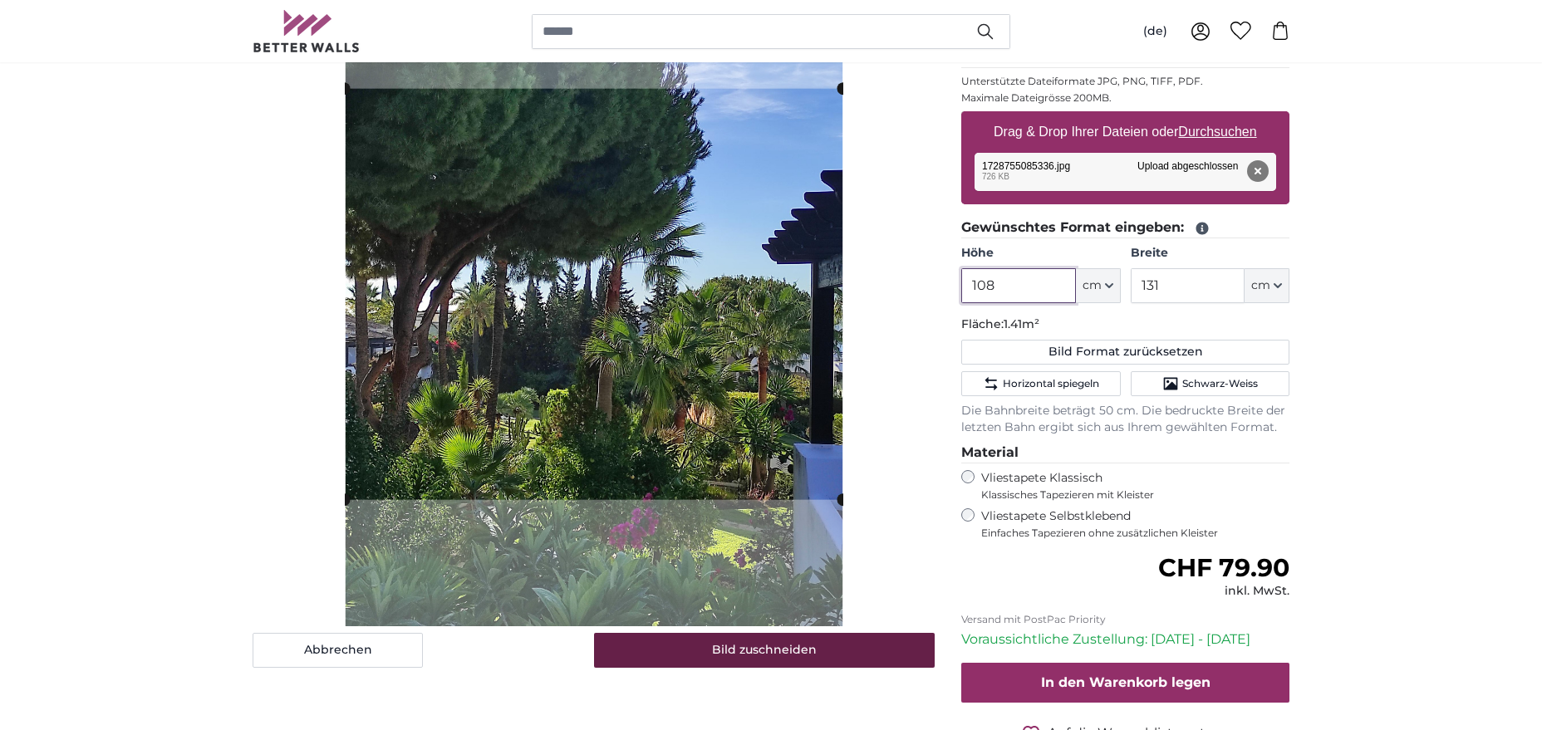
type input "108"
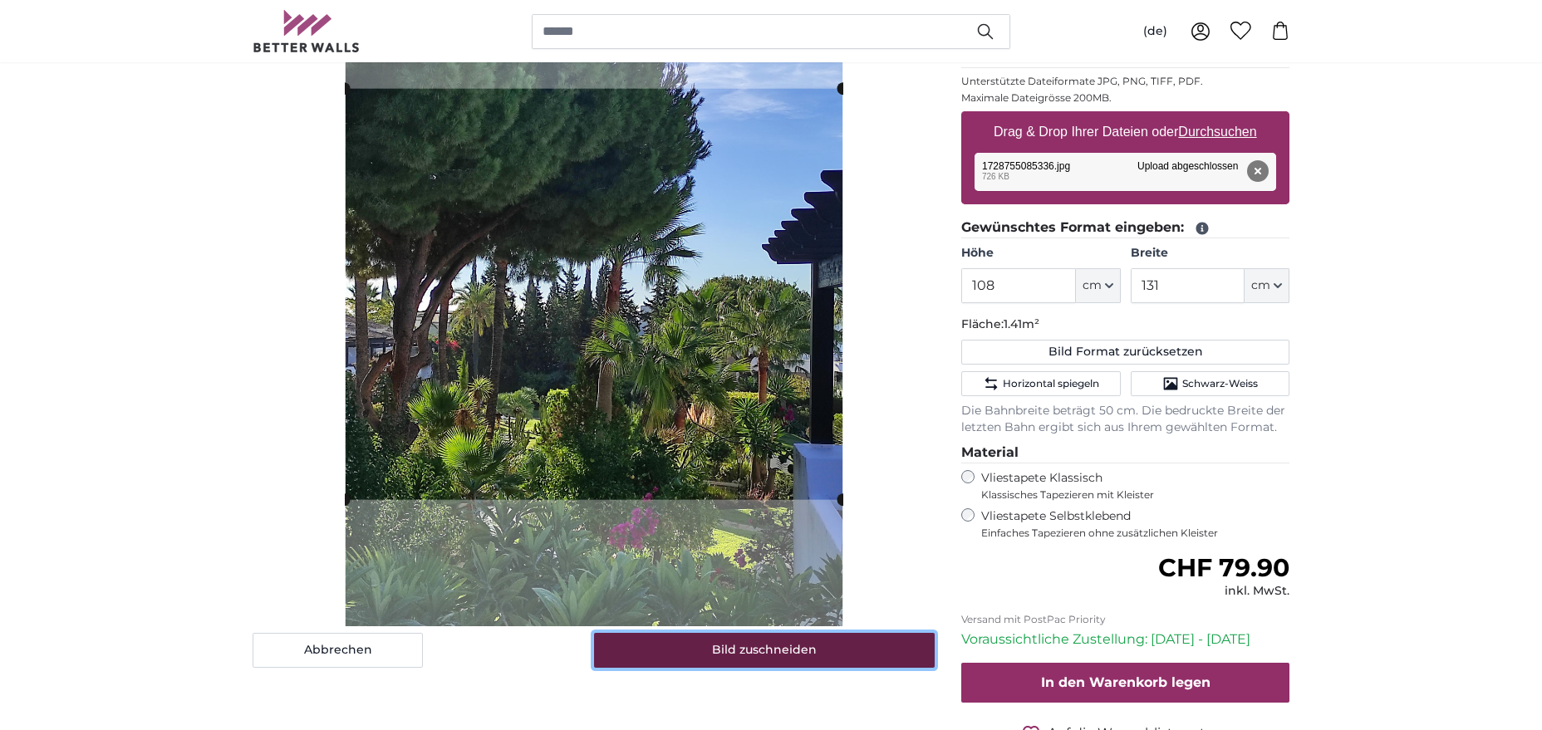
click at [770, 652] on button "Bild zuschneiden" at bounding box center [765, 650] width 342 height 35
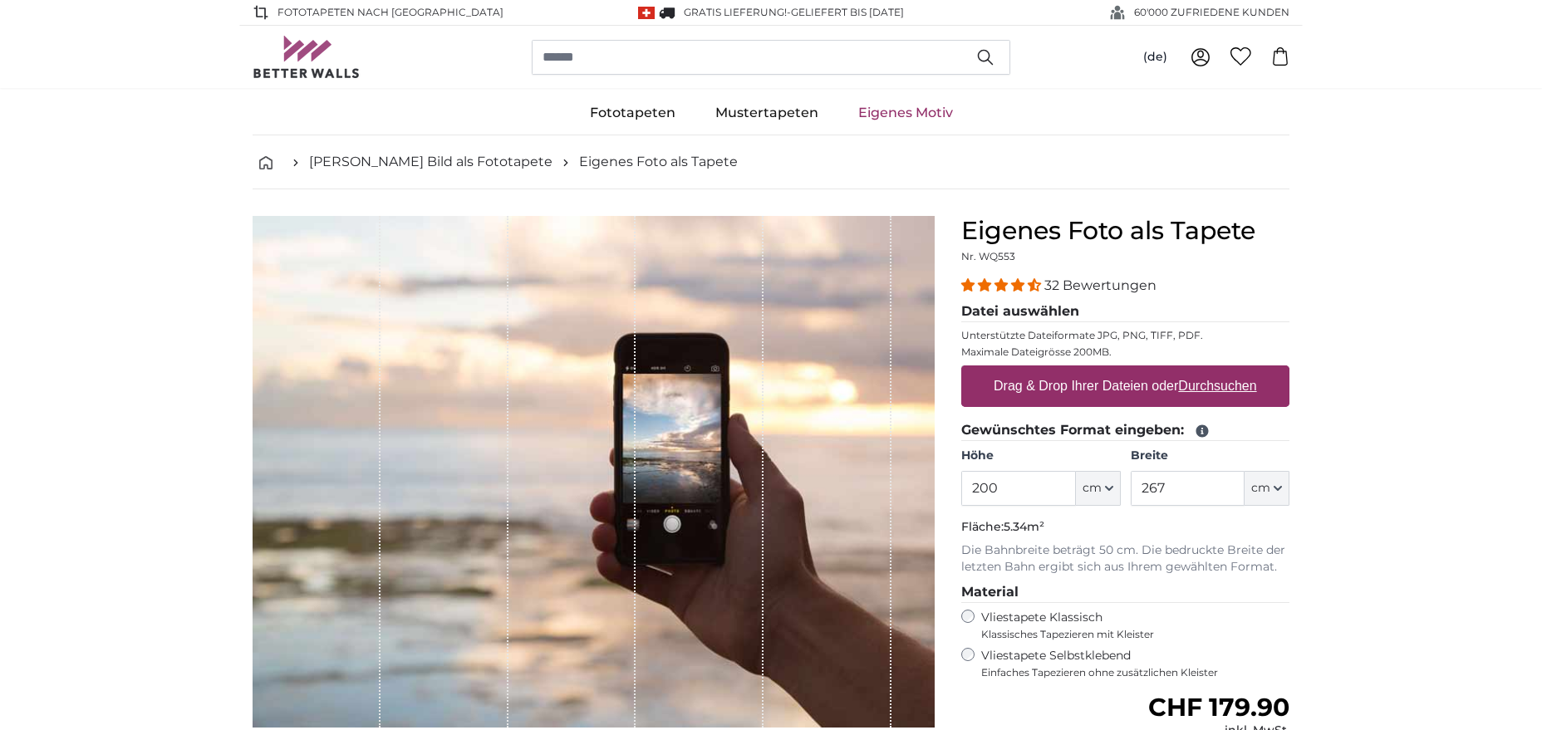
click at [977, 396] on div "Drag & Drop Ihrer Dateien oder Durchsuchen" at bounding box center [1126, 387] width 328 height 42
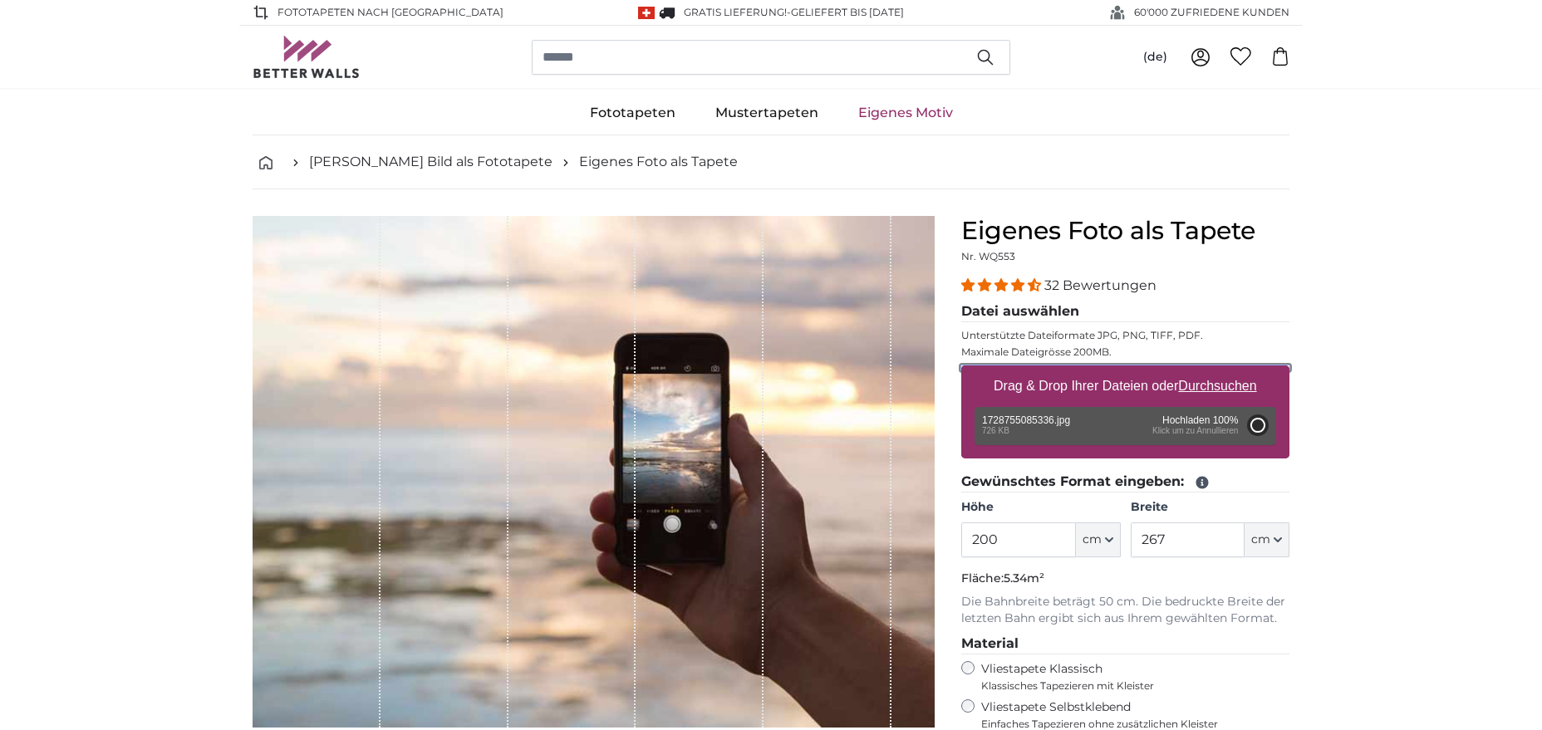
type input "174.7"
type input "131"
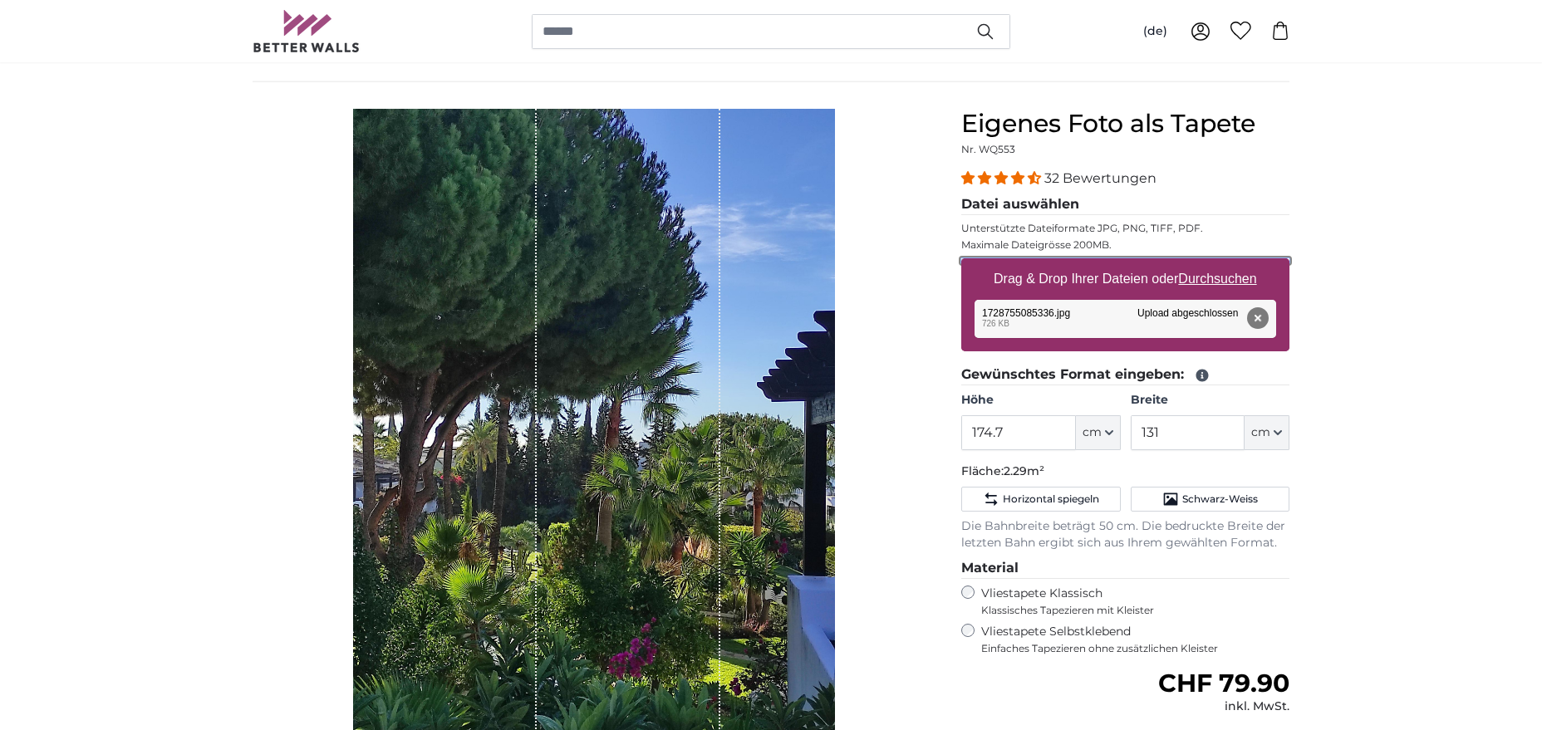
scroll to position [170, 0]
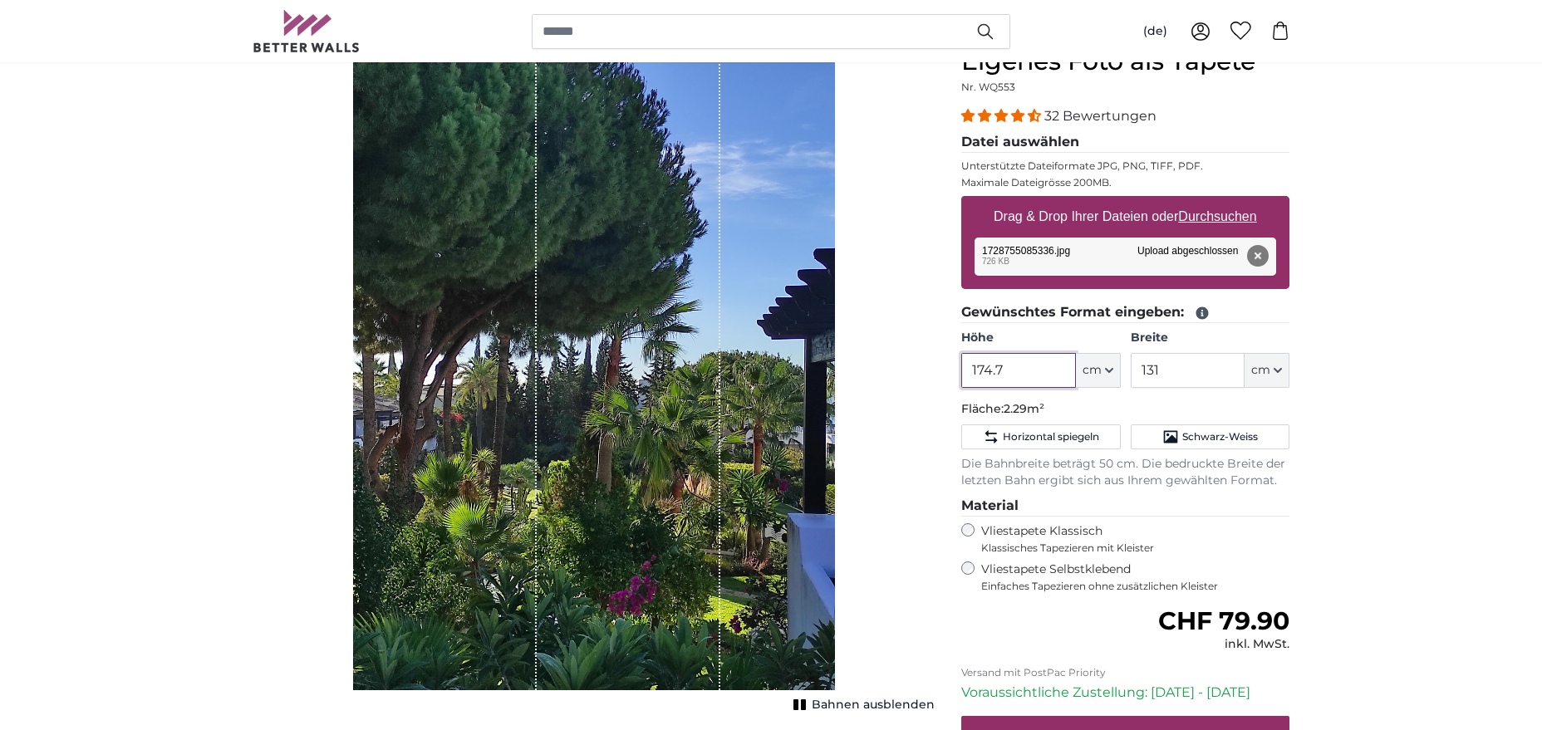
drag, startPoint x: 1021, startPoint y: 368, endPoint x: 929, endPoint y: 366, distance: 91.4
click at [962, 366] on input "174.7" at bounding box center [1019, 370] width 114 height 35
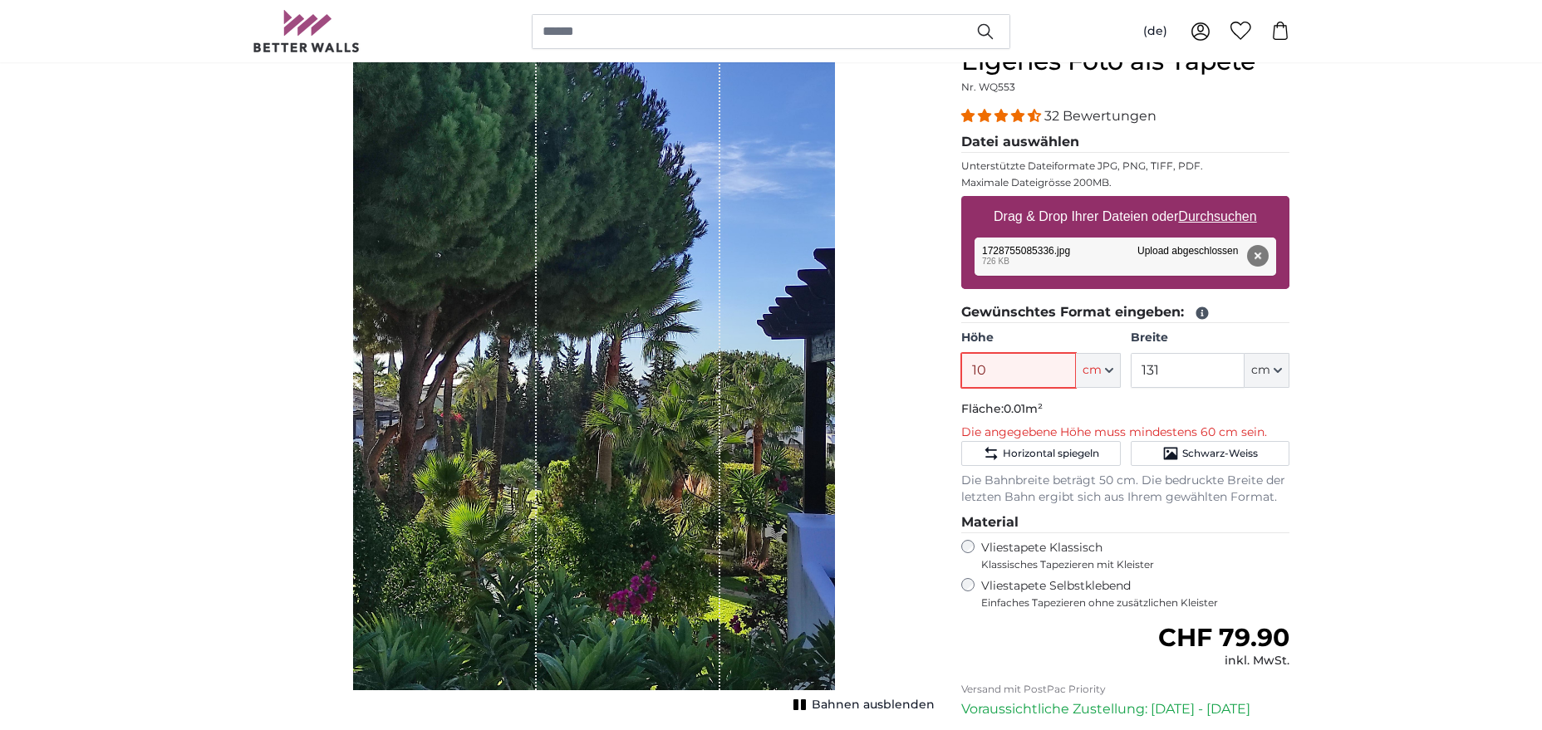
type input "108"
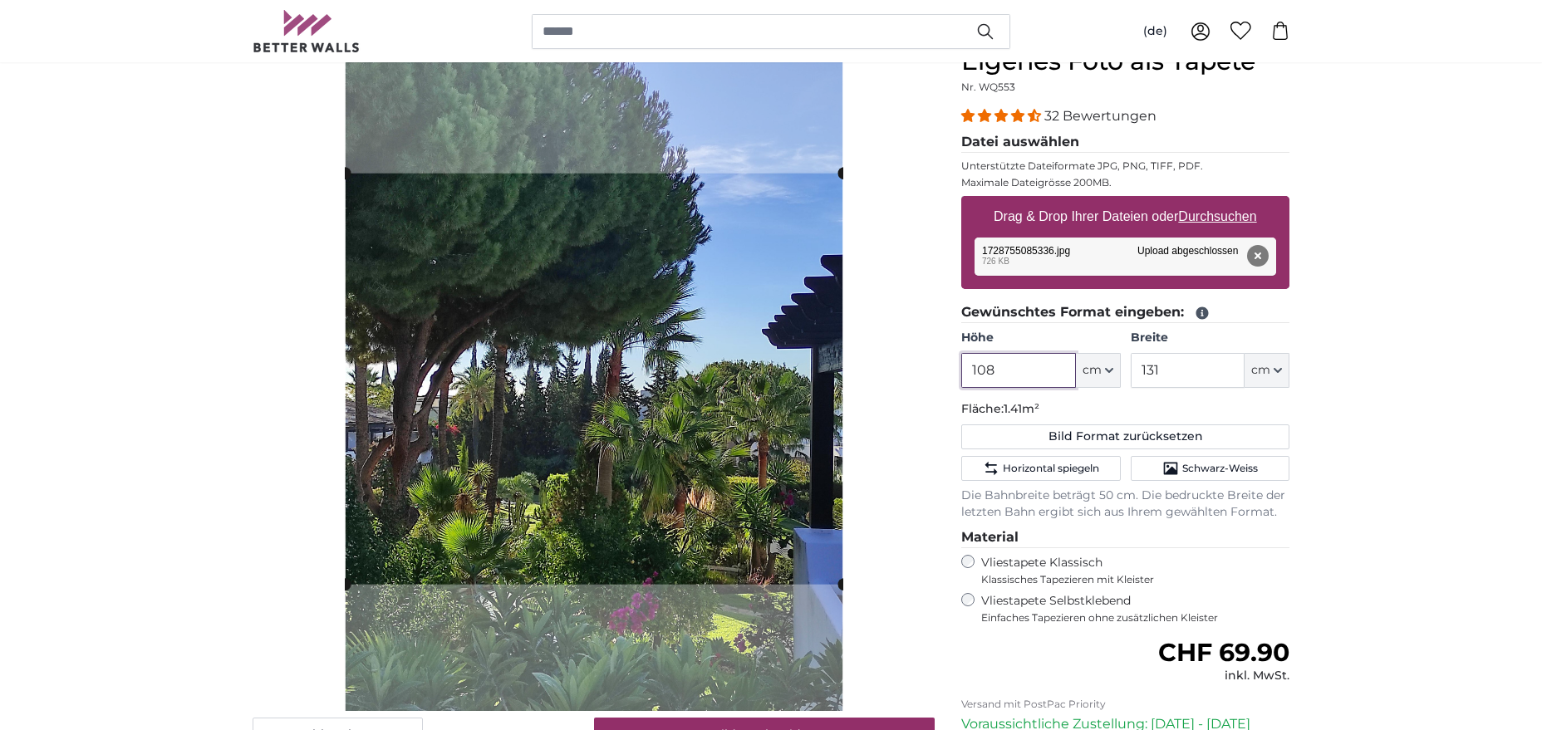
click at [0, 0] on slot at bounding box center [0, 0] width 0 height 0
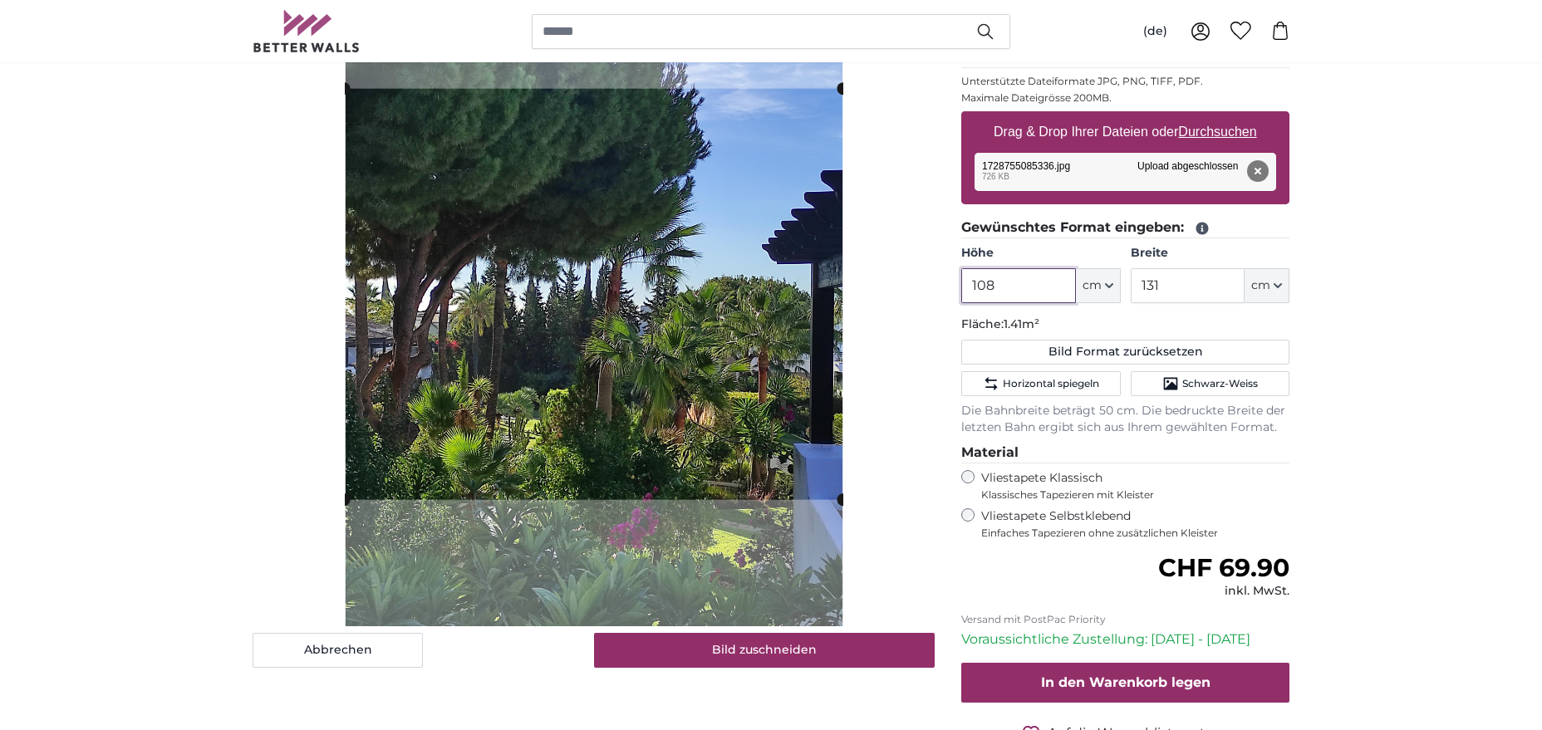
scroll to position [339, 0]
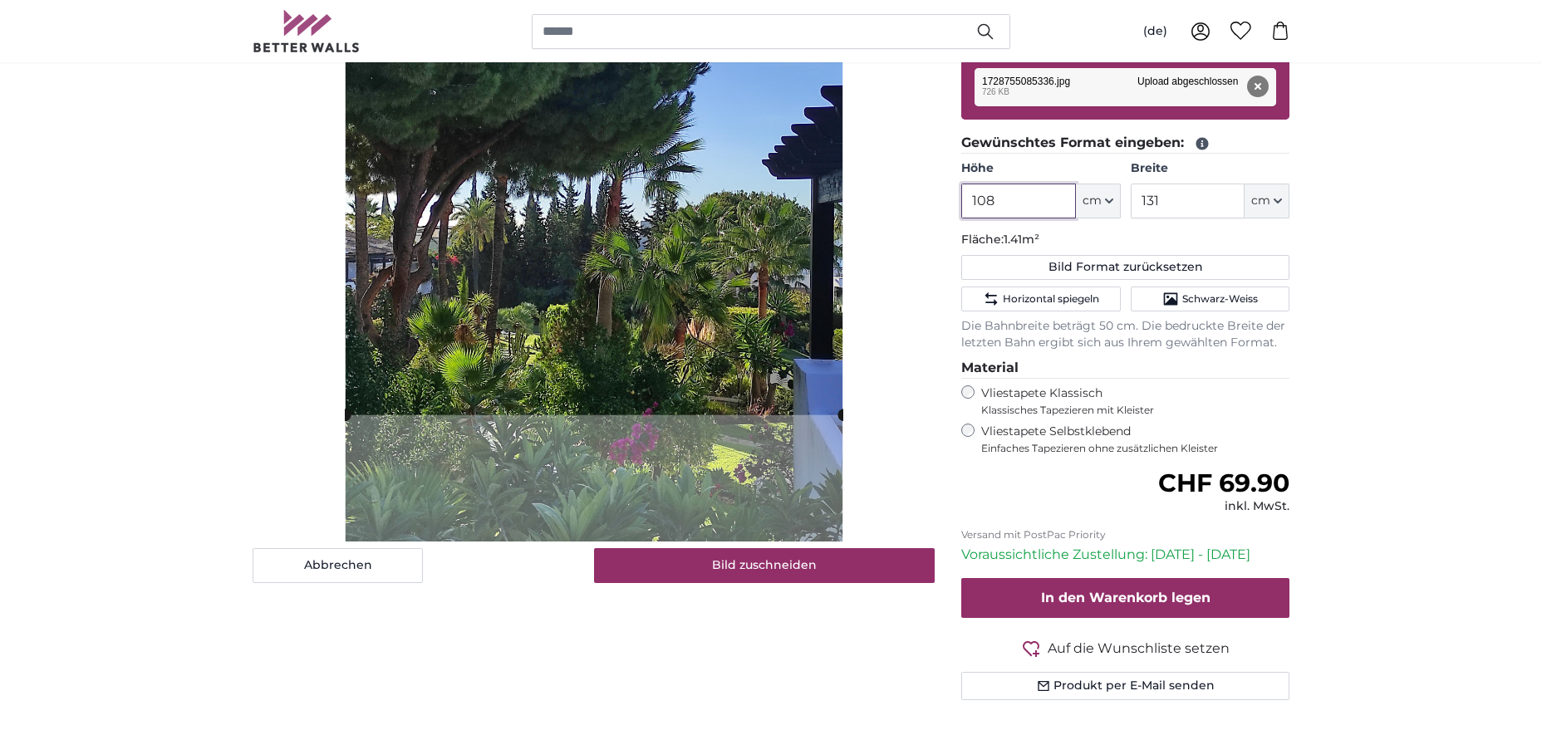
click at [0, 0] on slot at bounding box center [0, 0] width 0 height 0
click at [539, 463] on img at bounding box center [593, 209] width 497 height 665
click at [0, 0] on slot at bounding box center [0, 0] width 0 height 0
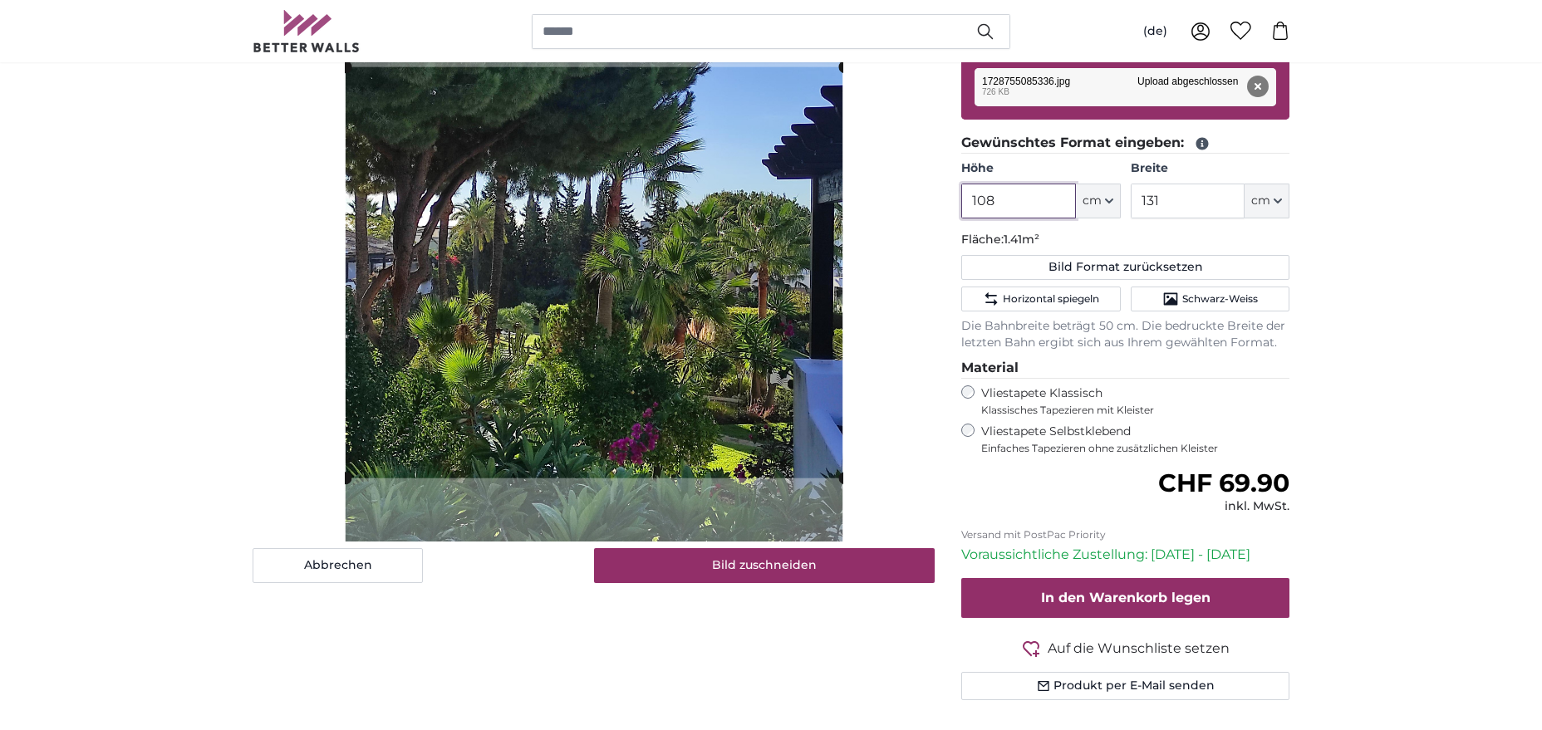
click at [617, 340] on cropper-handle at bounding box center [595, 272] width 499 height 411
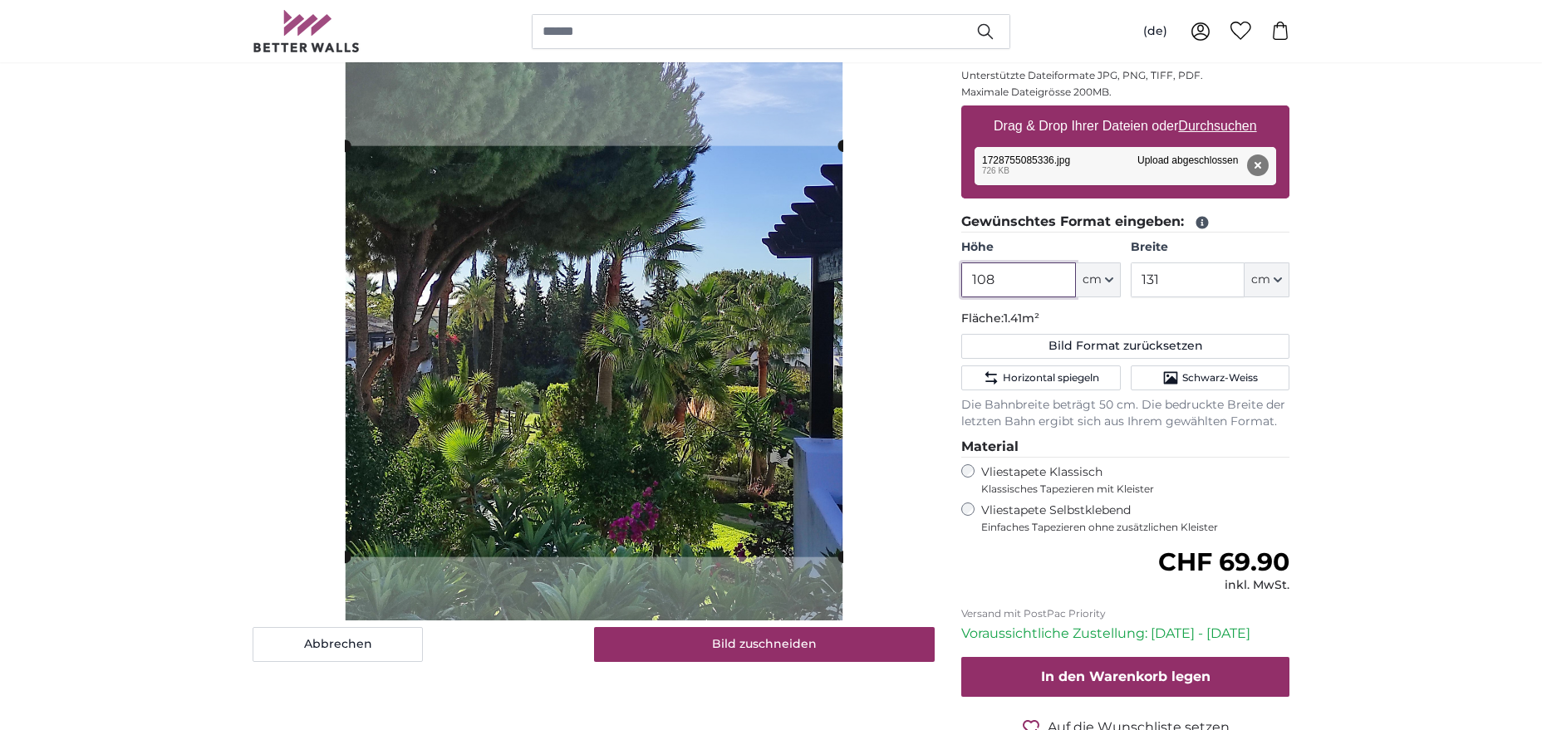
scroll to position [254, 0]
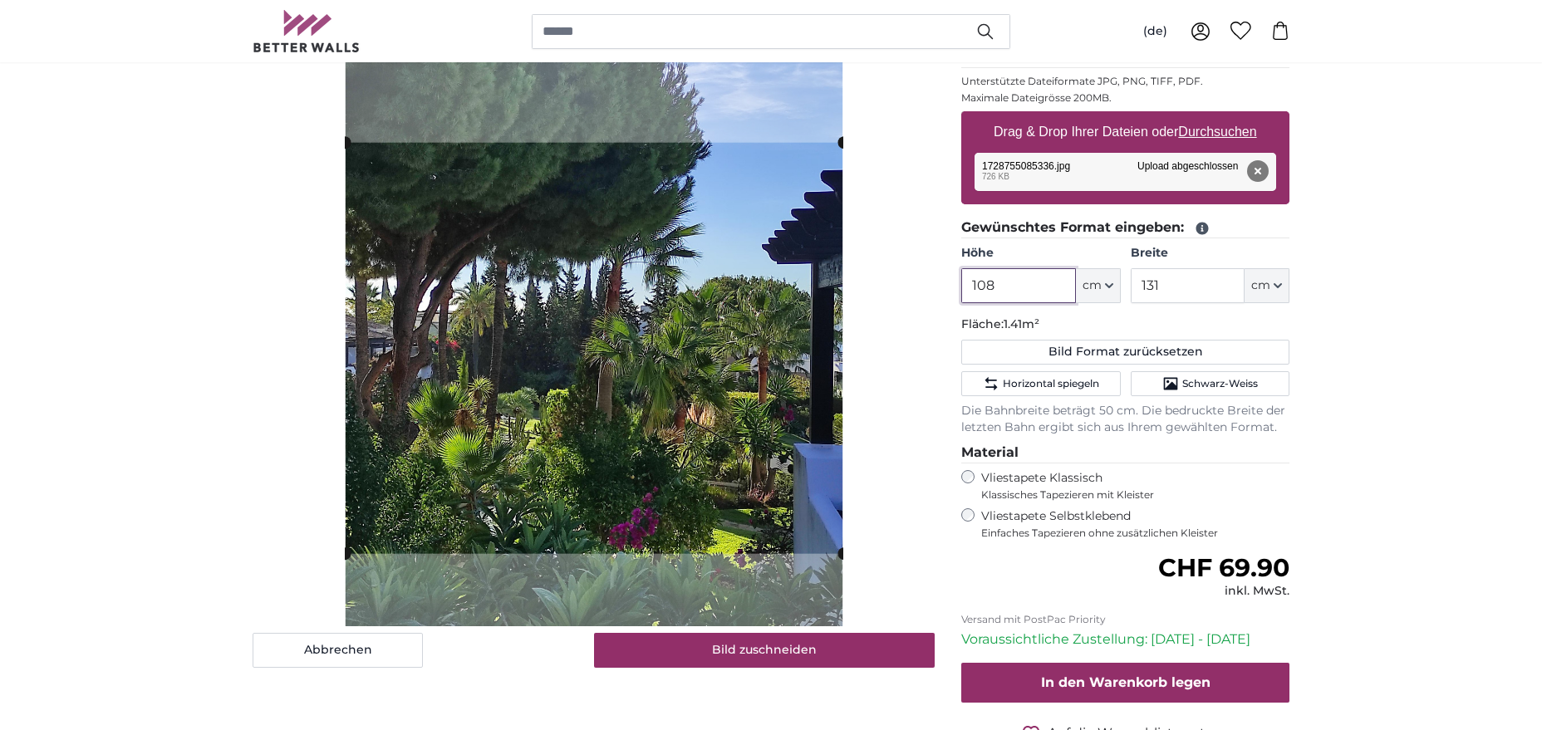
click at [593, 458] on cropper-handle at bounding box center [594, 348] width 499 height 411
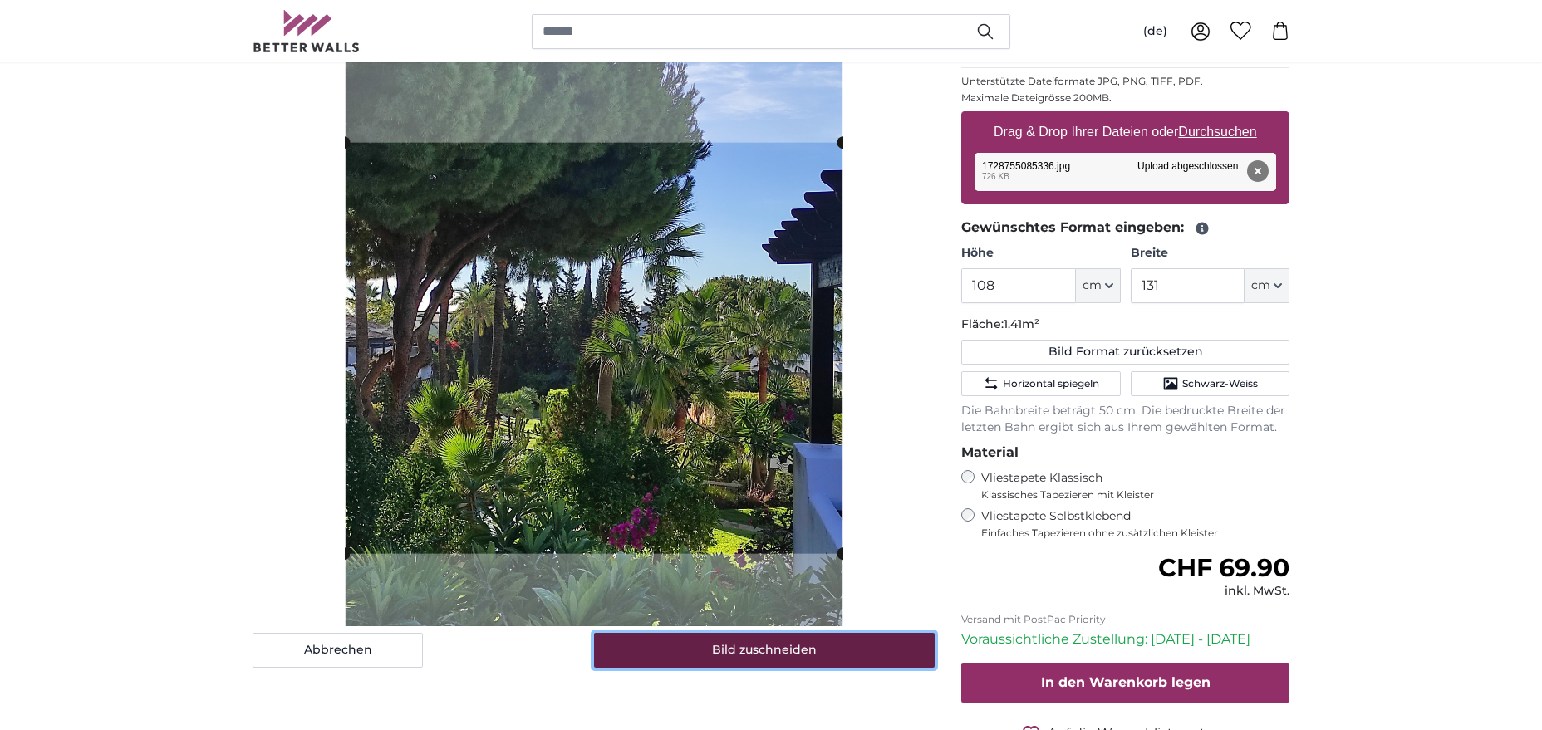
click at [752, 645] on button "Bild zuschneiden" at bounding box center [765, 650] width 342 height 35
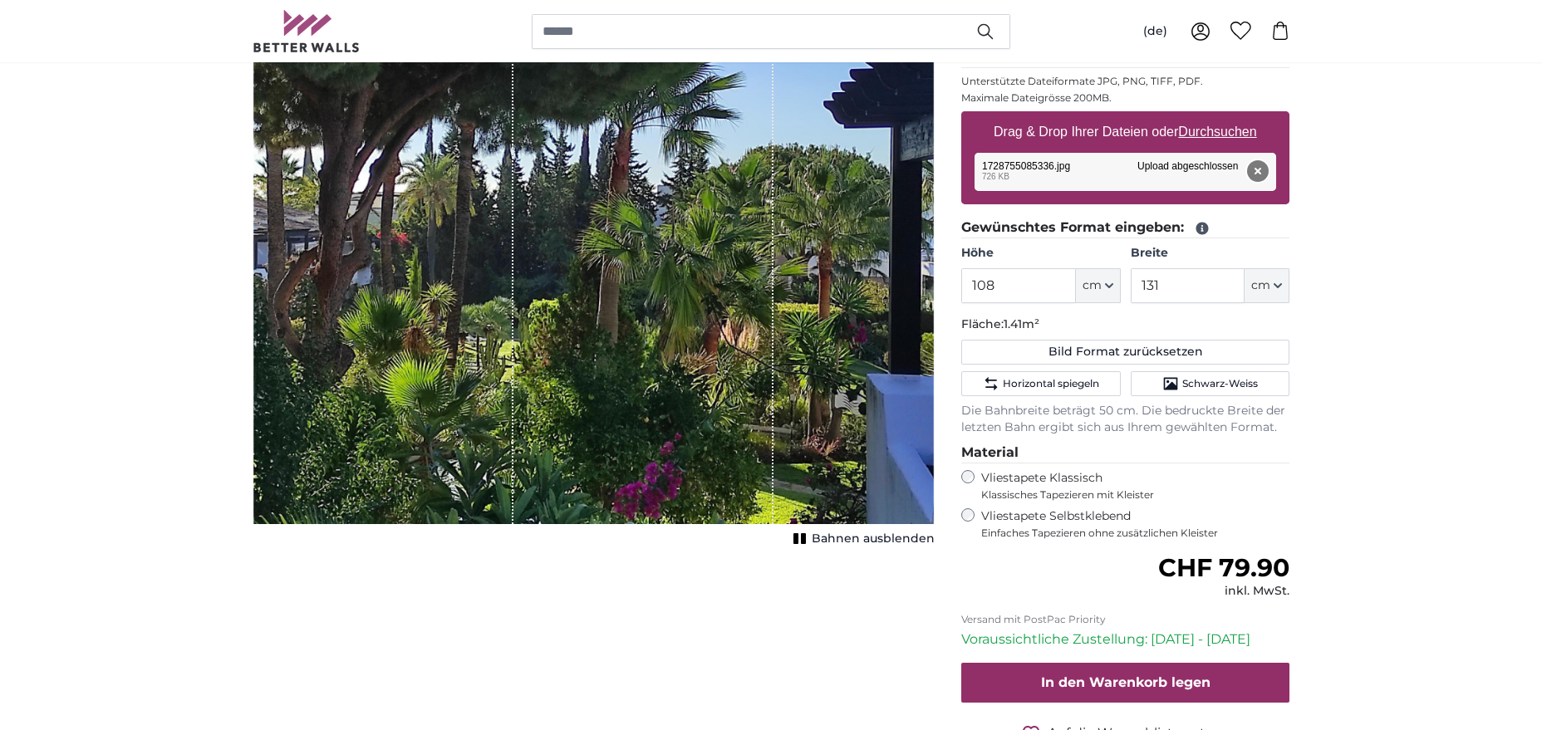
click at [1257, 170] on button "Entfernen" at bounding box center [1258, 171] width 22 height 22
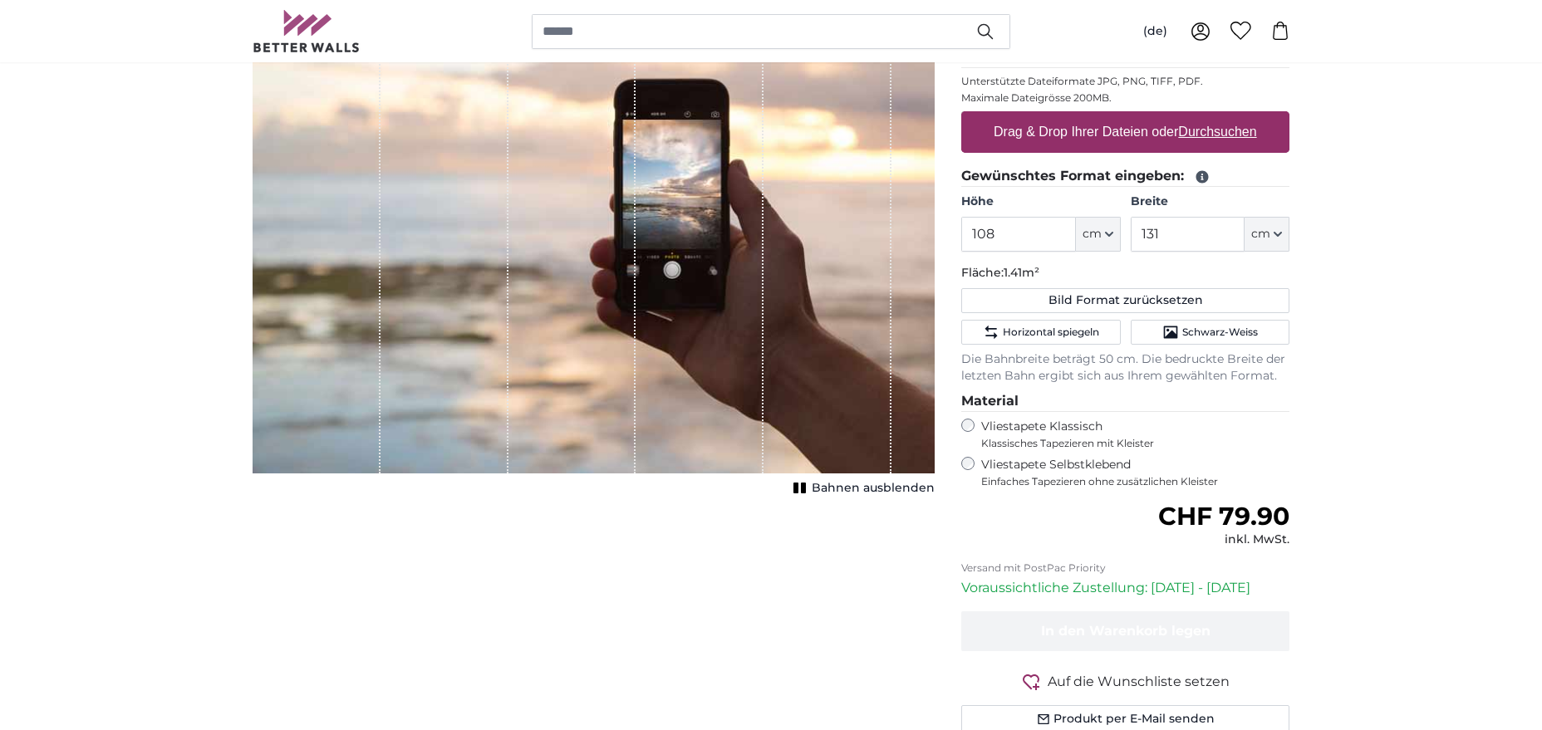
click at [1007, 130] on label "Drag & Drop Ihrer Dateien oder Durchsuchen" at bounding box center [1125, 132] width 277 height 33
click at [1007, 116] on input "Drag & Drop Ihrer Dateien oder Durchsuchen" at bounding box center [1126, 113] width 328 height 5
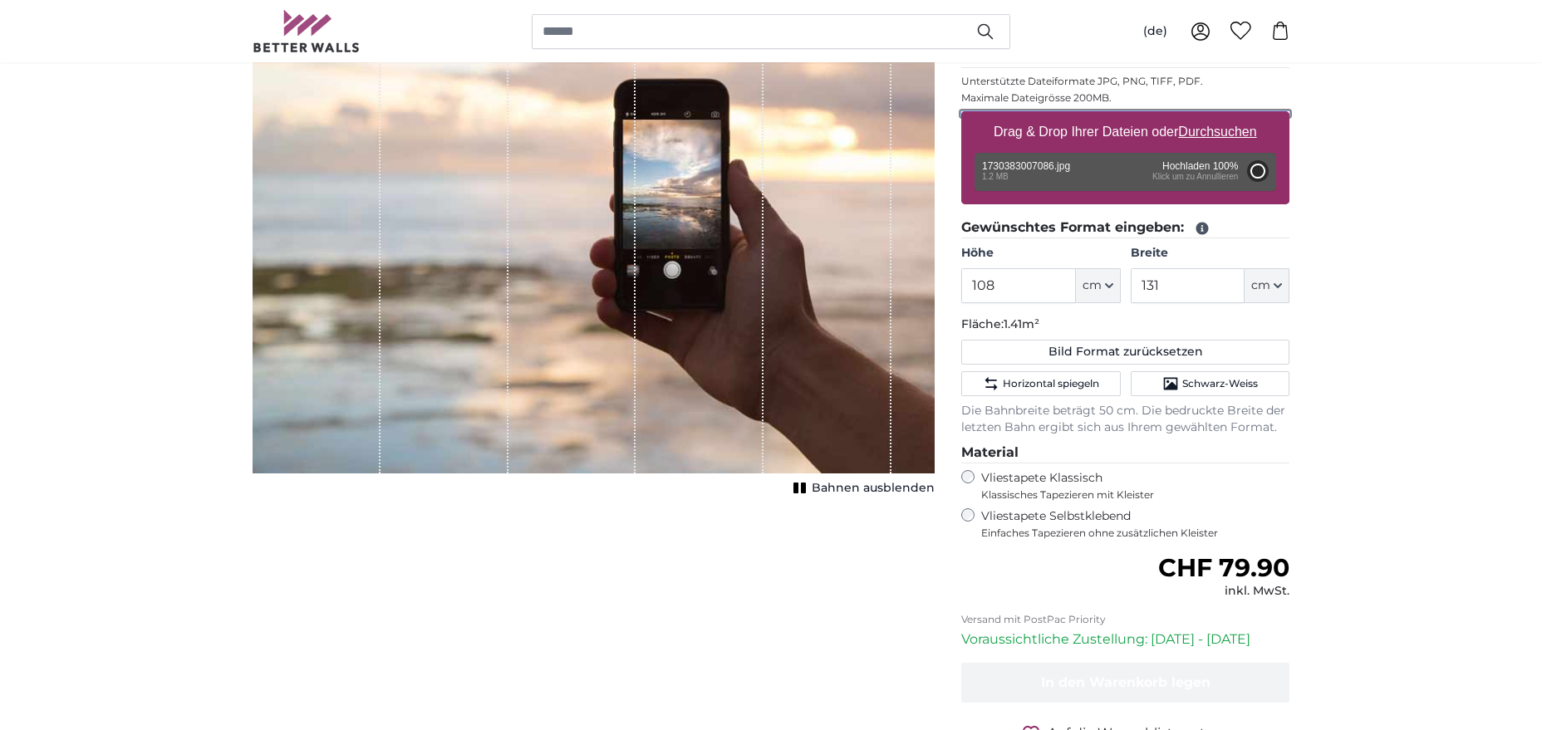
type input "131"
type input "175.5"
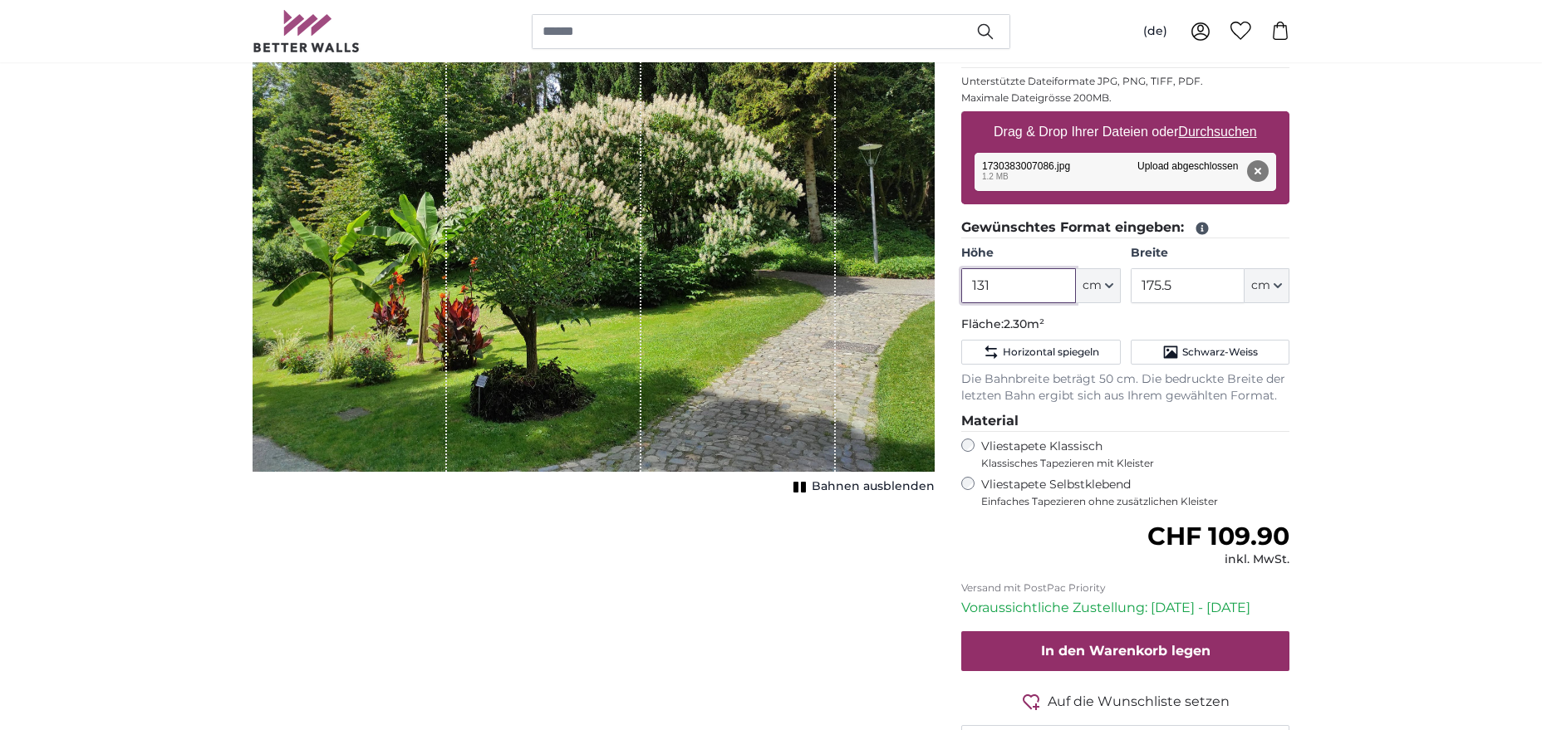
drag, startPoint x: 1004, startPoint y: 288, endPoint x: 934, endPoint y: 285, distance: 69.9
click at [962, 285] on input "131" at bounding box center [1019, 285] width 114 height 35
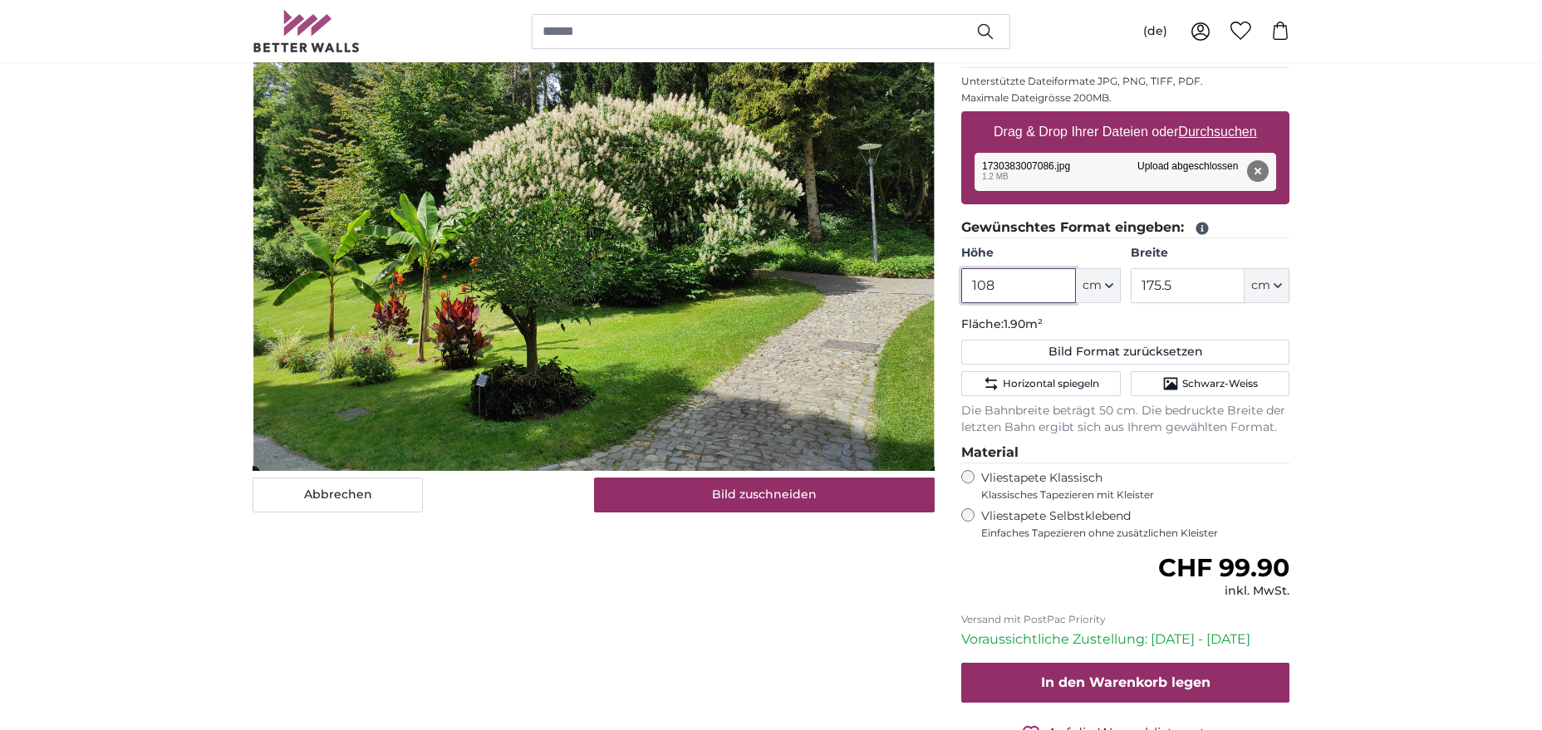
click at [649, 335] on cropper-handle at bounding box center [594, 262] width 682 height 420
type input "108"
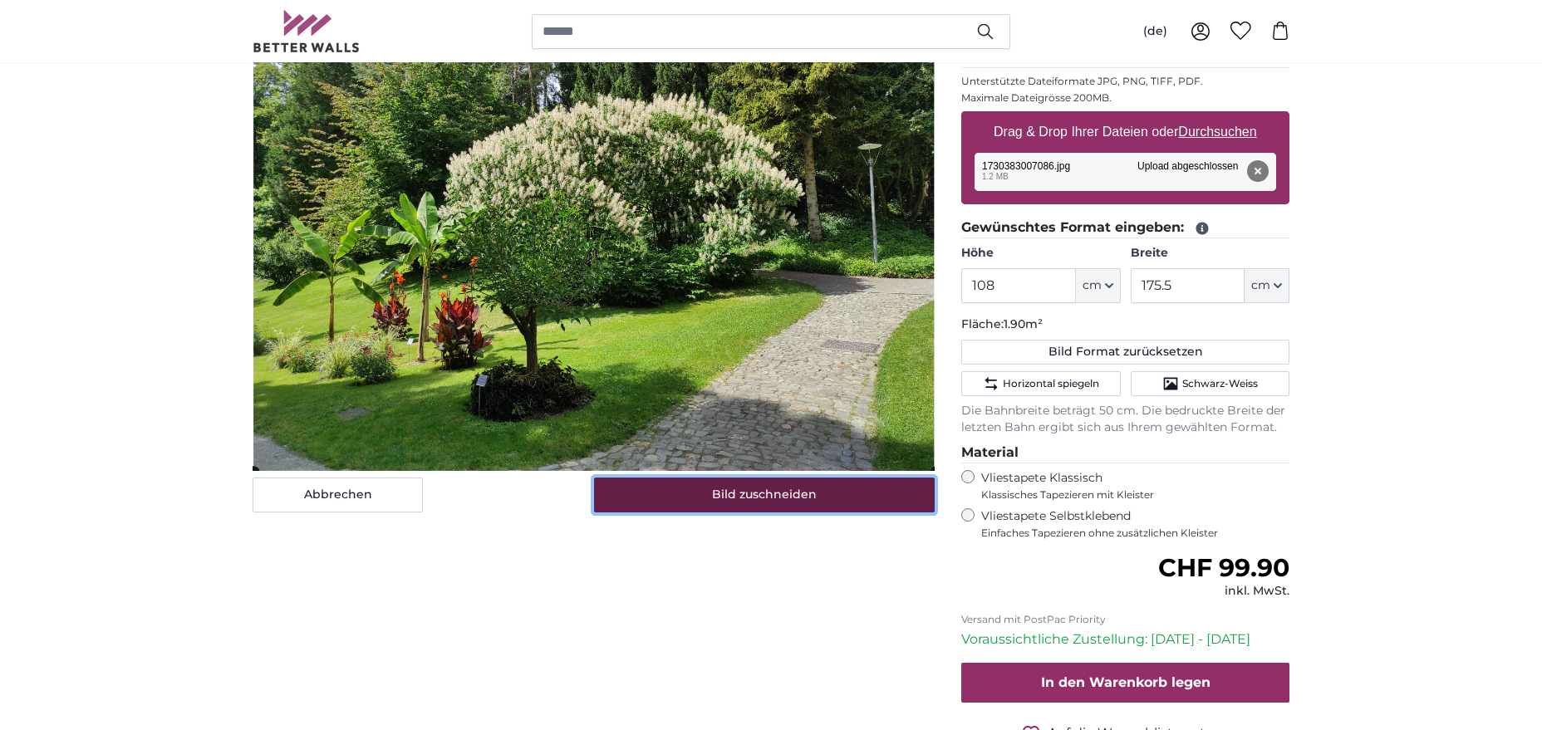
click at [766, 495] on button "Bild zuschneiden" at bounding box center [765, 495] width 342 height 35
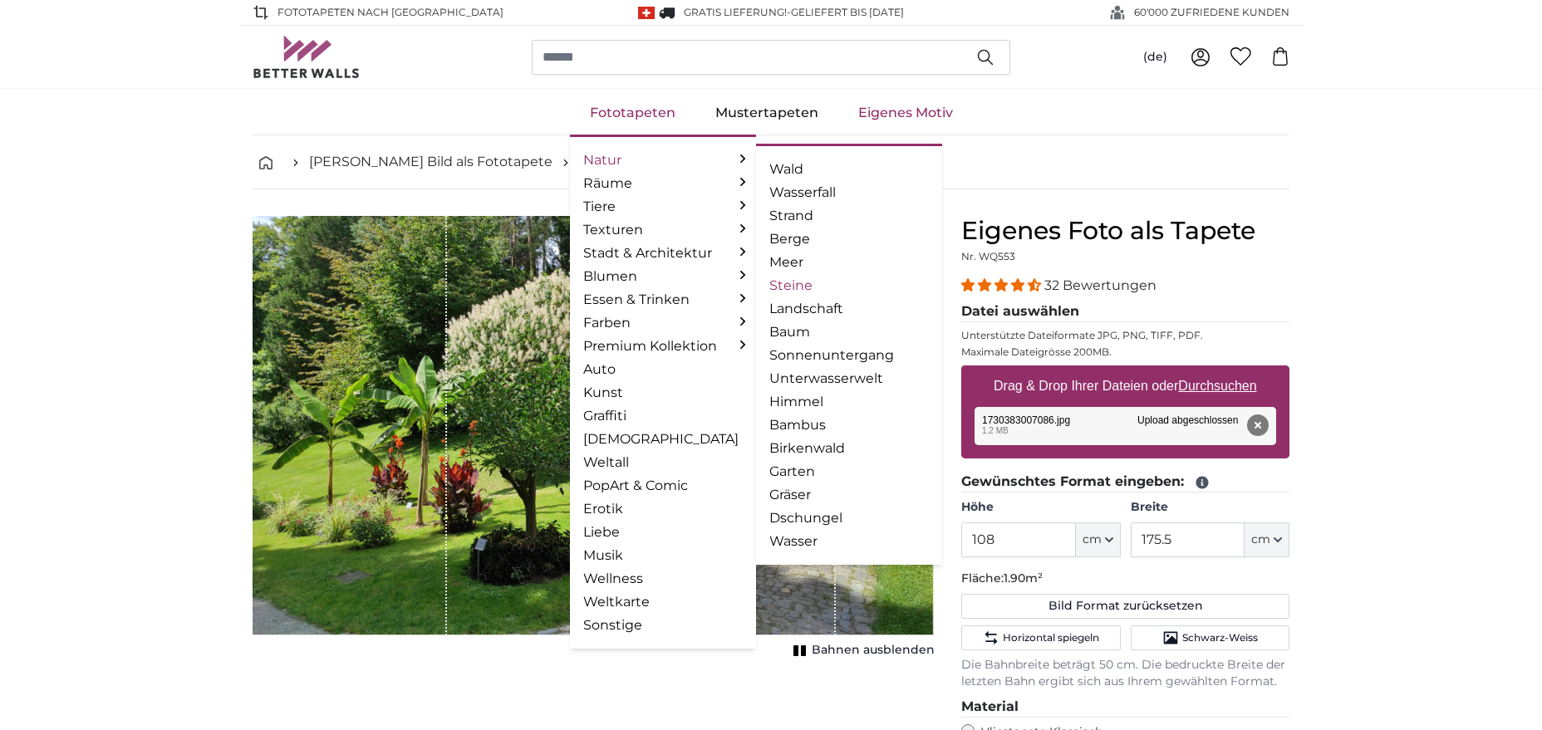
click at [809, 285] on link "Steine" at bounding box center [850, 286] width 160 height 20
